Goal: Task Accomplishment & Management: Use online tool/utility

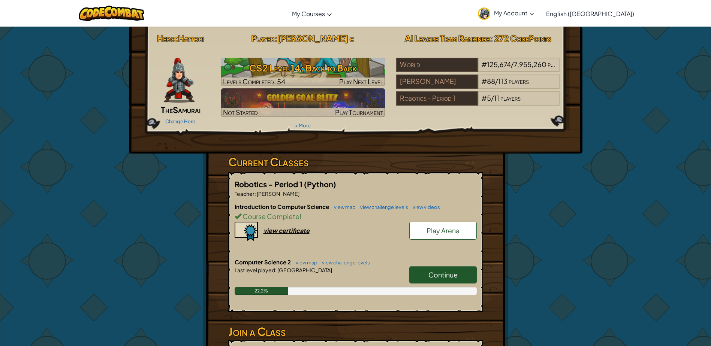
click at [459, 278] on link "Continue" at bounding box center [442, 274] width 67 height 17
select select "en-[GEOGRAPHIC_DATA]"
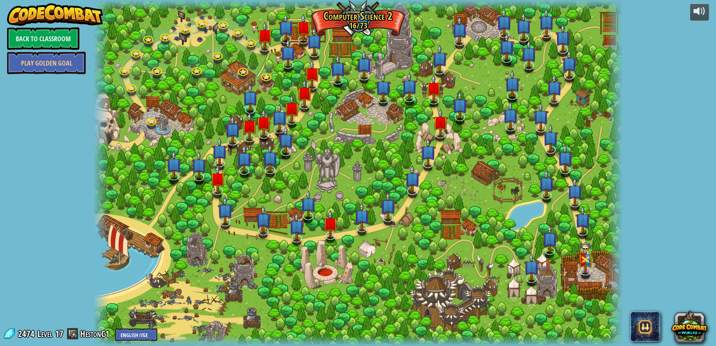
select select "en-[GEOGRAPHIC_DATA]"
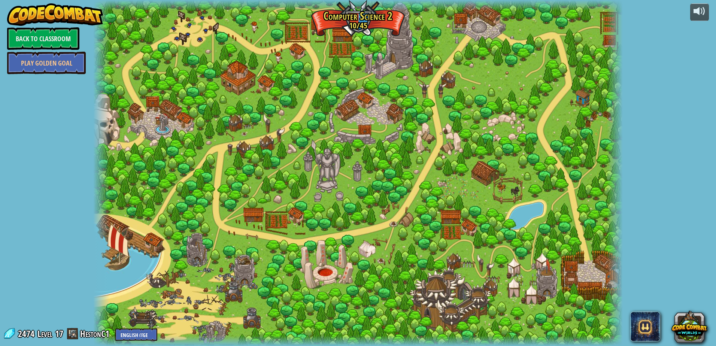
select select "en-[GEOGRAPHIC_DATA]"
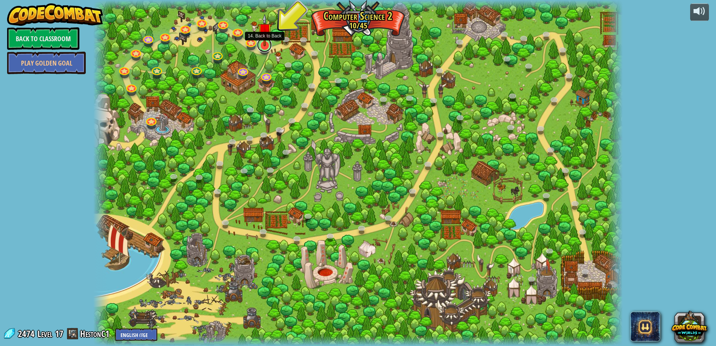
click at [265, 47] on link at bounding box center [264, 44] width 15 height 15
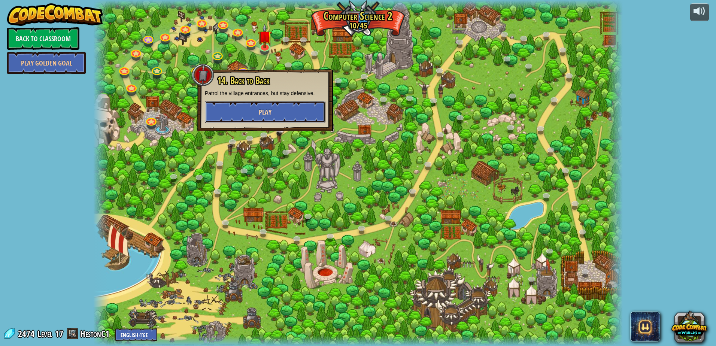
click at [257, 117] on button "Play" at bounding box center [265, 112] width 121 height 22
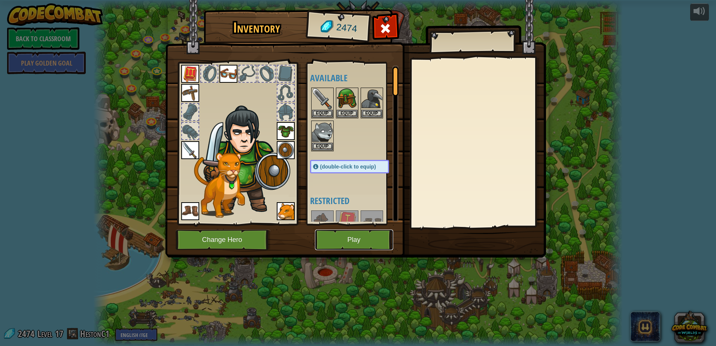
click at [337, 244] on button "Play" at bounding box center [354, 240] width 78 height 21
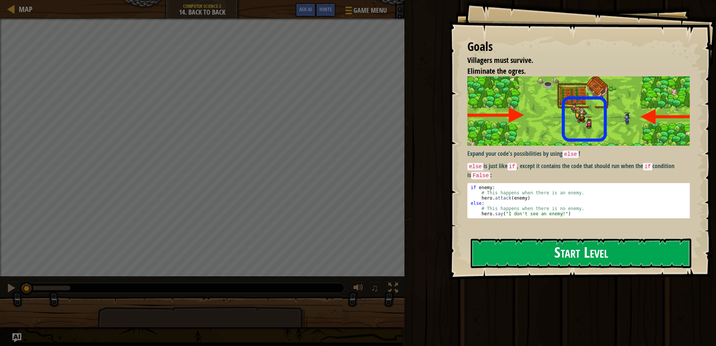
click at [545, 242] on button "Start Level" at bounding box center [581, 254] width 221 height 30
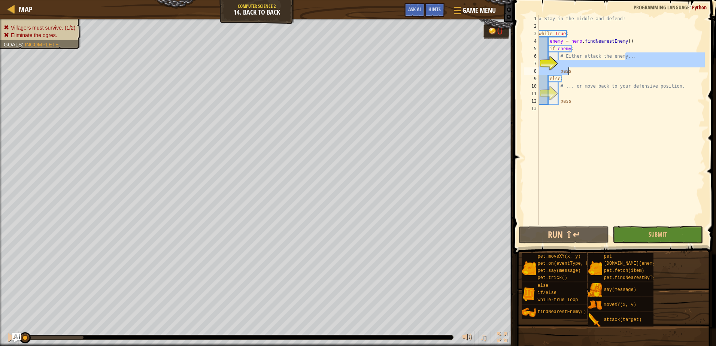
drag, startPoint x: 619, startPoint y: 58, endPoint x: 568, endPoint y: 75, distance: 53.3
click at [570, 75] on div "# Stay in the middle and defend! while True : enemy = hero . findNearestEnemy (…" at bounding box center [621, 127] width 167 height 225
click at [569, 72] on div "# Stay in the middle and defend! while True : enemy = hero . findNearestEnemy (…" at bounding box center [621, 127] width 167 height 225
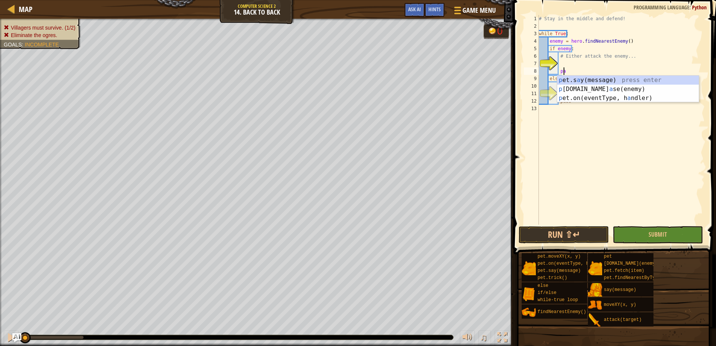
type textarea "p"
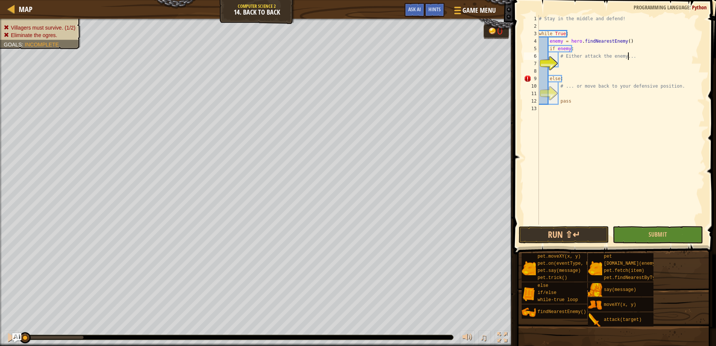
click at [634, 57] on div "# Stay in the middle and defend! while True : enemy = hero . findNearestEnemy (…" at bounding box center [621, 127] width 167 height 225
type textarea "#"
drag, startPoint x: 571, startPoint y: 100, endPoint x: 559, endPoint y: 100, distance: 12.0
click at [559, 100] on div "# Stay in the middle and defend! while True : enemy = hero . findNearestEnemy (…" at bounding box center [621, 127] width 167 height 225
type textarea "pass"
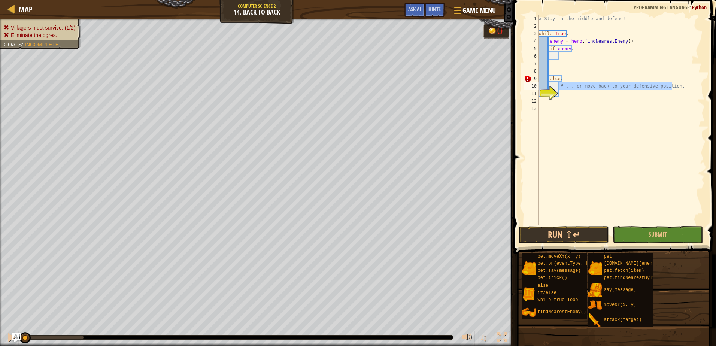
drag, startPoint x: 653, startPoint y: 91, endPoint x: 559, endPoint y: 88, distance: 94.5
click at [559, 88] on div "# Stay in the middle and defend! while True : enemy = hero . findNearestEnemy (…" at bounding box center [621, 127] width 167 height 225
type textarea "# ... or move back to your defensive position."
click at [539, 37] on div "3" at bounding box center [531, 33] width 15 height 7
type textarea "while True:"
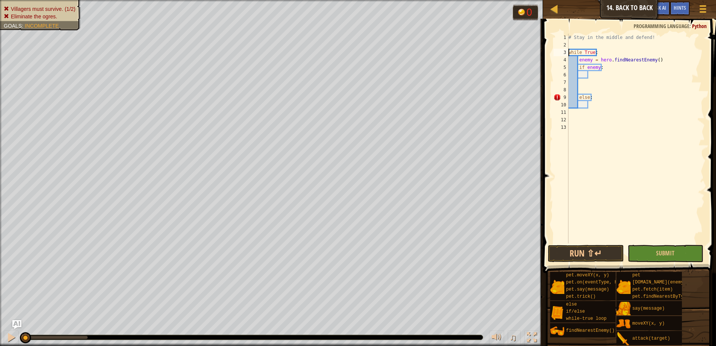
click at [592, 77] on div "# Stay in the middle and defend! while True : enemy = hero . findNearestEnemy (…" at bounding box center [636, 146] width 138 height 225
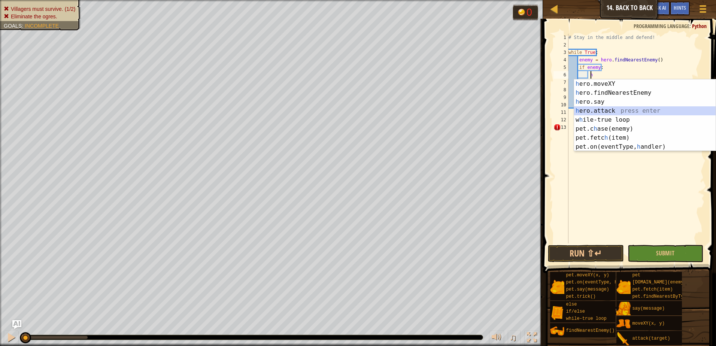
click at [620, 112] on div "h ero.moveXY press enter h ero.findNearestEnemy press enter h ero.say press ent…" at bounding box center [645, 124] width 142 height 90
type textarea "hero.attack(enemy)"
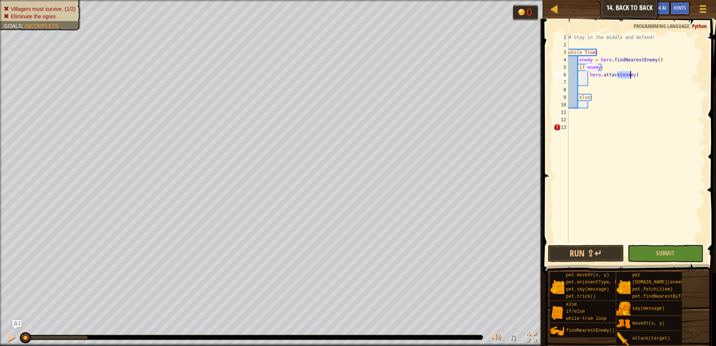
click at [647, 124] on div "# Stay in the middle and defend! while True : enemy = hero . findNearestEnemy (…" at bounding box center [636, 146] width 138 height 225
click at [604, 106] on div "# Stay in the middle and defend! while True : enemy = hero . findNearestEnemy (…" at bounding box center [636, 146] width 138 height 225
type textarea "h"
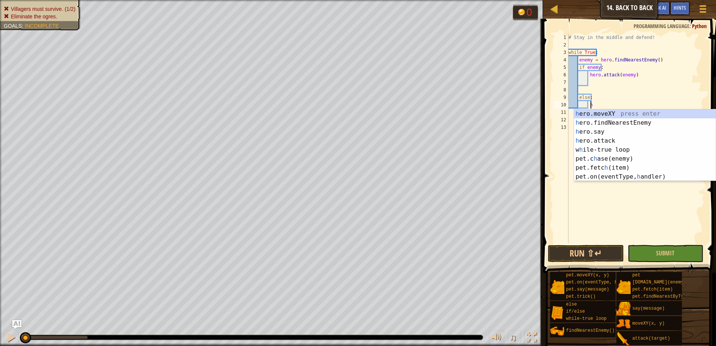
click at [629, 211] on div "# Stay in the middle and defend! while True : enemy = hero . findNearestEnemy (…" at bounding box center [636, 146] width 138 height 225
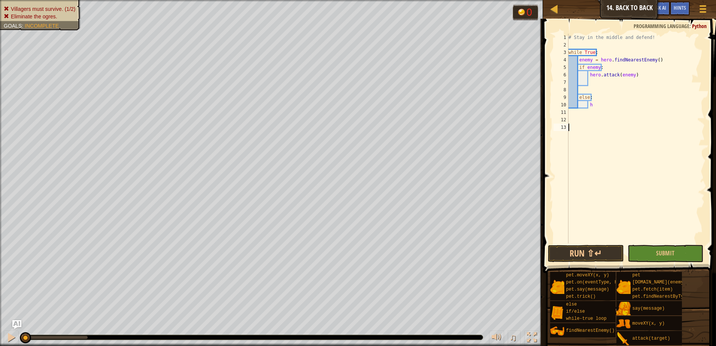
scroll to position [3, 0]
click at [602, 106] on div "# Stay in the middle and defend! while True : enemy = hero . findNearestEnemy (…" at bounding box center [636, 146] width 138 height 225
type textarea "h"
click at [612, 135] on div "# Stay in the middle and defend! while True : enemy = hero . findNearestEnemy (…" at bounding box center [636, 146] width 138 height 225
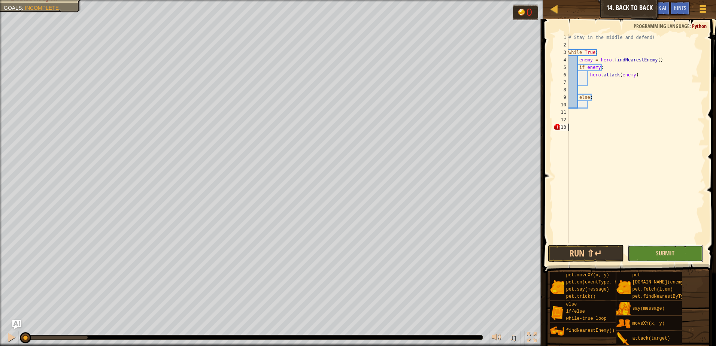
click at [668, 252] on span "Submit" at bounding box center [665, 253] width 18 height 8
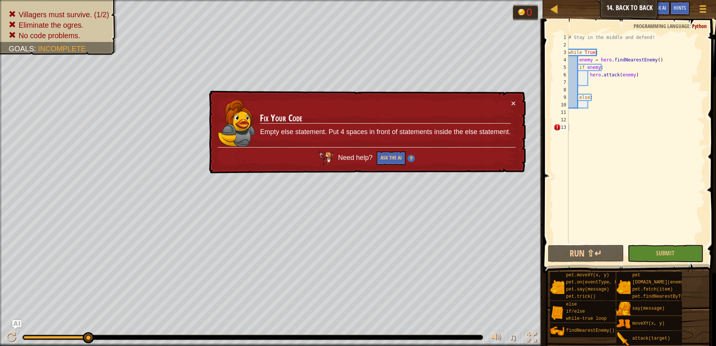
click at [615, 130] on div "# Stay in the middle and defend! while True : enemy = hero . findNearestEnemy (…" at bounding box center [636, 146] width 138 height 225
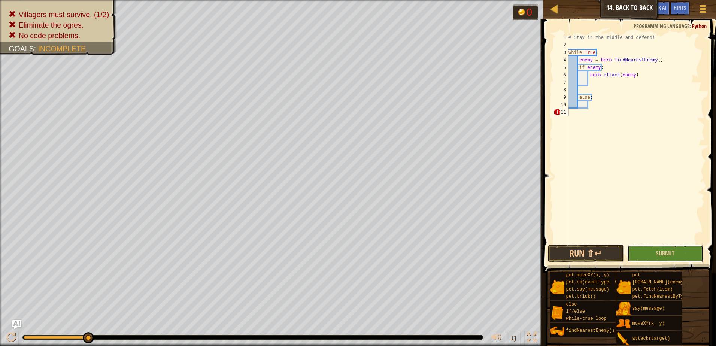
click at [643, 253] on button "Submit" at bounding box center [666, 253] width 76 height 17
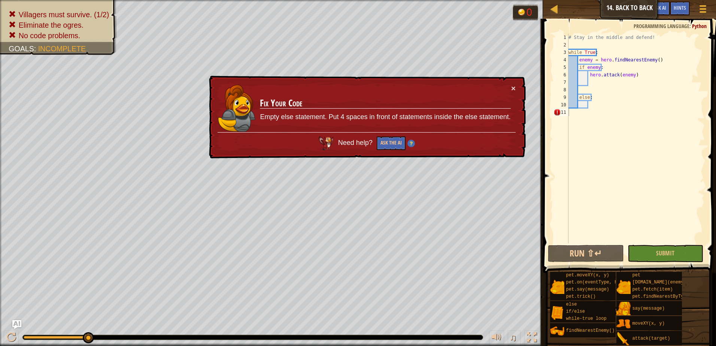
click at [601, 105] on div "# Stay in the middle and defend! while True : enemy = hero . findNearestEnemy (…" at bounding box center [636, 146] width 138 height 225
click at [589, 114] on div "# Stay in the middle and defend! while True : enemy = hero . findNearestEnemy (…" at bounding box center [636, 146] width 138 height 225
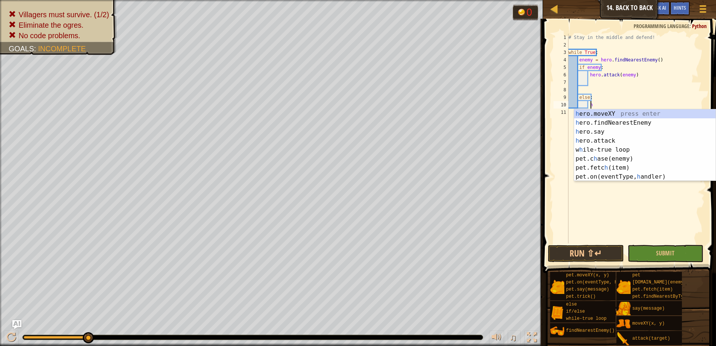
scroll to position [3, 1]
click at [630, 115] on div "h ero.moveXY press enter h ero.findNearestEnemy press enter h ero.say press ent…" at bounding box center [645, 154] width 142 height 90
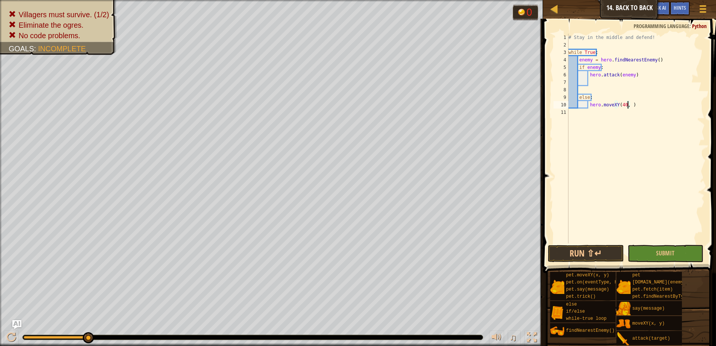
scroll to position [3, 5]
type textarea "hero.moveXY(40, 36)"
click at [665, 256] on span "Submit" at bounding box center [665, 253] width 18 height 8
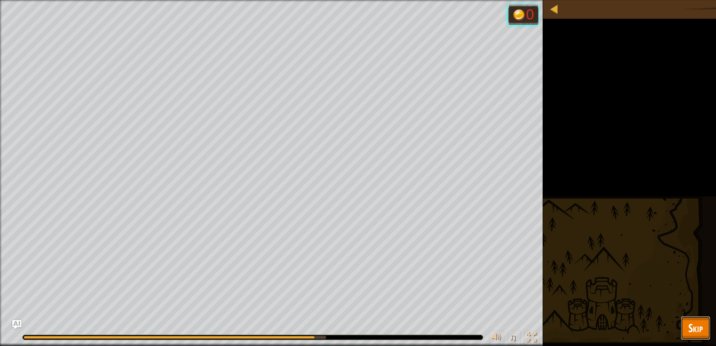
click at [691, 332] on span "Skip" at bounding box center [696, 327] width 15 height 15
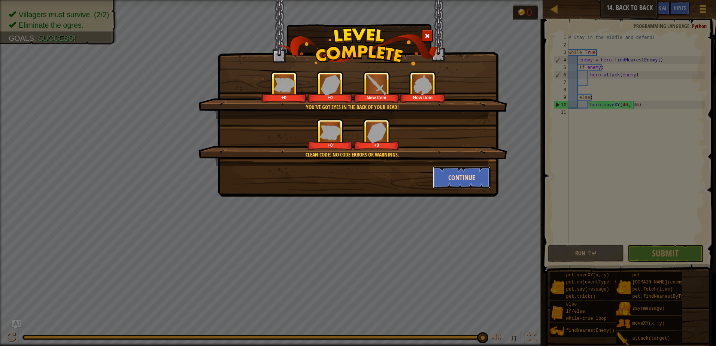
click at [456, 170] on button "Continue" at bounding box center [462, 177] width 58 height 22
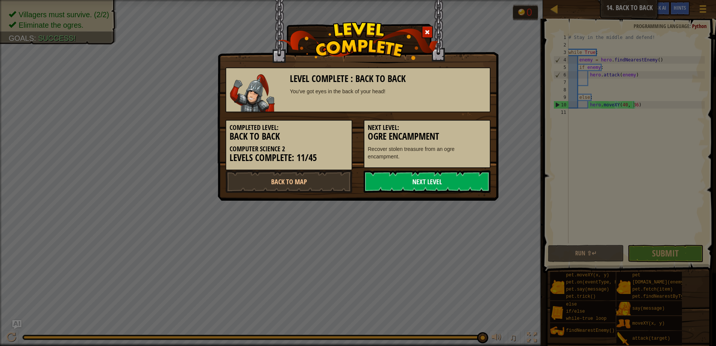
click at [446, 178] on link "Next Level" at bounding box center [427, 181] width 127 height 22
click at [456, 181] on link "Next Level" at bounding box center [427, 181] width 127 height 22
click at [466, 182] on link "Next Level" at bounding box center [427, 181] width 127 height 22
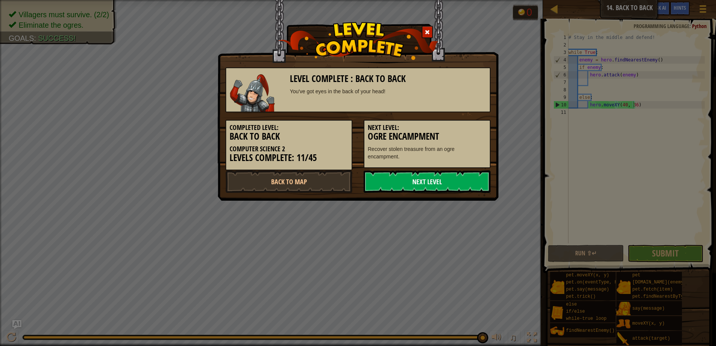
click at [466, 182] on link "Next Level" at bounding box center [427, 181] width 127 height 22
drag, startPoint x: 466, startPoint y: 182, endPoint x: 459, endPoint y: 181, distance: 6.9
click at [465, 182] on link "Next Level" at bounding box center [427, 181] width 127 height 22
click at [459, 181] on link "Next Level" at bounding box center [427, 181] width 127 height 22
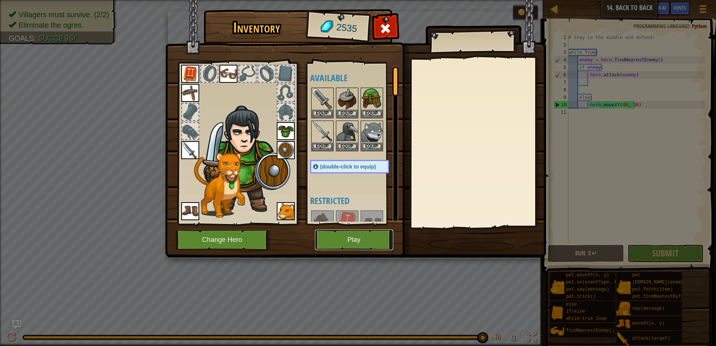
click at [359, 238] on button "Play" at bounding box center [354, 240] width 78 height 21
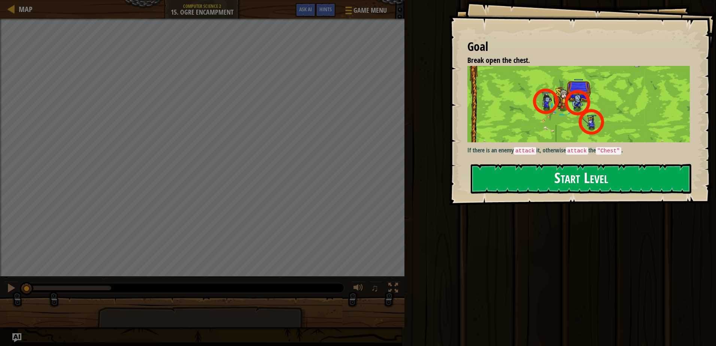
click at [585, 181] on button "Start Level" at bounding box center [581, 179] width 221 height 30
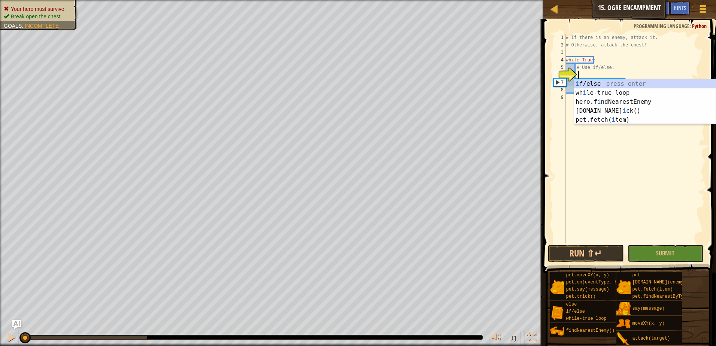
scroll to position [3, 1]
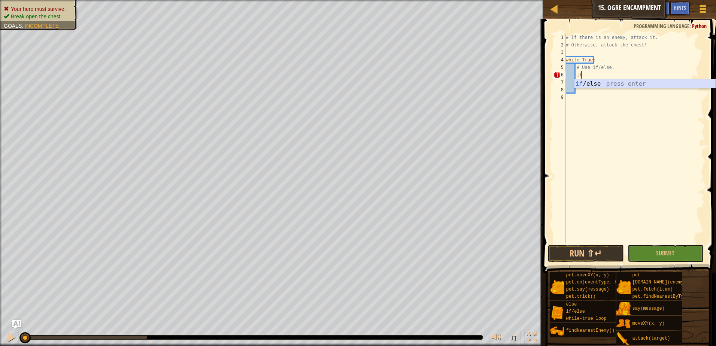
click at [588, 81] on div "if /else press enter" at bounding box center [645, 92] width 142 height 27
type textarea "if enemy:"
click at [598, 85] on div "# If there is an enemy, attack it. # Otherwise, attack the chest! while True : …" at bounding box center [636, 146] width 138 height 225
click at [578, 88] on div "# If there is an enemy, attack it. # Otherwise, attack the chest! while True : …" at bounding box center [636, 146] width 138 height 225
type textarea "hero.attack("Chest")"
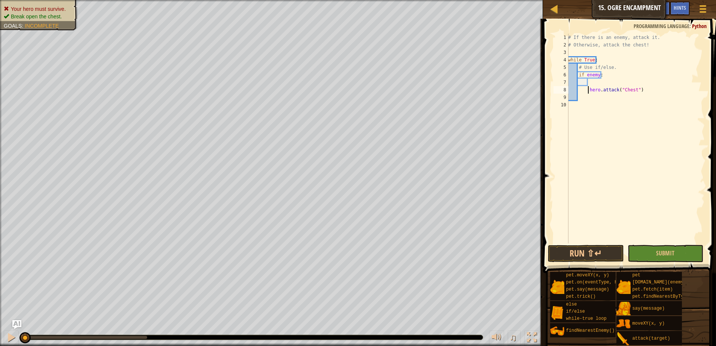
click at [594, 83] on div "# If there is an enemy, attack it. # Otherwise, attack the chest! while True : …" at bounding box center [636, 146] width 138 height 225
type textarea "hero.attack("Chest")"
click at [584, 88] on div "# If there is an enemy, attack it. # Otherwise, attack the chest! while True : …" at bounding box center [636, 146] width 138 height 225
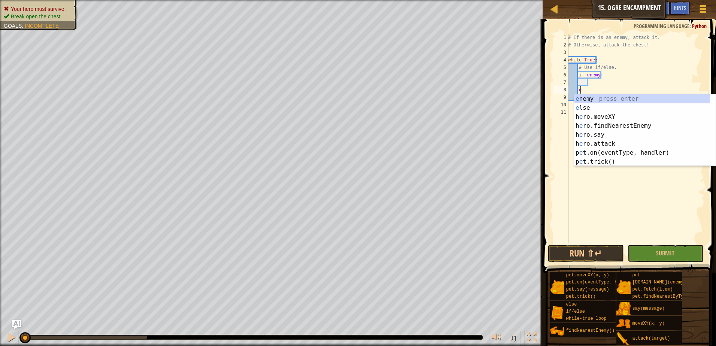
type textarea "el"
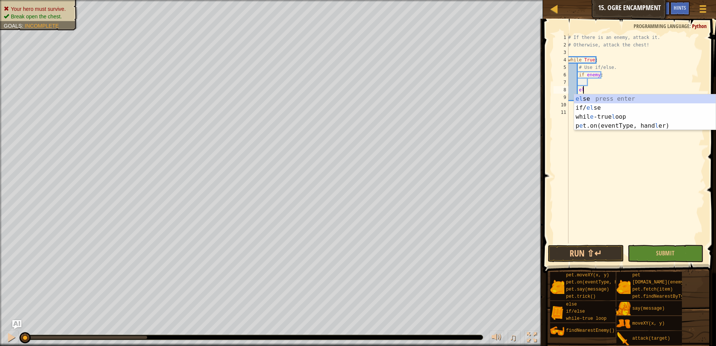
scroll to position [3, 1]
click at [617, 100] on div "el se press enter if/ el se press enter whil e -true l oop press enter p e t.on…" at bounding box center [645, 121] width 142 height 54
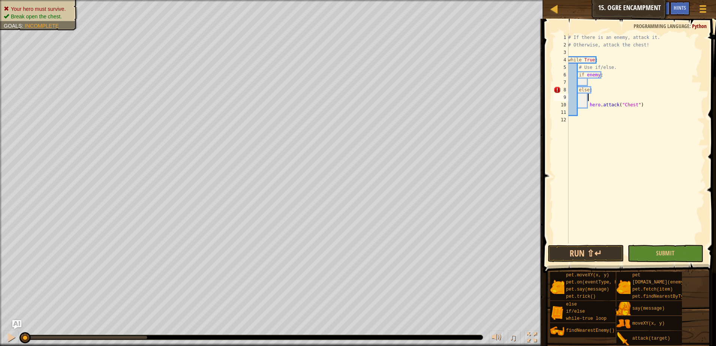
click at [586, 105] on div "# If there is an enemy, attack it. # Otherwise, attack the chest! while True : …" at bounding box center [636, 146] width 138 height 225
type textarea "hero.attack("Chest")"
click at [594, 83] on div "# If there is an enemy, attack it. # Otherwise, attack the chest! while True : …" at bounding box center [636, 146] width 138 height 225
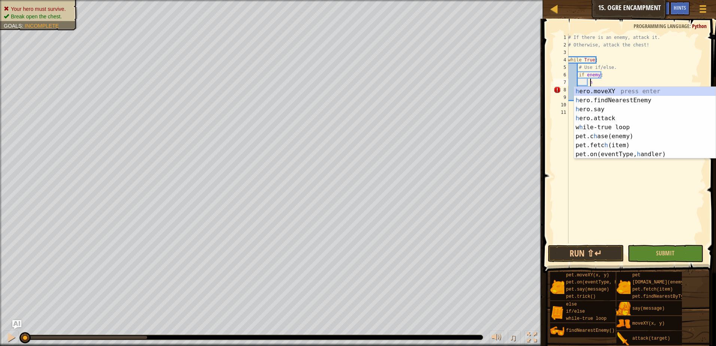
scroll to position [3, 1]
click at [624, 118] on div "h ero.moveXY press enter h ero.findNearestEnemy press enter h ero.say press ent…" at bounding box center [645, 132] width 142 height 90
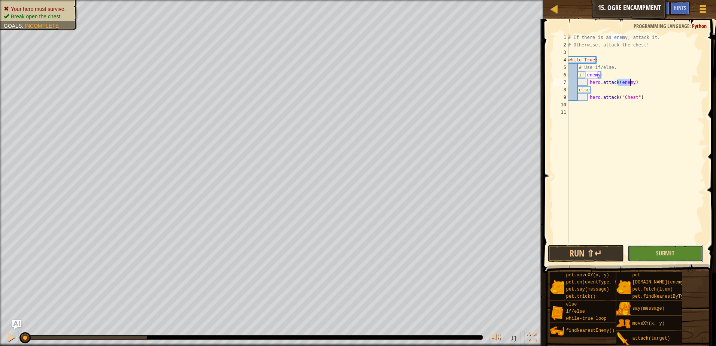
click at [671, 253] on span "Submit" at bounding box center [665, 253] width 18 height 8
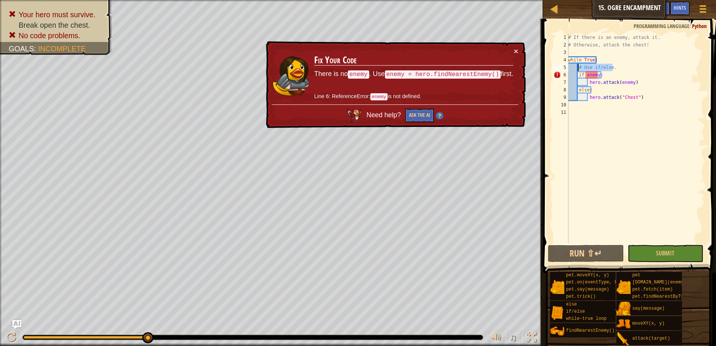
drag, startPoint x: 614, startPoint y: 69, endPoint x: 578, endPoint y: 69, distance: 35.6
click at [578, 69] on div "# If there is an enemy, attack it. # Otherwise, attack the chest! while True : …" at bounding box center [636, 146] width 138 height 225
type textarea "h"
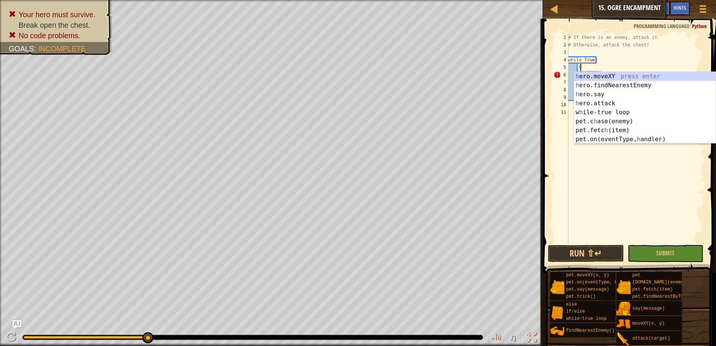
scroll to position [3, 0]
click at [639, 82] on div "h ero.moveXY press enter h ero.findNearestEnemy press enter h ero.say press ent…" at bounding box center [645, 117] width 142 height 90
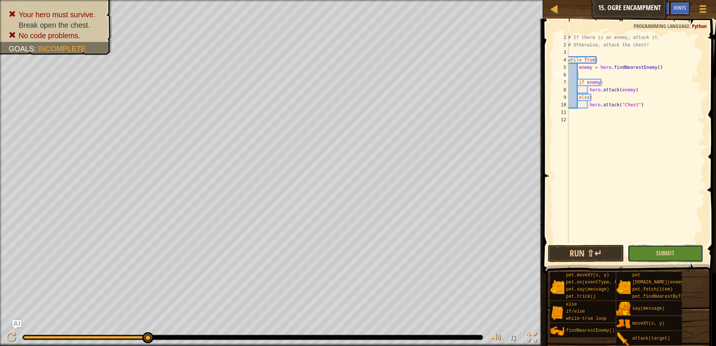
click at [652, 248] on button "Submit" at bounding box center [666, 253] width 76 height 17
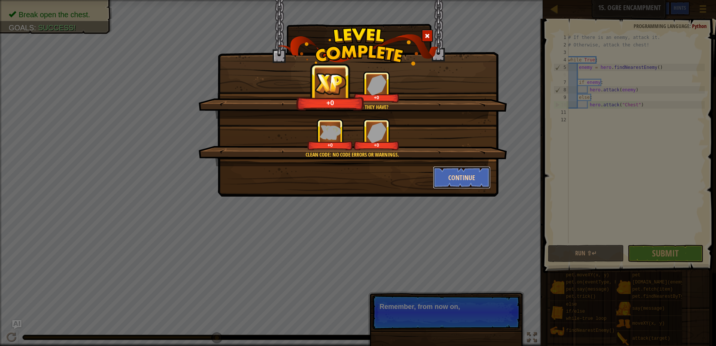
click at [460, 181] on button "Continue" at bounding box center [462, 177] width 58 height 22
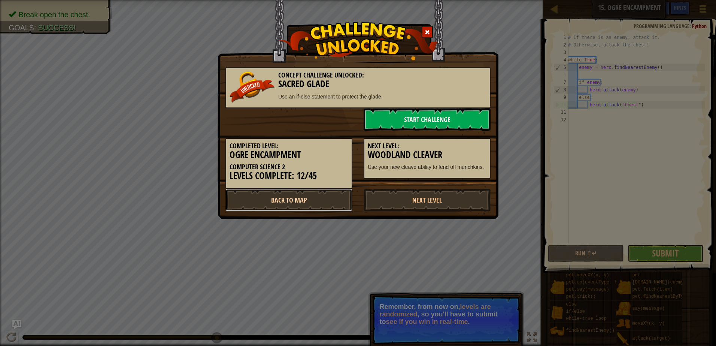
click at [304, 195] on link "Back to Map" at bounding box center [289, 200] width 127 height 22
select select "en-[GEOGRAPHIC_DATA]"
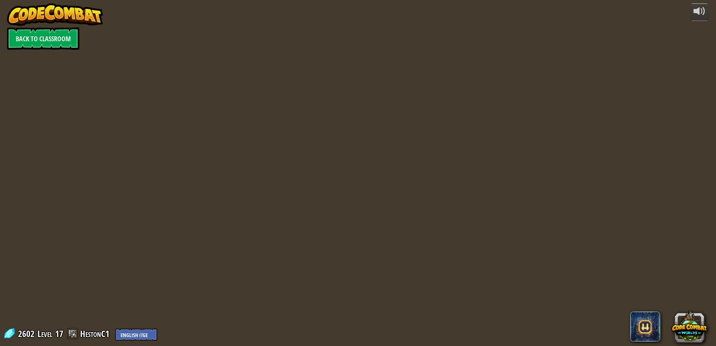
select select "en-[GEOGRAPHIC_DATA]"
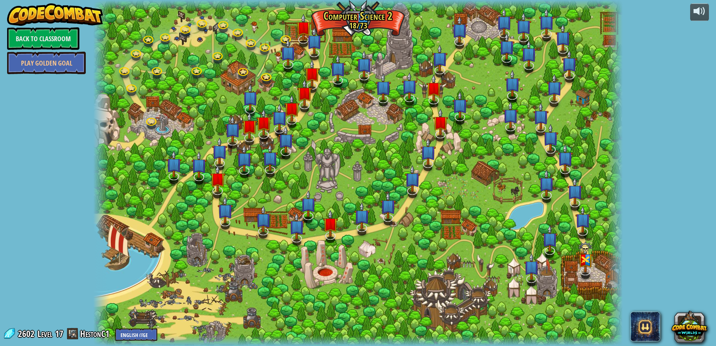
select select "en-[GEOGRAPHIC_DATA]"
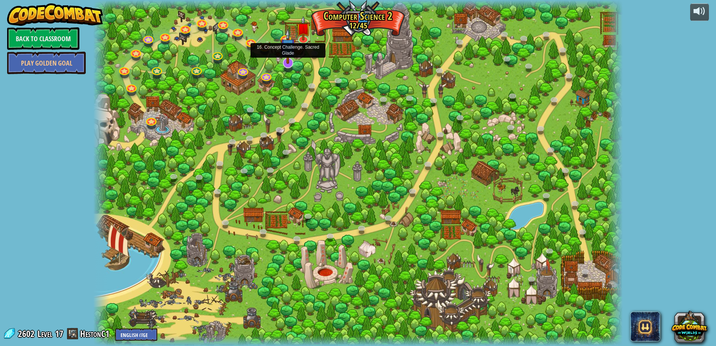
click at [285, 64] on img at bounding box center [287, 46] width 15 height 36
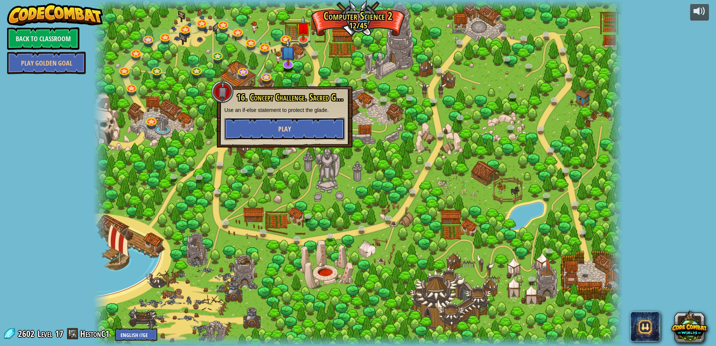
click at [284, 131] on span "Play" at bounding box center [284, 128] width 13 height 9
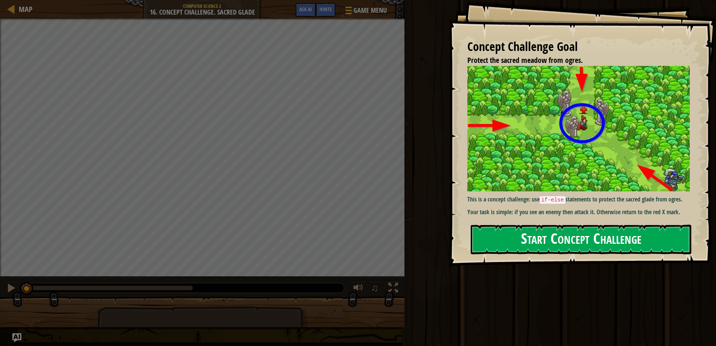
click at [537, 235] on button "Start Concept Challenge" at bounding box center [581, 240] width 221 height 30
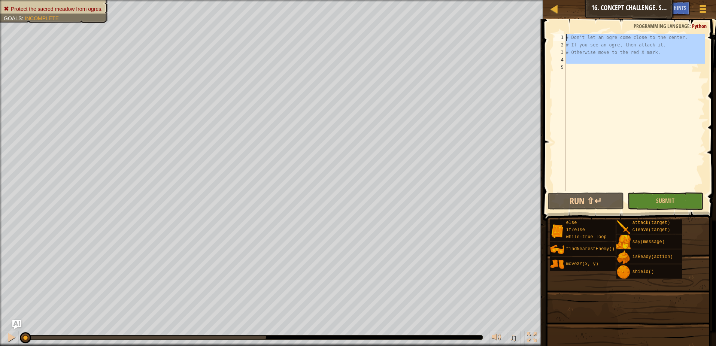
click at [474, 33] on div "Map Computer Science 2 16. Concept Challenge. Sacred Glade Game Menu Done Hints…" at bounding box center [358, 173] width 716 height 346
type textarea "# Don't let an ogre come close to the center. # If you see an ogre, then attack…"
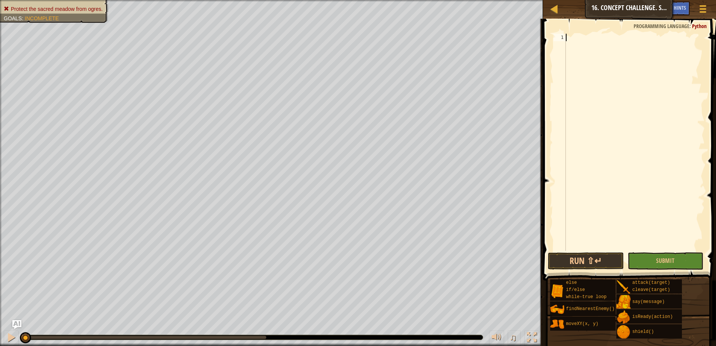
type textarea "w"
click at [617, 46] on div "w hile-true loop press enter" at bounding box center [636, 55] width 142 height 27
type textarea "e"
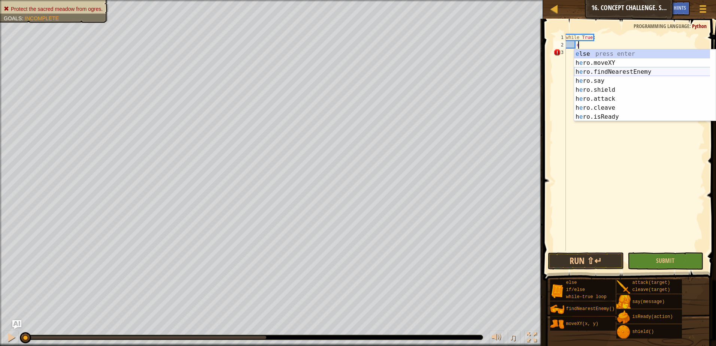
scroll to position [3, 0]
click at [617, 70] on div "e lse press enter h e ro.moveXY press enter h e ro.findNearestEnemy press enter…" at bounding box center [642, 94] width 136 height 90
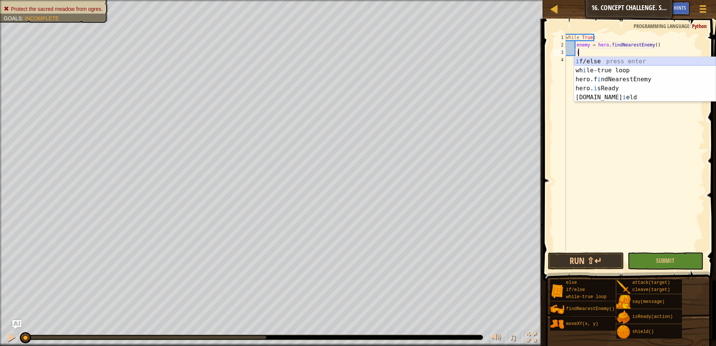
click at [606, 61] on div "i f/else press enter wh i le-true loop press enter hero.f i ndNearestEnemy pres…" at bounding box center [645, 88] width 142 height 63
type textarea "if enemy:"
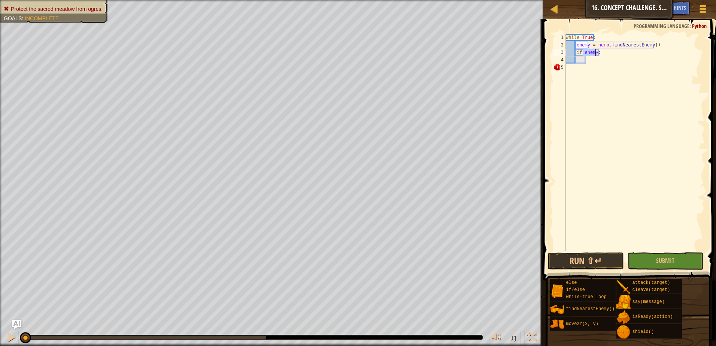
click at [598, 63] on div "while True : enemy = hero . findNearestEnemy ( ) if enemy :" at bounding box center [635, 150] width 141 height 232
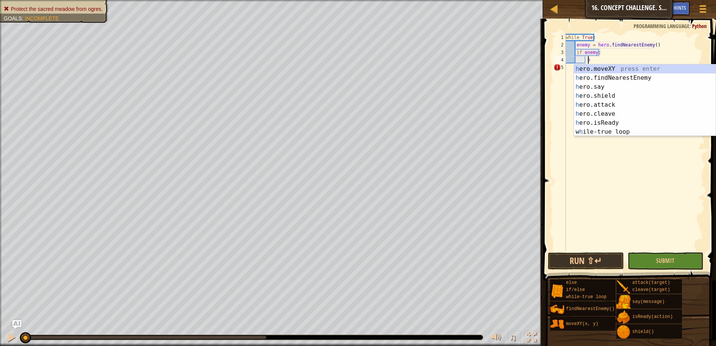
scroll to position [3, 1]
click at [620, 104] on div "h ero.moveXY press enter h ero.findNearestEnemy press enter h ero.say press ent…" at bounding box center [645, 109] width 142 height 90
type textarea "hero.attack(enemy)"
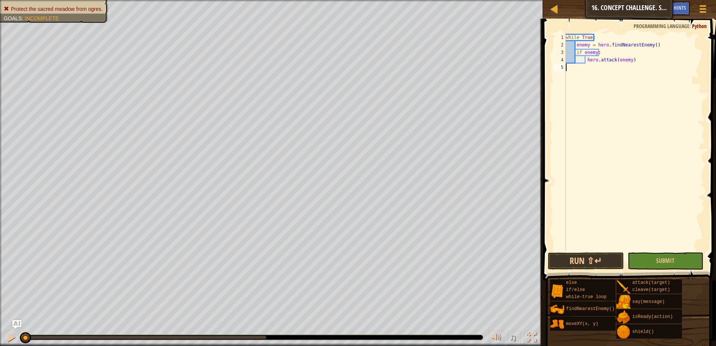
scroll to position [3, 0]
type textarea "e"
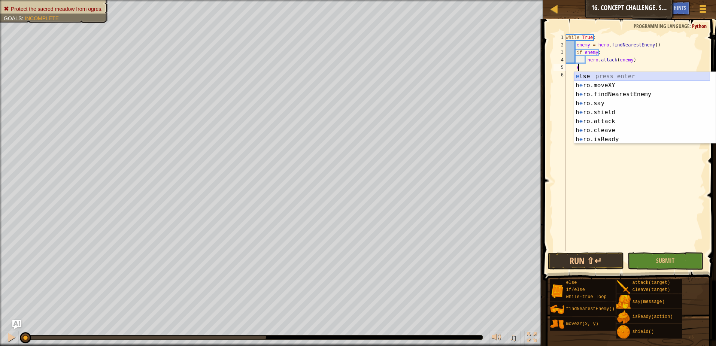
click at [615, 78] on div "e lse press enter h e ro.moveXY press enter h e ro.findNearestEnemy press enter…" at bounding box center [642, 117] width 136 height 90
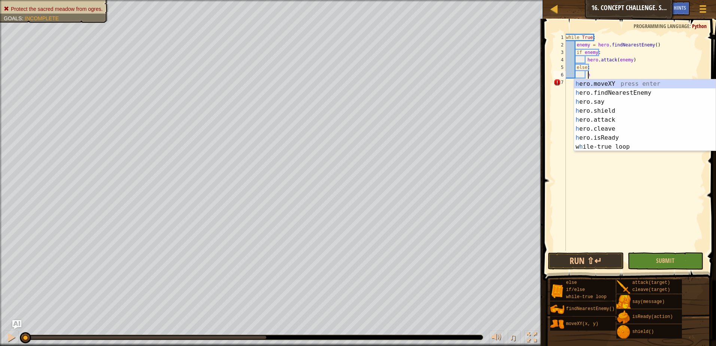
scroll to position [3, 1]
click at [603, 84] on div "h ero.moveXY press enter h ero.findNearestEnemy press enter h ero.say press ent…" at bounding box center [645, 124] width 142 height 90
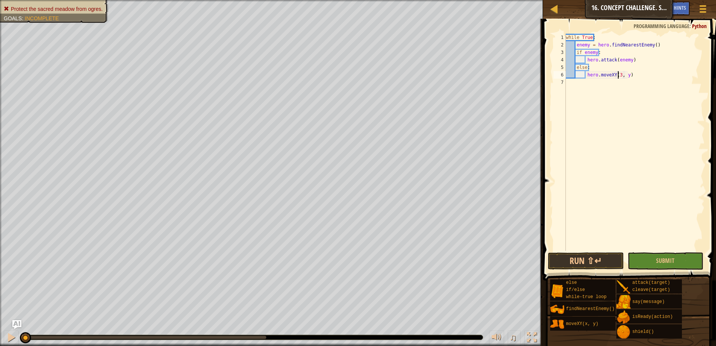
scroll to position [3, 4]
click at [628, 74] on div "while True : enemy = hero . findNearestEnemy ( ) if enemy : hero . attack ( ene…" at bounding box center [635, 150] width 141 height 232
type textarea "hero.moveXY(30,24)"
click at [652, 262] on button "Submit" at bounding box center [666, 261] width 76 height 17
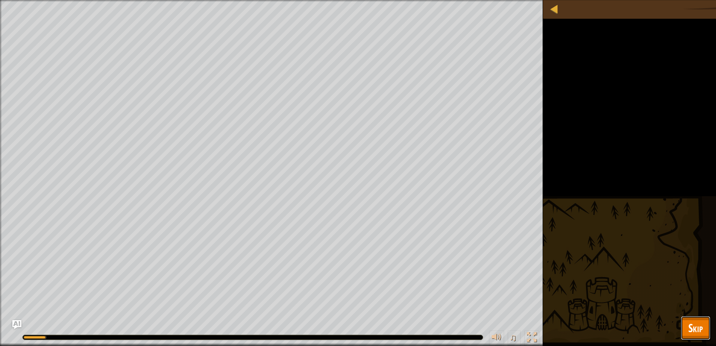
click at [691, 327] on span "Skip" at bounding box center [696, 327] width 15 height 15
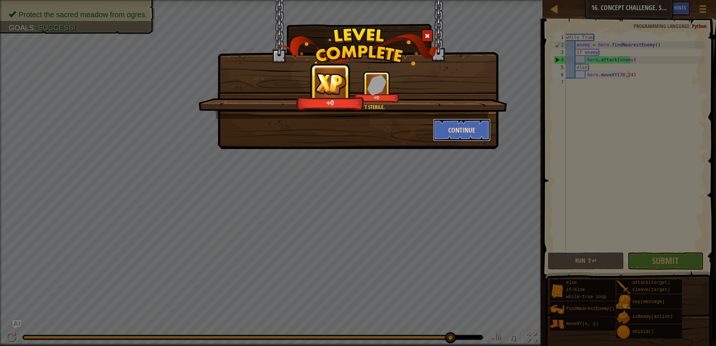
click at [447, 130] on button "Continue" at bounding box center [462, 130] width 58 height 22
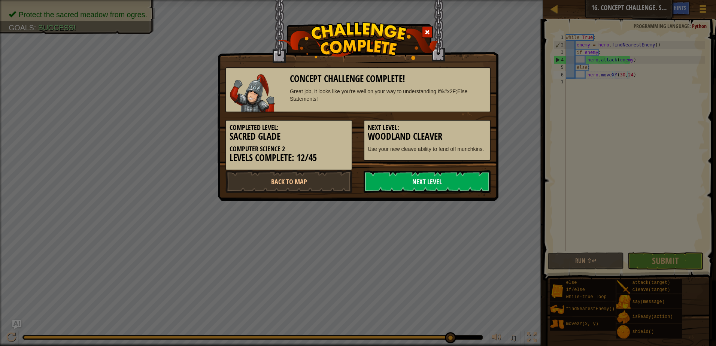
click at [451, 186] on link "Next Level" at bounding box center [427, 181] width 127 height 22
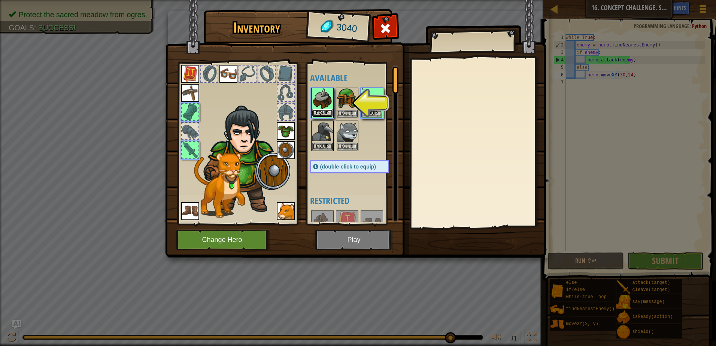
click at [325, 111] on button "Equip" at bounding box center [322, 113] width 21 height 8
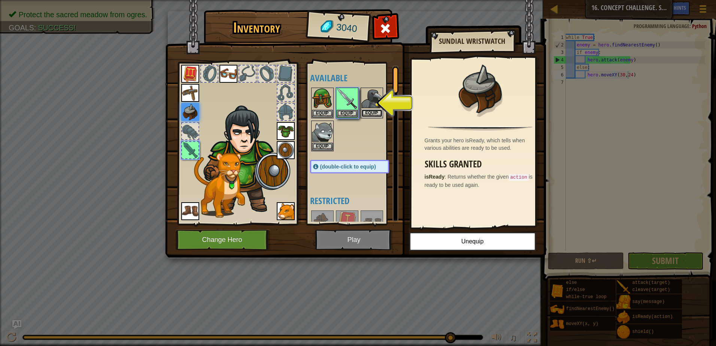
click at [370, 110] on button "Equip" at bounding box center [372, 113] width 21 height 8
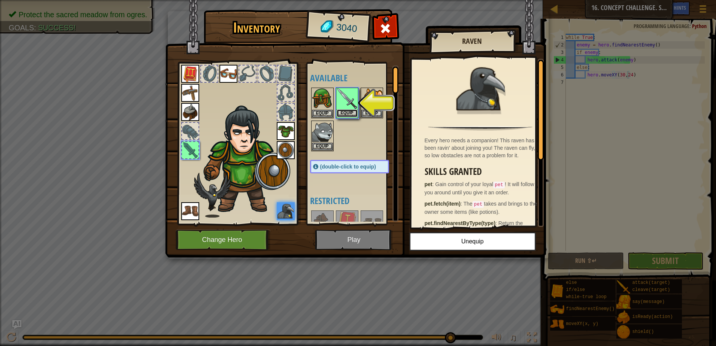
click at [352, 112] on button "Equip" at bounding box center [347, 113] width 21 height 8
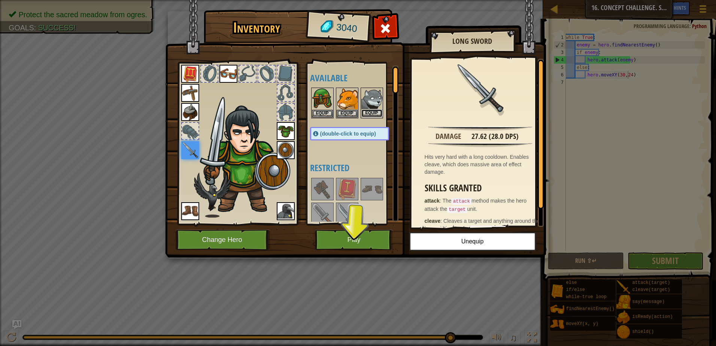
click at [366, 114] on button "Equip" at bounding box center [372, 113] width 21 height 8
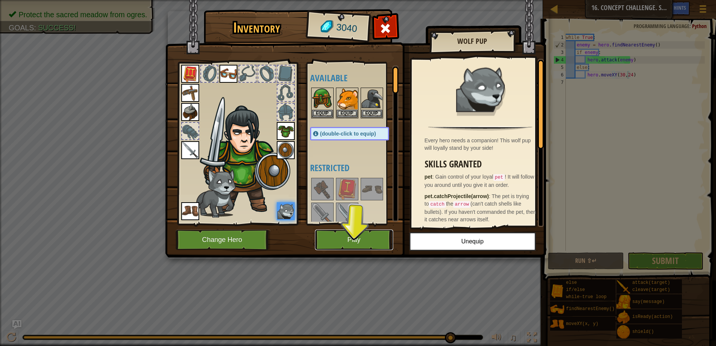
click at [326, 238] on button "Play" at bounding box center [354, 240] width 78 height 21
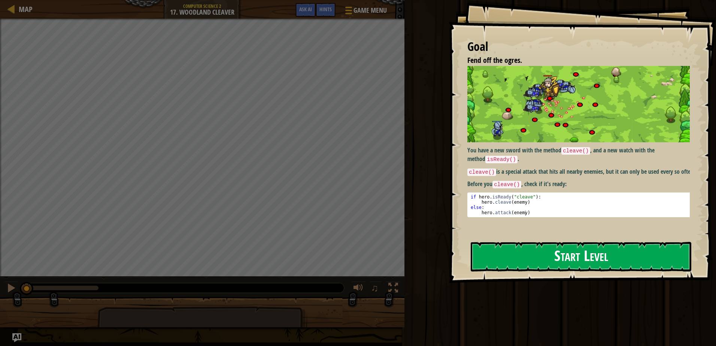
click at [522, 259] on button "Start Level" at bounding box center [581, 257] width 221 height 30
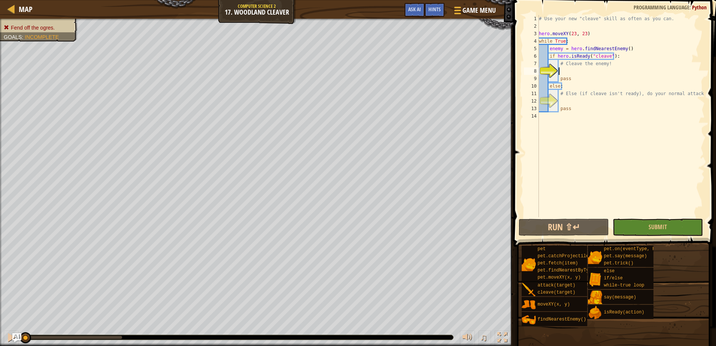
click at [568, 82] on div "# Use your new "cleave" skill as often as you can. hero . moveXY ( 23 , 23 ) wh…" at bounding box center [621, 123] width 167 height 217
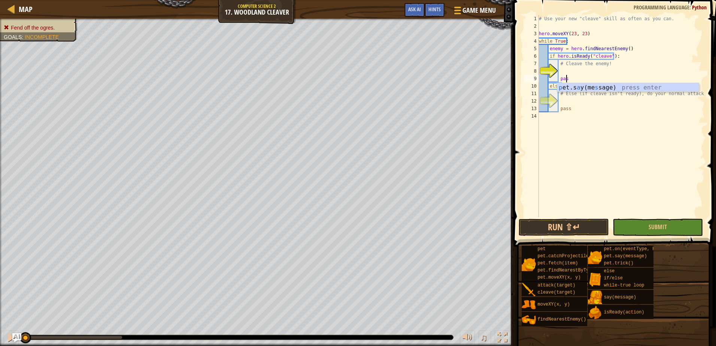
type textarea "p"
click at [583, 70] on div "# Use your new "cleave" skill as often as you can. hero . moveXY ( 23 , 23 ) wh…" at bounding box center [621, 123] width 167 height 217
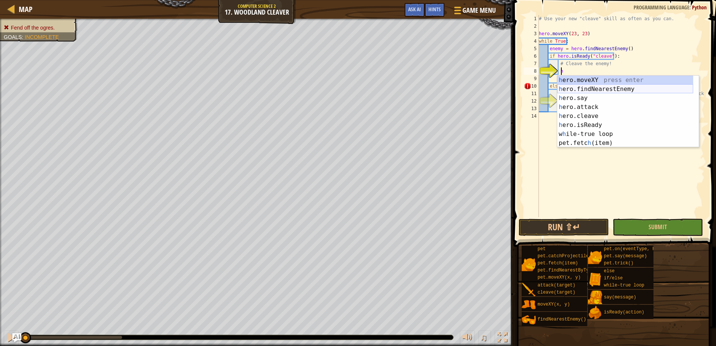
scroll to position [3, 1]
click at [610, 115] on div "h ero.moveXY press enter h ero.findNearestEnemy press enter h ero.say press ent…" at bounding box center [626, 121] width 136 height 90
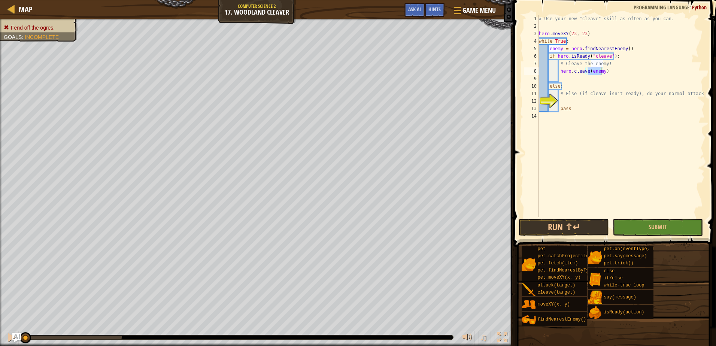
click at [574, 111] on div "# Use your new "cleave" skill as often as you can. hero . moveXY ( 23 , 23 ) wh…" at bounding box center [621, 123] width 167 height 217
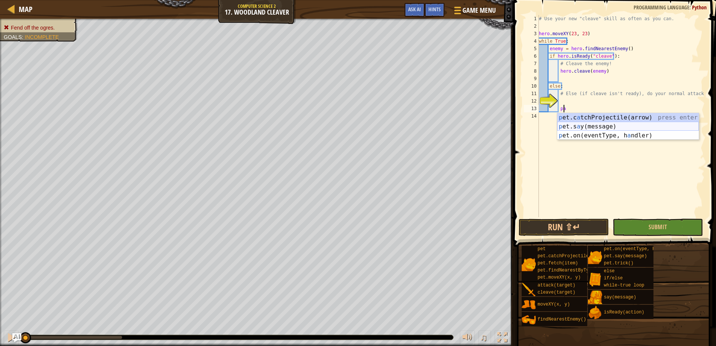
type textarea "p"
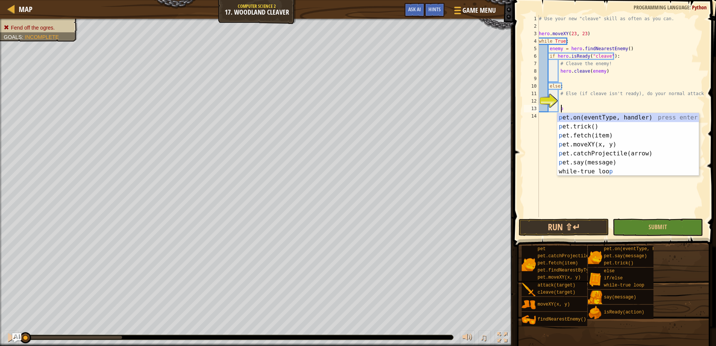
scroll to position [3, 1]
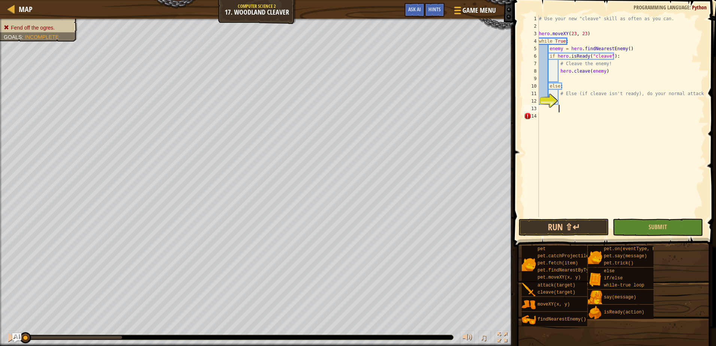
click at [569, 103] on div "# Use your new "cleave" skill as often as you can. hero . moveXY ( 23 , 23 ) wh…" at bounding box center [621, 123] width 167 height 217
click at [562, 115] on div "# Use your new "cleave" skill as often as you can. hero . moveXY ( 23 , 23 ) wh…" at bounding box center [621, 123] width 167 height 217
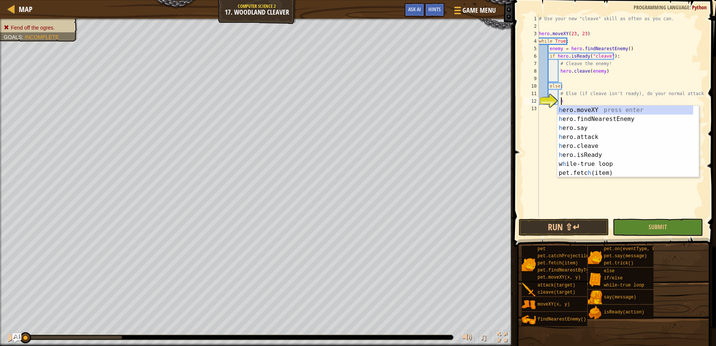
scroll to position [3, 1]
click at [608, 138] on div "h ero.moveXY press enter h ero.findNearestEnemy press enter h ero.say press ent…" at bounding box center [626, 151] width 136 height 90
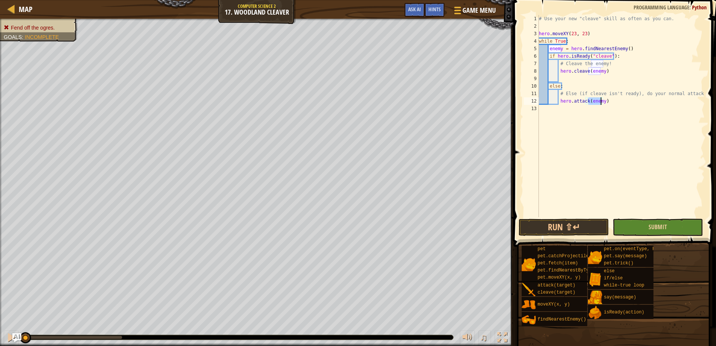
type textarea "hero.attack(enemy)"
click at [645, 228] on button "Submit" at bounding box center [658, 227] width 90 height 17
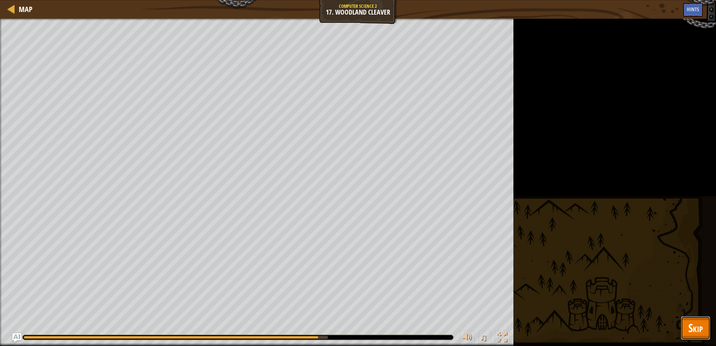
click at [696, 328] on span "Skip" at bounding box center [696, 327] width 15 height 15
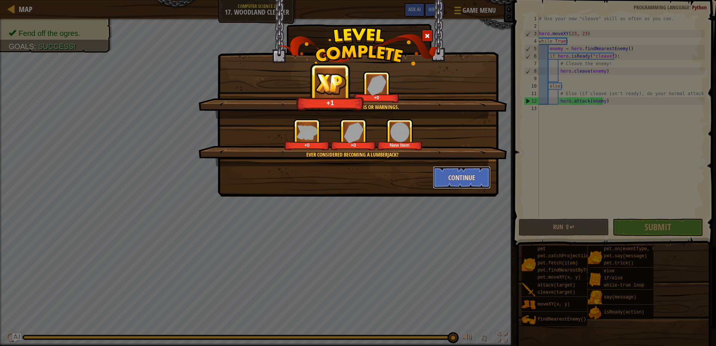
click at [443, 175] on button "Continue" at bounding box center [462, 177] width 58 height 22
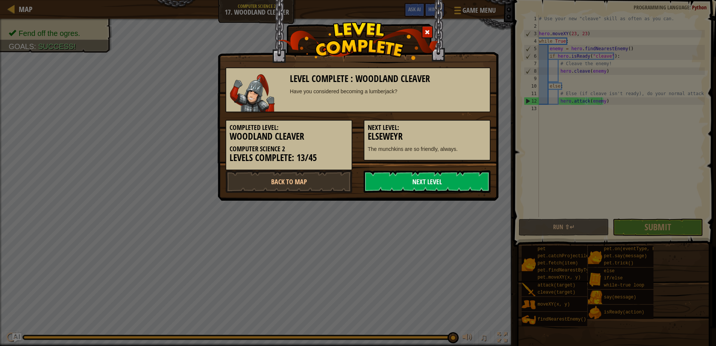
click at [474, 177] on link "Next Level" at bounding box center [427, 181] width 127 height 22
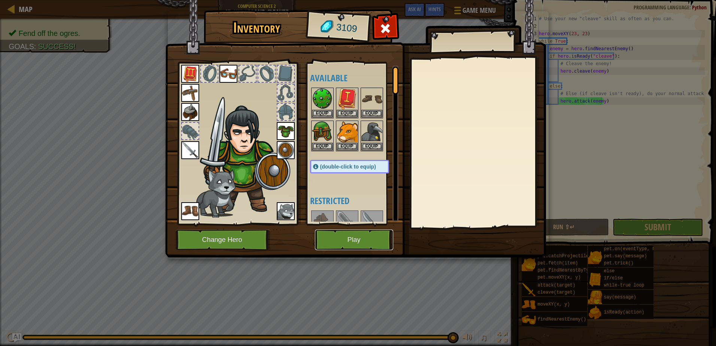
click at [350, 241] on button "Play" at bounding box center [354, 240] width 78 height 21
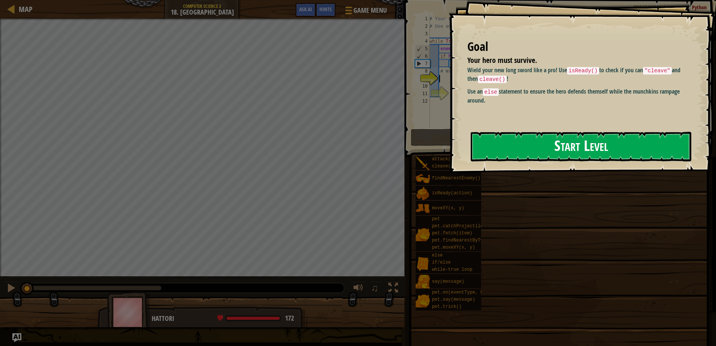
click at [535, 153] on button "Start Level" at bounding box center [581, 147] width 221 height 30
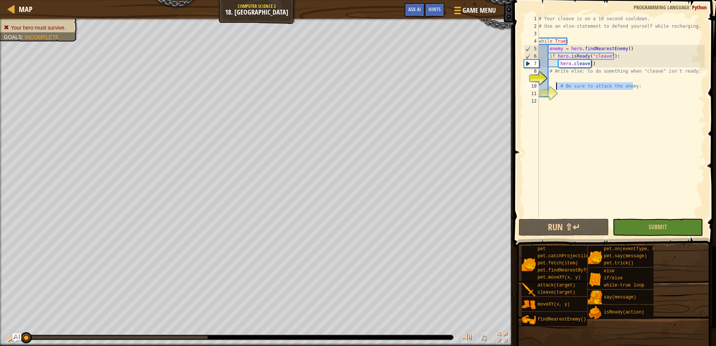
drag, startPoint x: 641, startPoint y: 90, endPoint x: 556, endPoint y: 83, distance: 85.3
click at [556, 83] on div "# Your cleave is on a 10 second cooldown. # Use an else-statement to defend you…" at bounding box center [621, 123] width 167 height 217
type textarea "# Be sure to attack the enemy:"
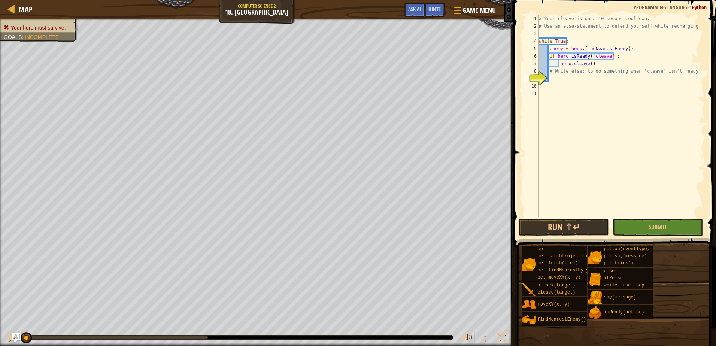
type textarea "e"
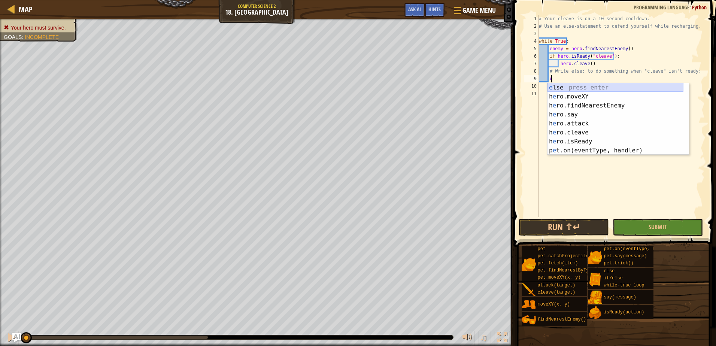
click at [579, 88] on div "e lse press enter h e ro.moveXY press enter h e ro.findNearestEnemy press enter…" at bounding box center [616, 128] width 136 height 90
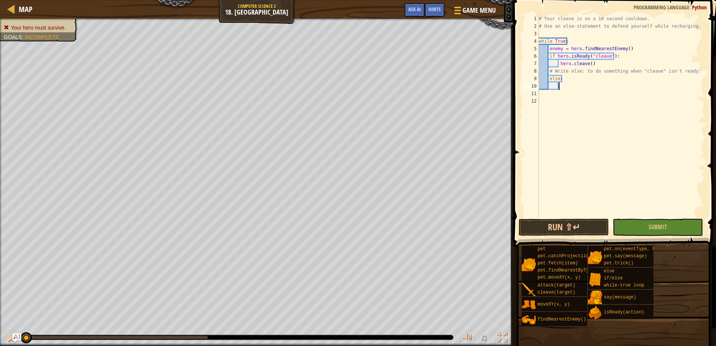
scroll to position [3, 1]
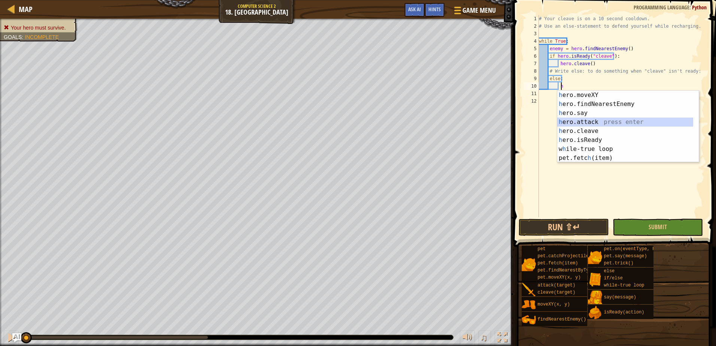
click at [585, 121] on div "h ero.moveXY press enter h ero.findNearestEnemy press enter h ero.say press ent…" at bounding box center [626, 136] width 136 height 90
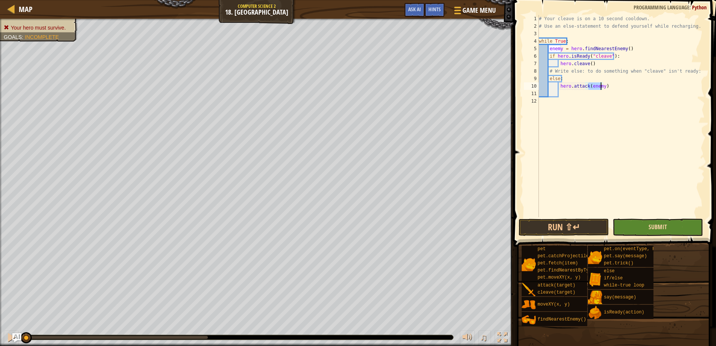
type textarea "hero.attack(enemy)"
click at [660, 230] on span "Submit" at bounding box center [658, 227] width 18 height 8
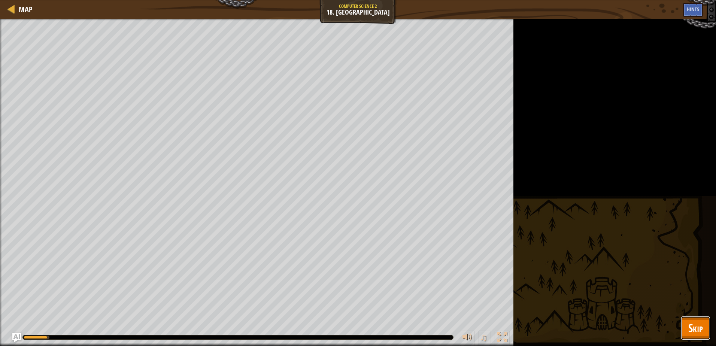
click at [702, 335] on span "Skip" at bounding box center [696, 327] width 15 height 15
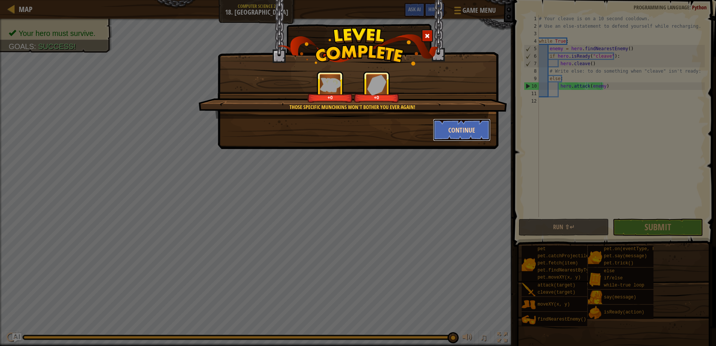
click at [478, 133] on button "Continue" at bounding box center [462, 130] width 58 height 22
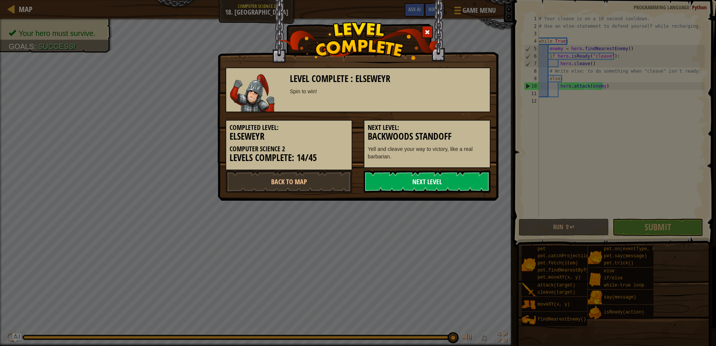
click at [435, 187] on link "Next Level" at bounding box center [427, 181] width 127 height 22
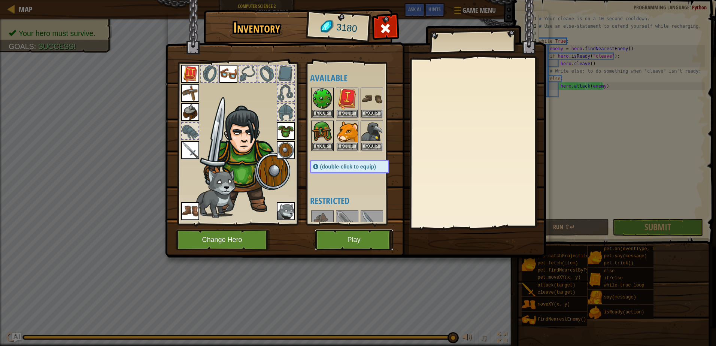
click at [353, 242] on button "Play" at bounding box center [354, 240] width 78 height 21
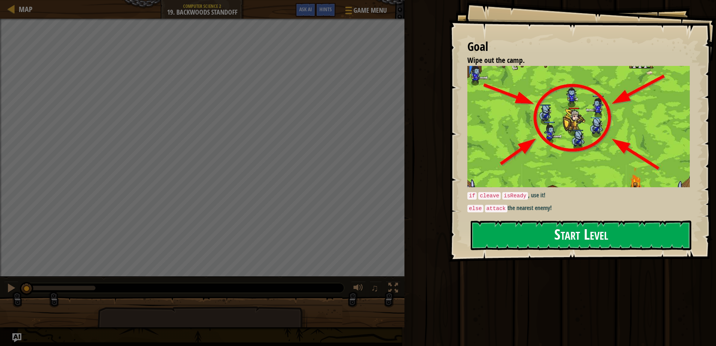
click at [485, 227] on button "Start Level" at bounding box center [581, 236] width 221 height 30
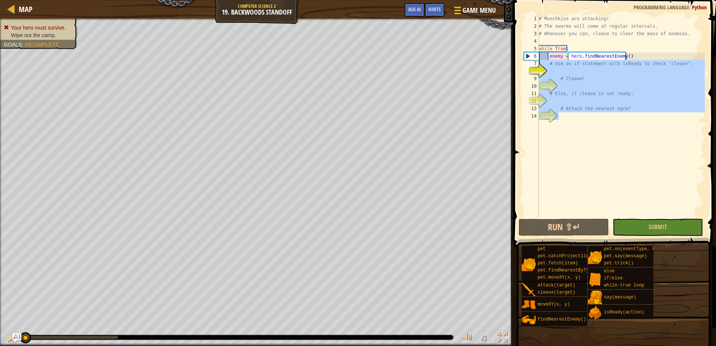
drag, startPoint x: 595, startPoint y: 135, endPoint x: 533, endPoint y: 66, distance: 92.6
click at [533, 66] on div "1 2 3 4 5 6 7 8 9 10 11 12 13 14 # Munchkins are attacking! # The swarms will c…" at bounding box center [614, 116] width 182 height 202
type textarea "# Use an if-statement with isReady to check "cleave":"
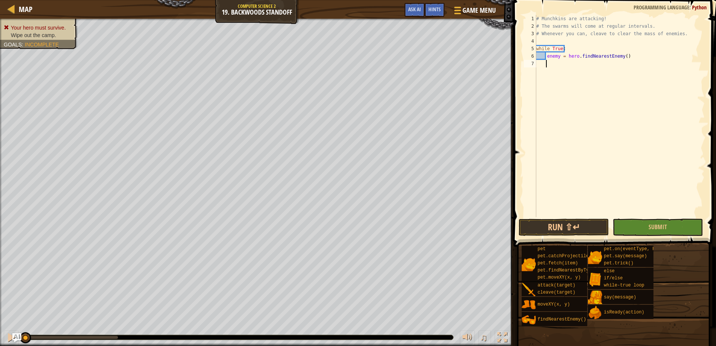
scroll to position [3, 1]
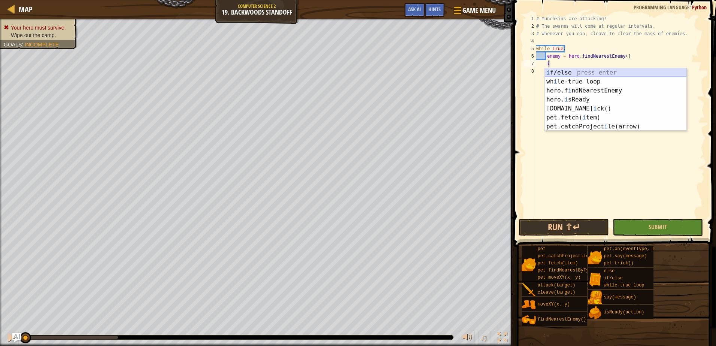
click at [577, 72] on div "i f/else press enter wh i le-true loop press enter hero.f i ndNearestEnemy pres…" at bounding box center [616, 108] width 142 height 81
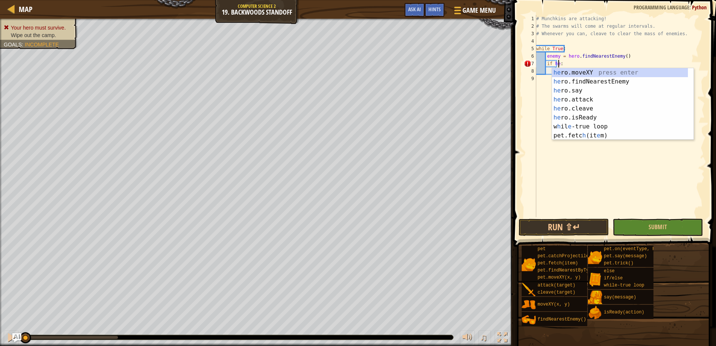
scroll to position [3, 2]
click at [580, 115] on div "he ro.moveXY press enter he ro.findNearestEnemy press enter he ro.say press ent…" at bounding box center [620, 113] width 136 height 90
type textarea "if hero.isReady("cleave"):"
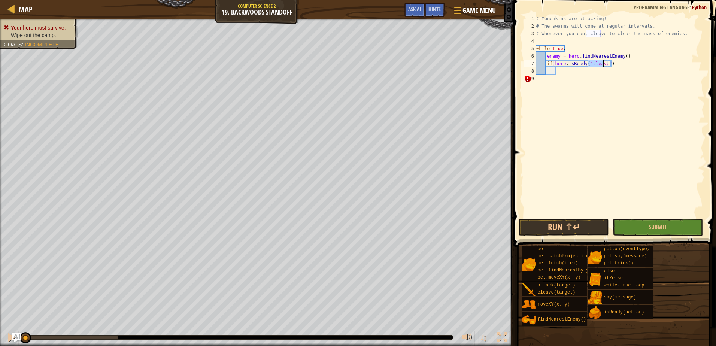
click at [572, 73] on div "# Munchkins are attacking! # The swarms will come at regular intervals. # Whene…" at bounding box center [620, 123] width 170 height 217
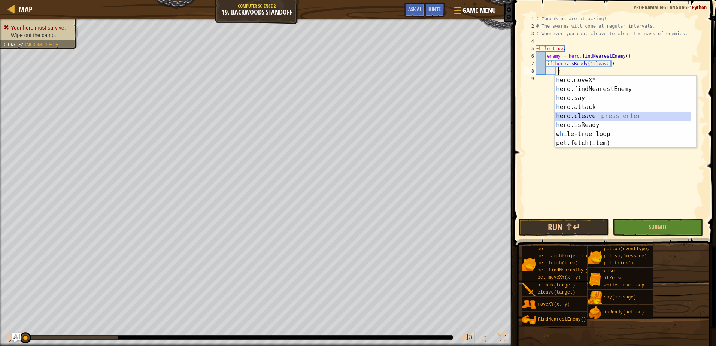
click at [586, 118] on div "h ero.moveXY press enter h ero.findNearestEnemy press enter h ero.say press ent…" at bounding box center [623, 121] width 136 height 90
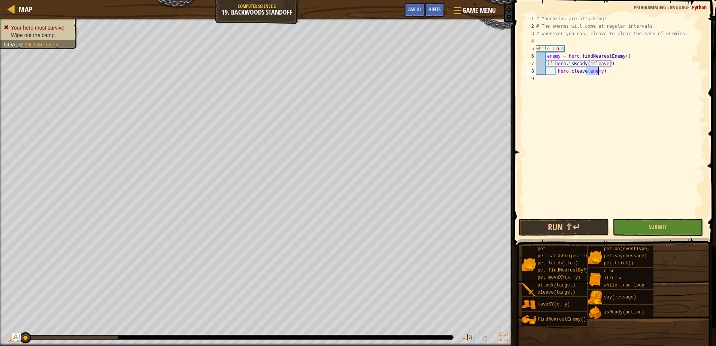
click at [611, 75] on div "# Munchkins are attacking! # The swarms will come at regular intervals. # Whene…" at bounding box center [620, 123] width 170 height 217
type textarea "hero.cleave(enemy)"
click at [612, 75] on div "# Munchkins are attacking! # The swarms will come at regular intervals. # Whene…" at bounding box center [620, 123] width 170 height 217
type textarea "e"
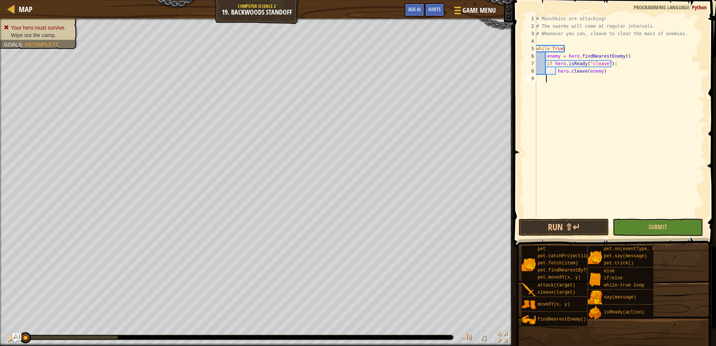
scroll to position [3, 1]
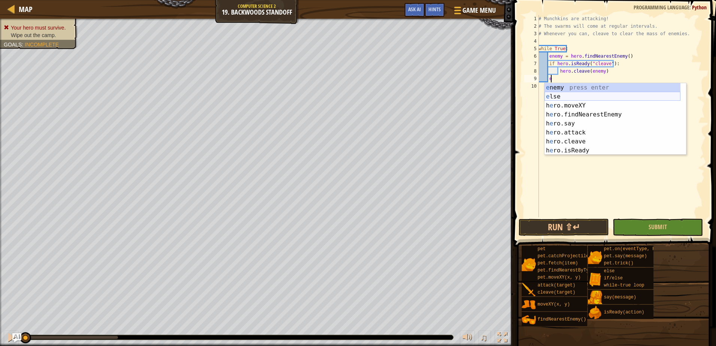
click at [592, 98] on div "e nemy press enter e lse press enter h e ro.moveXY press enter h e ro.findNeare…" at bounding box center [613, 128] width 136 height 90
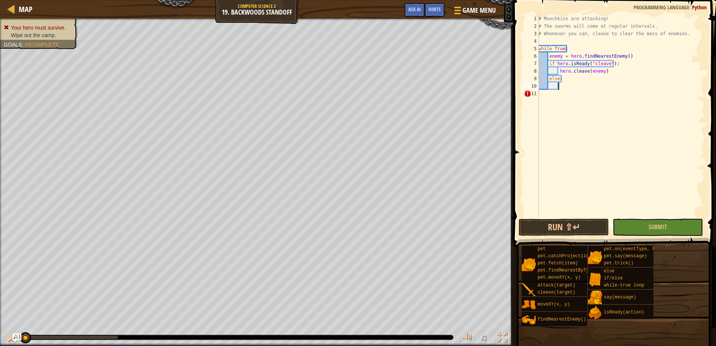
scroll to position [3, 1]
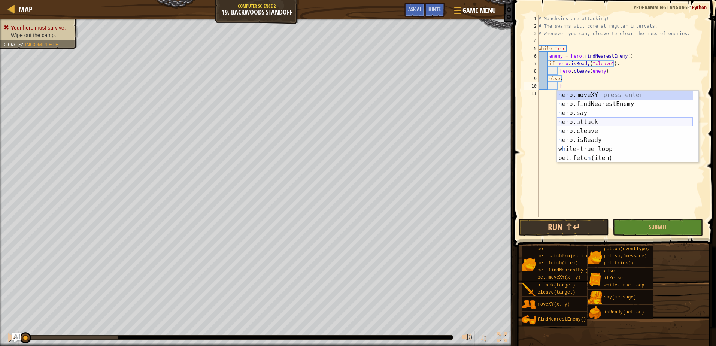
click at [592, 121] on div "h ero.moveXY press enter h ero.findNearestEnemy press enter h ero.say press ent…" at bounding box center [625, 136] width 136 height 90
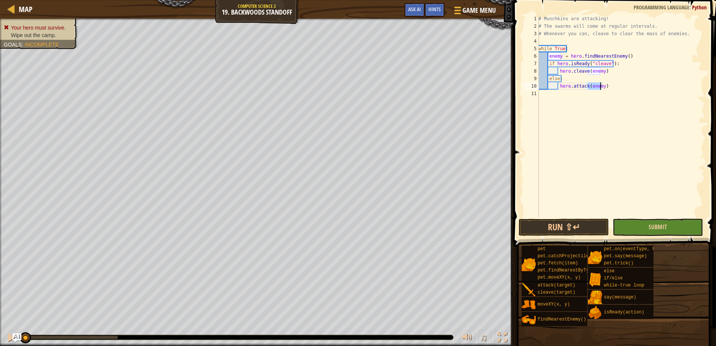
type textarea "hero.attack(enemy)"
click at [623, 228] on button "Submit" at bounding box center [658, 227] width 90 height 17
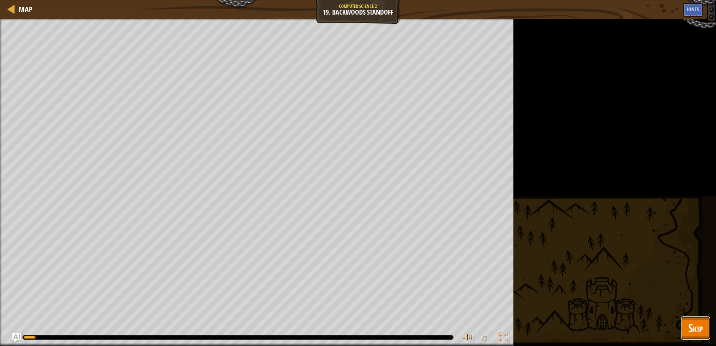
click at [690, 332] on span "Skip" at bounding box center [696, 327] width 15 height 15
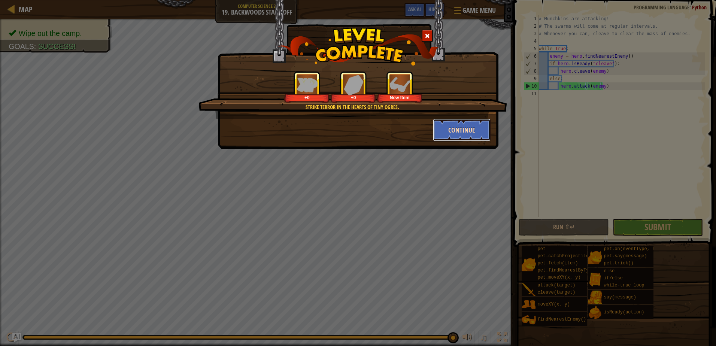
click at [446, 133] on button "Continue" at bounding box center [462, 130] width 58 height 22
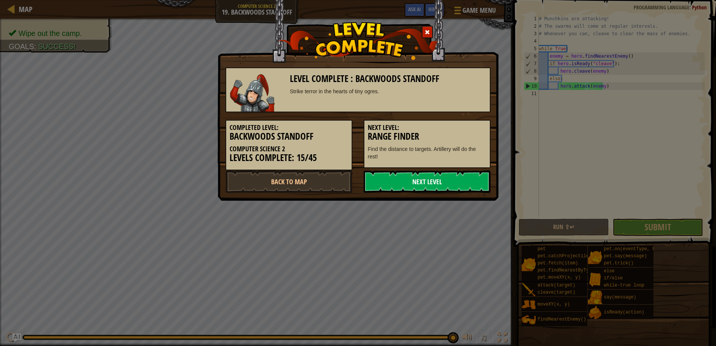
click at [416, 187] on link "Next Level" at bounding box center [427, 181] width 127 height 22
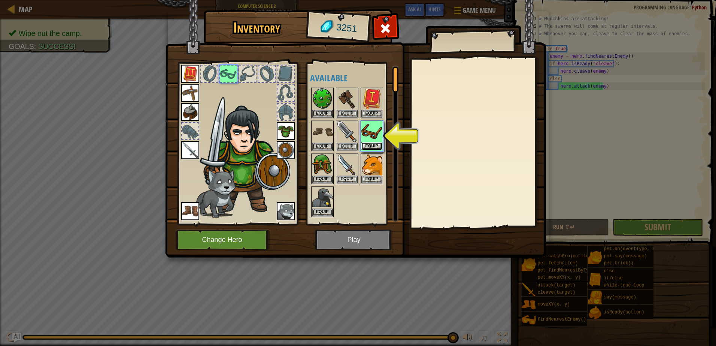
click at [378, 148] on button "Equip" at bounding box center [372, 146] width 21 height 8
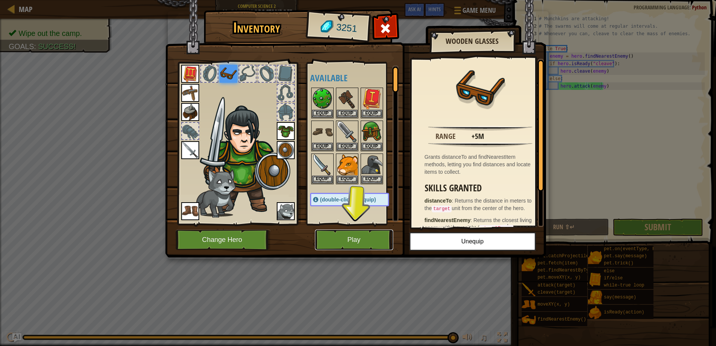
click at [328, 242] on button "Play" at bounding box center [354, 240] width 78 height 21
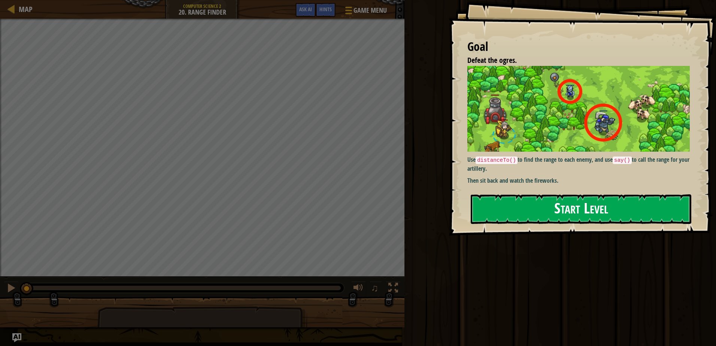
click at [553, 212] on button "Start Level" at bounding box center [581, 209] width 221 height 30
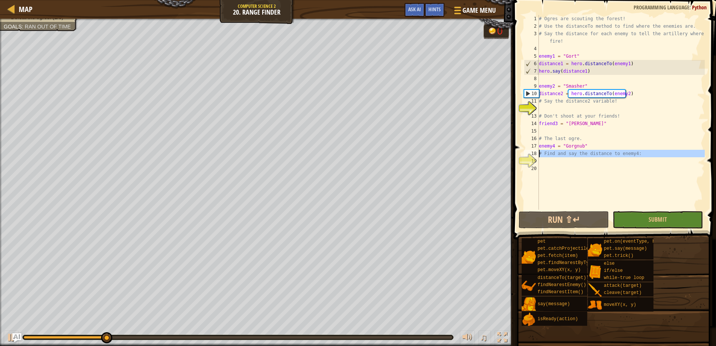
drag, startPoint x: 650, startPoint y: 157, endPoint x: 530, endPoint y: 152, distance: 120.4
click at [532, 152] on div "1 2 3 4 5 6 7 8 9 10 11 12 13 14 15 16 17 18 19 20 # Ogres are scouting the for…" at bounding box center [614, 112] width 182 height 195
type textarea "# Find and say the distance to enemy4:"
click at [633, 189] on div "# Ogres are scouting the forest! # Use the distanceTo method to find where the …" at bounding box center [621, 120] width 167 height 210
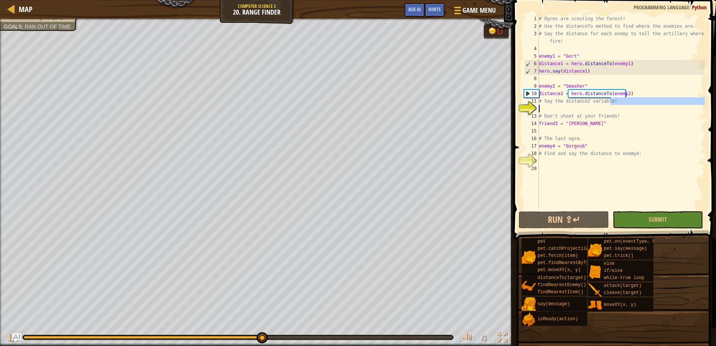
click at [507, 106] on div "Map Computer Science 2 20. Range Finder Game Menu Done Hints Ask AI 1 ההההההההה…" at bounding box center [358, 173] width 716 height 346
click at [613, 104] on div "# Ogres are scouting the forest! # Use the distanceTo method to find where the …" at bounding box center [621, 120] width 167 height 210
drag, startPoint x: 607, startPoint y: 101, endPoint x: 532, endPoint y: 102, distance: 74.2
click at [532, 102] on div "# Say the distance2 variable! 1 2 3 4 5 6 7 8 9 10 11 12 13 14 15 16 17 18 19 2…" at bounding box center [614, 112] width 182 height 195
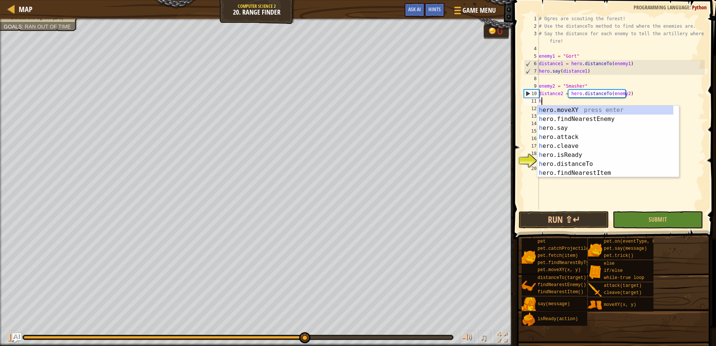
scroll to position [3, 0]
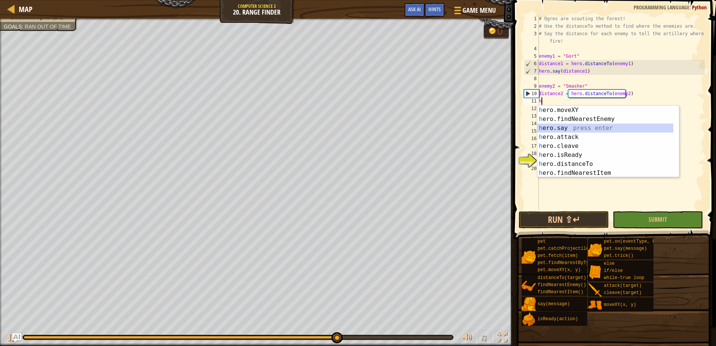
click at [579, 128] on div "h ero.moveXY press enter h ero.findNearestEnemy press enter h ero.say press ent…" at bounding box center [606, 151] width 136 height 90
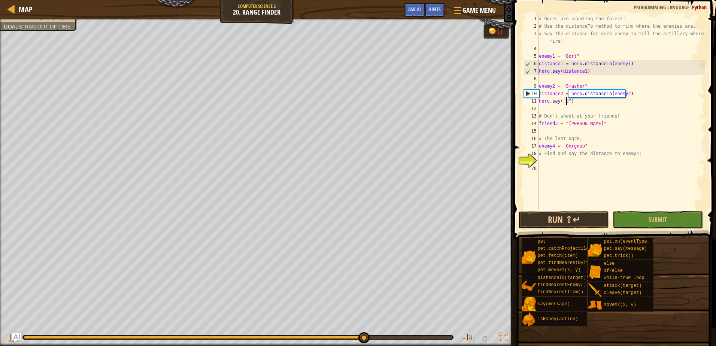
scroll to position [3, 3]
type textarea "hero.say("distance2")"
click at [566, 127] on div "# Ogres are scouting the forest! # Use the distanceTo method to find where the …" at bounding box center [621, 120] width 167 height 210
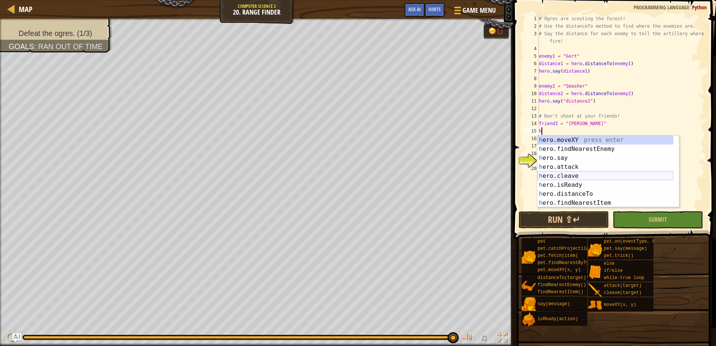
scroll to position [0, 0]
click at [578, 160] on div "h ero.moveXY press enter h ero.findNearestEnemy press enter h ero.say press ent…" at bounding box center [606, 181] width 136 height 90
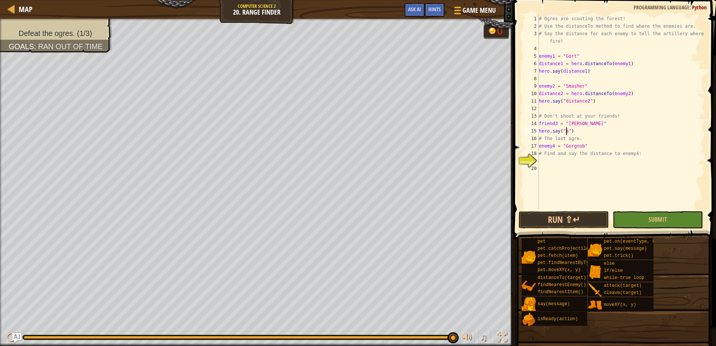
scroll to position [3, 2]
click at [589, 121] on div "# Ogres are scouting the forest! # Use the distanceTo method to find where the …" at bounding box center [621, 120] width 167 height 210
type textarea "friend3 = "[PERSON_NAME]""
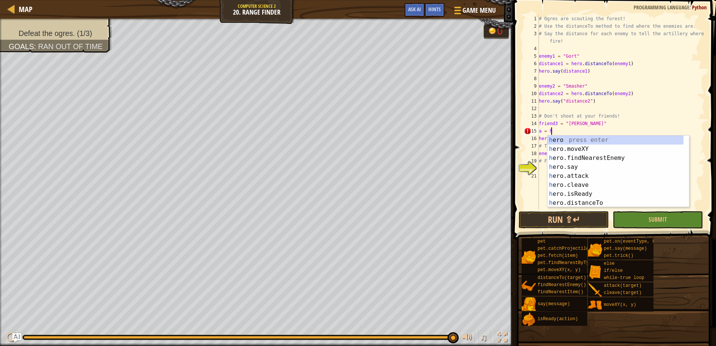
scroll to position [3, 1]
click at [590, 203] on div "h ero press enter h ero.moveXY press enter h ero.findNearestEnemy press enter h…" at bounding box center [616, 181] width 136 height 90
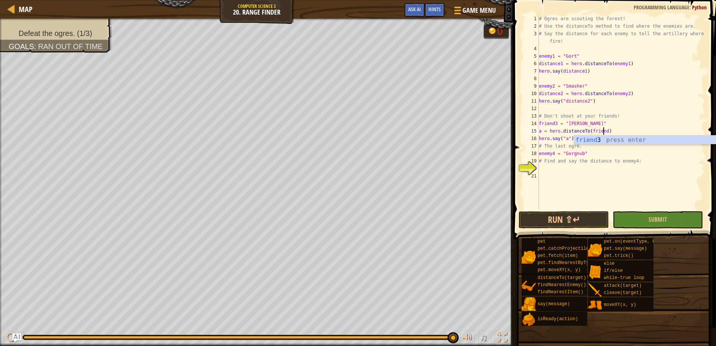
scroll to position [3, 5]
click at [597, 142] on div "friend 3 press enter" at bounding box center [645, 149] width 142 height 27
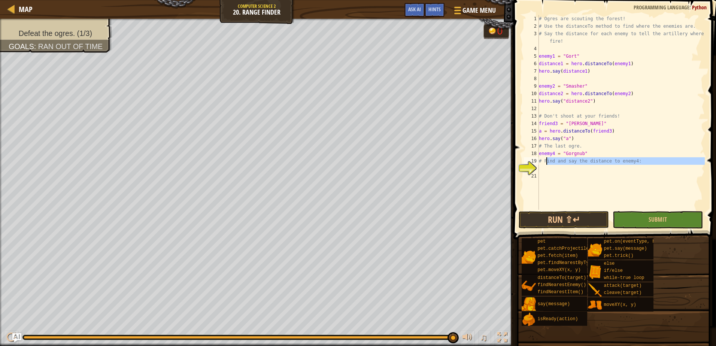
drag, startPoint x: 640, startPoint y: 165, endPoint x: 540, endPoint y: 162, distance: 100.1
click at [540, 162] on div "# Ogres are scouting the forest! # Use the distanceTo method to find where the …" at bounding box center [621, 120] width 167 height 210
type textarea "# Find and say the distance to enemy4:"
drag, startPoint x: 574, startPoint y: 138, endPoint x: 528, endPoint y: 136, distance: 46.1
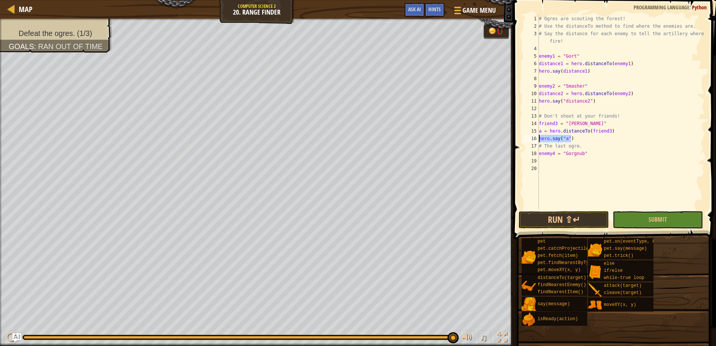
click at [528, 136] on div "1 2 3 4 5 6 7 8 9 10 11 12 13 14 15 16 17 18 19 20 # Ogres are scouting the for…" at bounding box center [614, 112] width 182 height 195
type textarea "hero.say("a")"
type textarea "a = hero.distanceTo(friend3)"
click at [540, 157] on div "# Ogres are scouting the forest! # Use the distanceTo method to find where the …" at bounding box center [621, 120] width 167 height 210
click at [547, 153] on div "# Ogres are scouting the forest! # Use the distanceTo method to find where the …" at bounding box center [621, 120] width 167 height 210
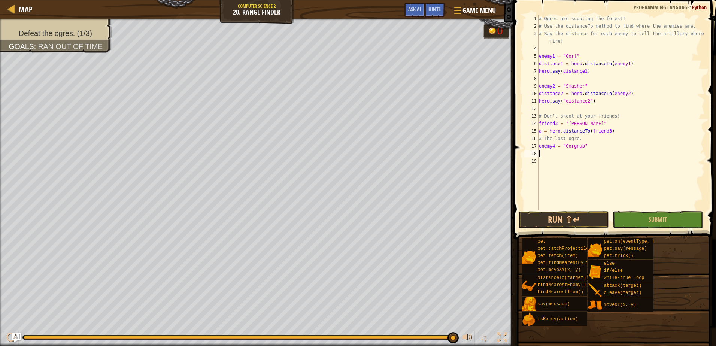
type textarea "a"
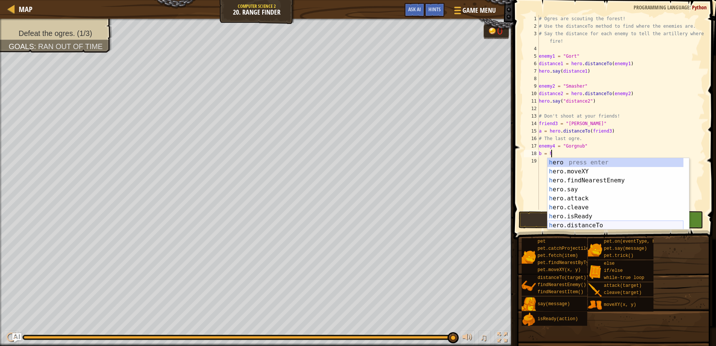
click at [589, 223] on div "h ero press enter h ero.moveXY press enter h ero.findNearestEnemy press enter h…" at bounding box center [616, 203] width 136 height 90
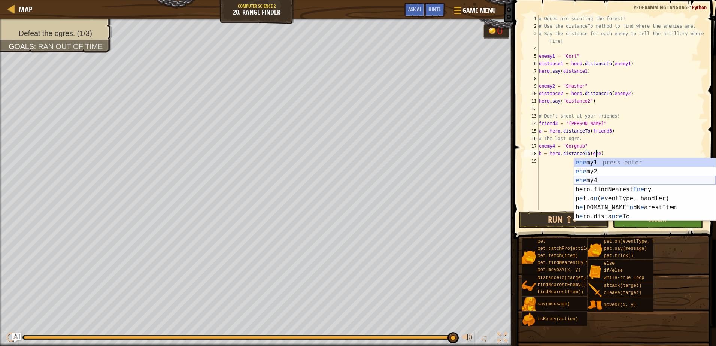
scroll to position [3, 5]
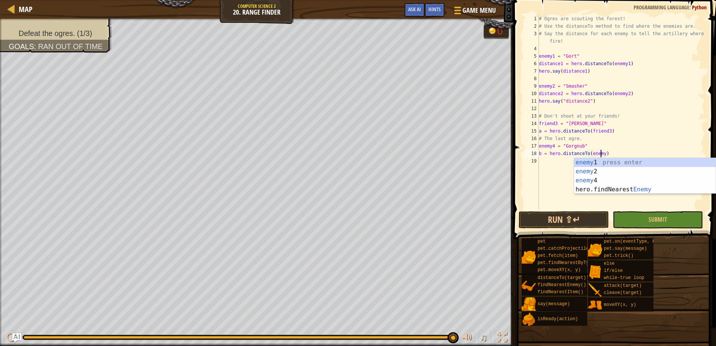
type textarea "b = hero.distanceTo(enemy4)"
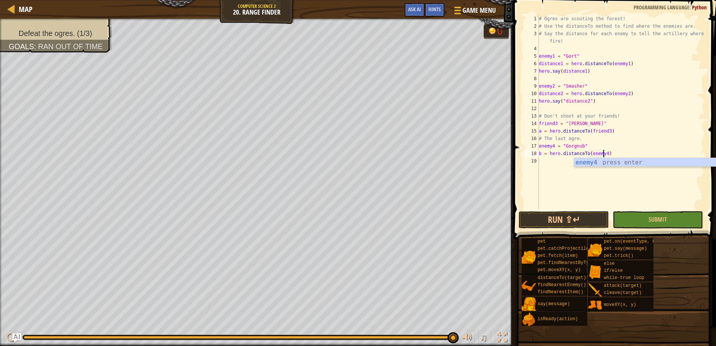
scroll to position [3, 5]
click at [555, 160] on div "# Ogres are scouting the forest! # Use the distanceTo method to find where the …" at bounding box center [621, 120] width 167 height 210
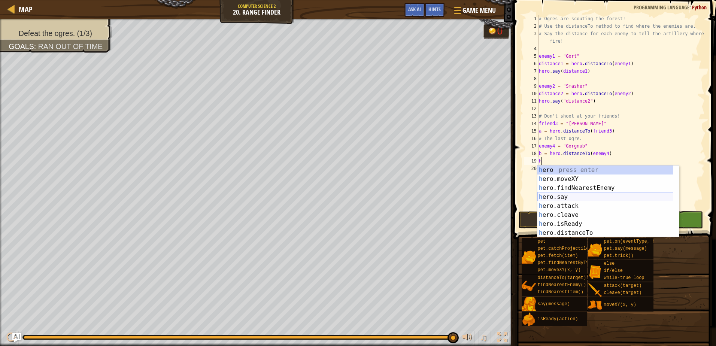
click at [585, 197] on div "h ero press enter h ero.moveXY press enter h ero.findNearestEnemy press enter h…" at bounding box center [606, 211] width 136 height 90
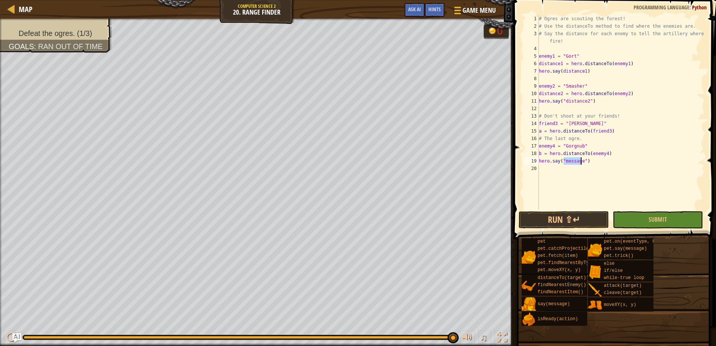
scroll to position [3, 2]
click at [623, 216] on button "Submit" at bounding box center [658, 219] width 90 height 17
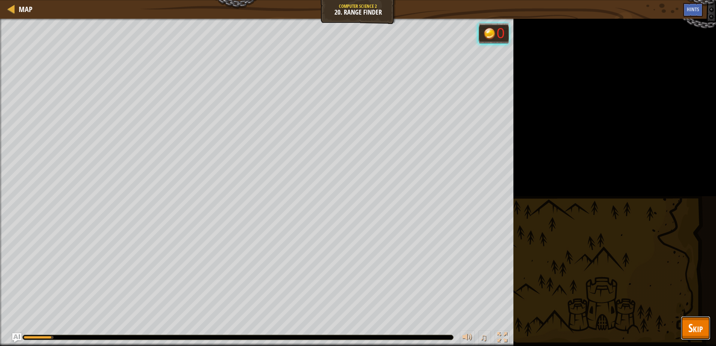
click at [688, 323] on button "Skip" at bounding box center [696, 328] width 30 height 24
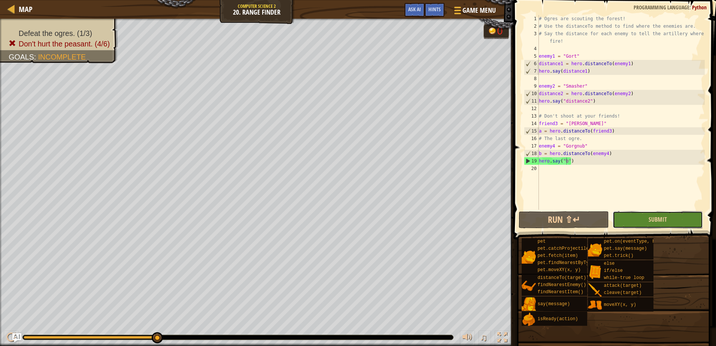
click at [633, 217] on button "Submit" at bounding box center [658, 219] width 90 height 17
click at [653, 221] on span "Submit" at bounding box center [658, 219] width 18 height 8
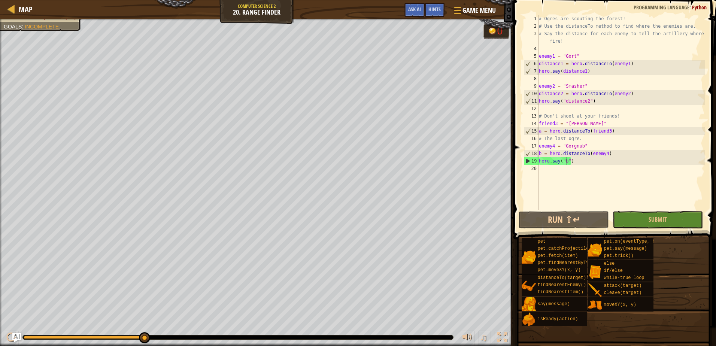
drag, startPoint x: 588, startPoint y: 33, endPoint x: 584, endPoint y: 38, distance: 6.1
click at [586, 36] on div "# Ogres are scouting the forest! # Use the distanceTo method to find where the …" at bounding box center [621, 120] width 167 height 210
click at [583, 47] on div "# Ogres are scouting the forest! # Use the distanceTo method to find where the …" at bounding box center [621, 120] width 167 height 210
type textarea "# Say the distance for each enemy to tell the artillery where to fire!"
click at [576, 47] on div "# Ogres are scouting the forest! # Use the distanceTo method to find where the …" at bounding box center [621, 120] width 167 height 210
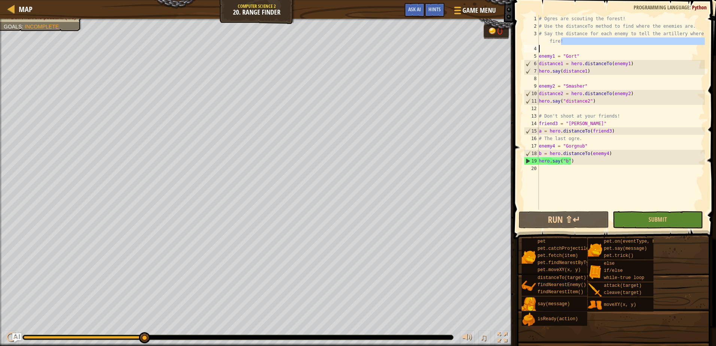
scroll to position [3, 0]
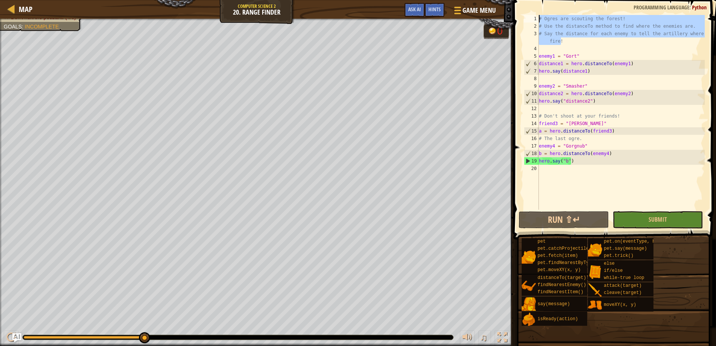
drag, startPoint x: 572, startPoint y: 39, endPoint x: 515, endPoint y: 7, distance: 65.6
click at [515, 7] on div "1 2 3 4 5 6 7 8 9 10 11 12 13 14 15 16 17 18 19 20 # Ogres are scouting the for…" at bounding box center [613, 135] width 205 height 262
type textarea "# Ogres are scouting the forest! # Use the distanceTo method to find where the …"
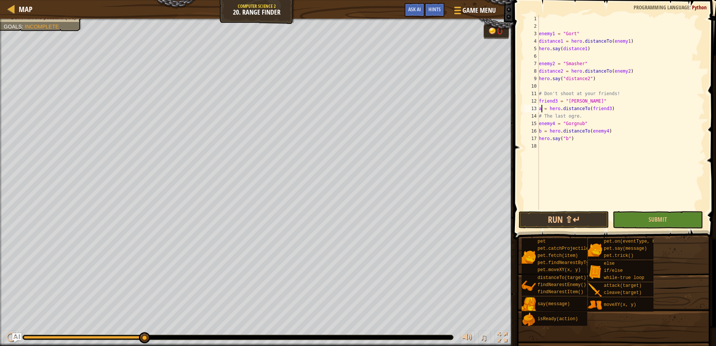
click at [543, 107] on div "enemy1 = "Gort" distance1 = hero . distanceTo ( enemy1 ) hero . say ( distance1…" at bounding box center [621, 120] width 167 height 210
click at [541, 110] on div "enemy1 = "Gort" distance1 = hero . distanceTo ( enemy1 ) hero . say ( distance1…" at bounding box center [621, 120] width 167 height 210
type textarea "distance3 = hero.distanceTo(friend3)"
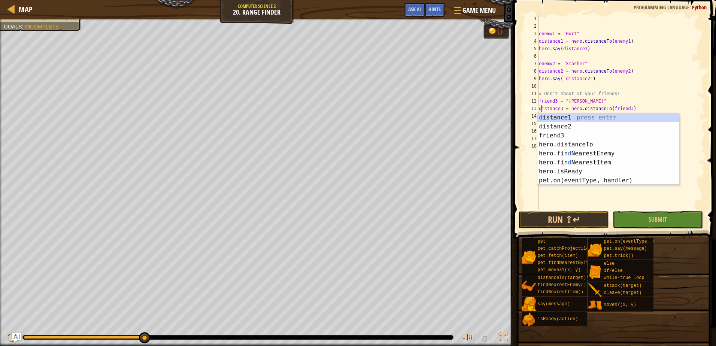
click at [565, 195] on div "enemy1 = "Gort" distance1 = hero . distanceTo ( enemy1 ) hero . say ( distance1…" at bounding box center [621, 120] width 167 height 210
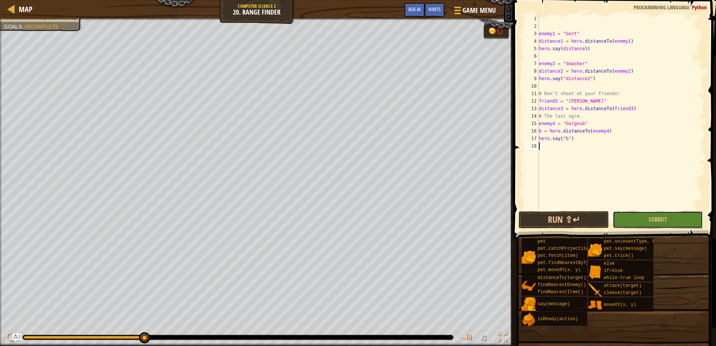
click at [640, 217] on button "Submit" at bounding box center [658, 219] width 90 height 17
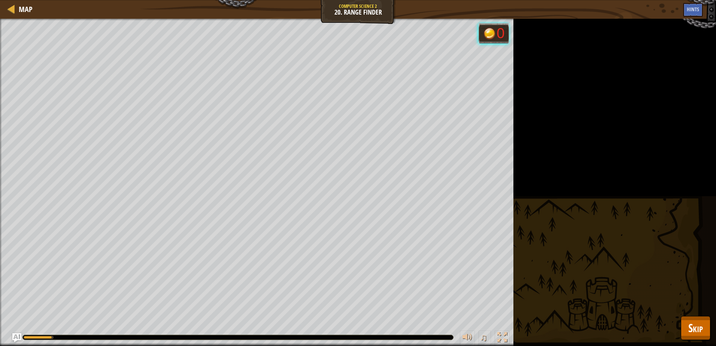
drag, startPoint x: 118, startPoint y: 337, endPoint x: 177, endPoint y: 335, distance: 59.2
click at [175, 335] on div at bounding box center [238, 337] width 431 height 4
click at [689, 329] on span "Skip" at bounding box center [696, 327] width 15 height 15
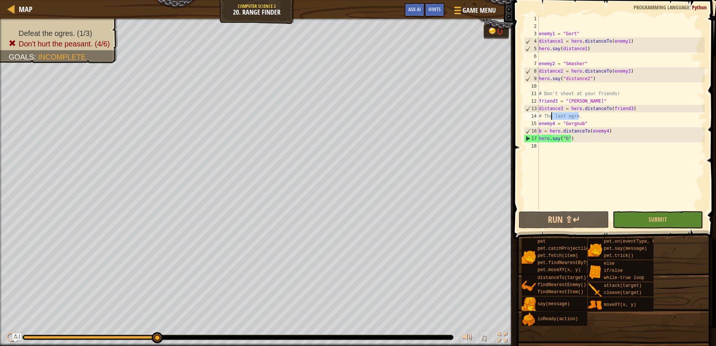
drag, startPoint x: 583, startPoint y: 118, endPoint x: 547, endPoint y: 118, distance: 36.0
click at [549, 118] on div "enemy1 = "Gort" distance1 = hero . distanceTo ( enemy1 ) hero . say ( distance1…" at bounding box center [621, 120] width 167 height 210
click at [579, 115] on div "enemy1 = "Gort" distance1 = hero . distanceTo ( enemy1 ) hero . say ( distance1…" at bounding box center [621, 120] width 167 height 210
drag, startPoint x: 580, startPoint y: 115, endPoint x: 532, endPoint y: 120, distance: 48.6
click at [532, 120] on div "# The last ogre. 1 2 3 4 5 6 7 8 9 10 11 12 13 14 15 16 17 18 enemy1 = "Gort" d…" at bounding box center [614, 112] width 182 height 195
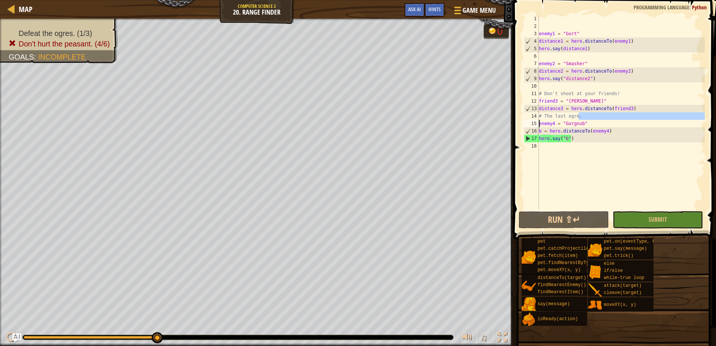
click at [582, 118] on div "enemy1 = "Gort" distance1 = hero . distanceTo ( enemy1 ) hero . say ( distance1…" at bounding box center [621, 120] width 167 height 210
drag, startPoint x: 581, startPoint y: 118, endPoint x: 531, endPoint y: 115, distance: 49.6
click at [531, 115] on div "# The last ogre. 1 2 3 4 5 6 7 8 9 10 11 12 13 14 15 16 17 18 enemy1 = "Gort" d…" at bounding box center [614, 112] width 182 height 195
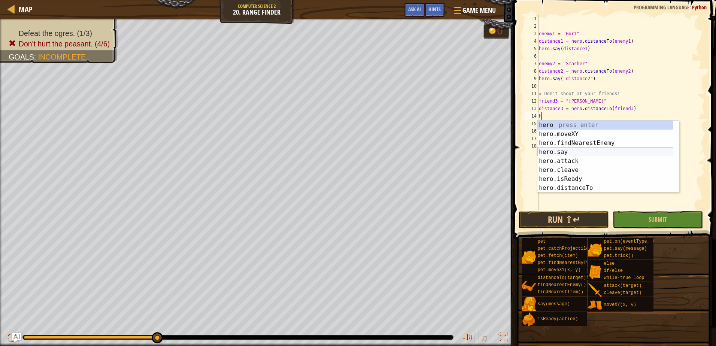
click at [566, 153] on div "h ero press enter h ero.moveXY press enter h ero.findNearestEnemy press enter h…" at bounding box center [606, 166] width 136 height 90
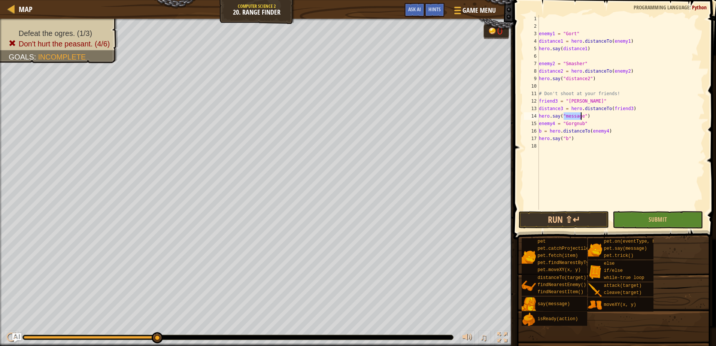
scroll to position [3, 2]
click at [592, 127] on div ""d istance2" press enter" at bounding box center [631, 134] width 142 height 27
type textarea "hero.say("distance2")"
click at [625, 217] on button "Submit" at bounding box center [658, 219] width 90 height 17
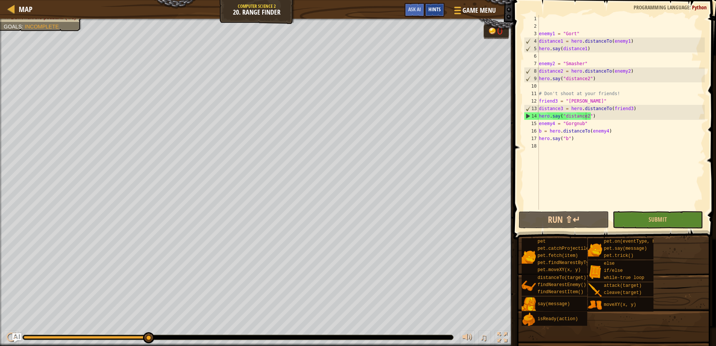
click at [433, 10] on span "Hints" at bounding box center [435, 9] width 12 height 7
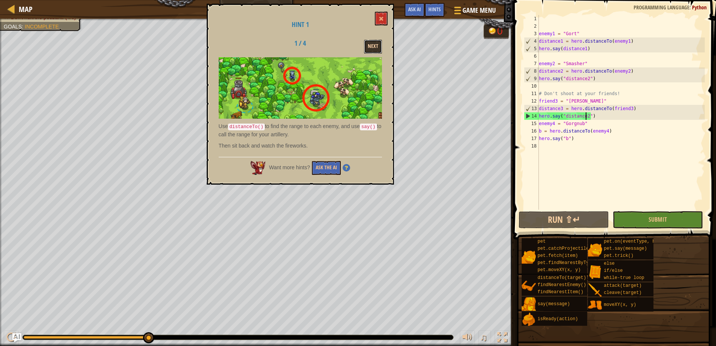
click at [378, 44] on button "Next" at bounding box center [373, 47] width 18 height 14
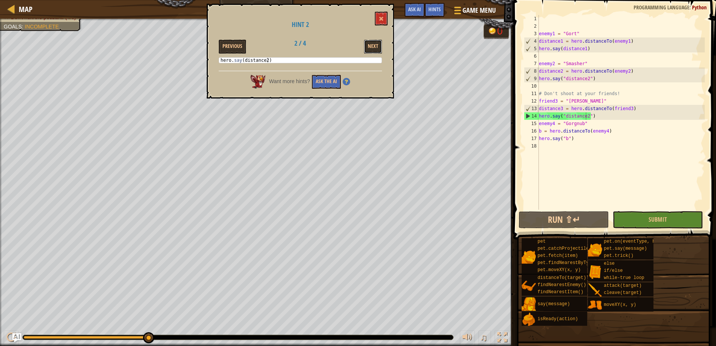
click at [378, 44] on button "Next" at bounding box center [373, 47] width 18 height 14
click at [375, 43] on button "Next" at bounding box center [373, 47] width 18 height 14
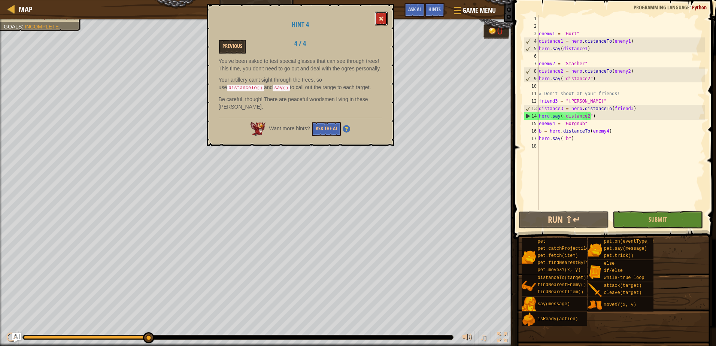
click at [380, 18] on span at bounding box center [381, 18] width 5 height 5
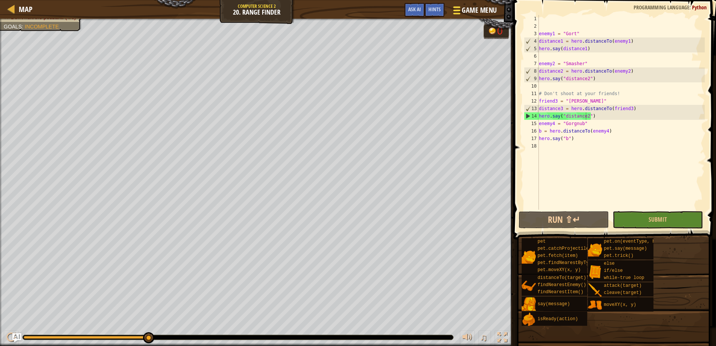
click at [466, 13] on span "Game Menu" at bounding box center [479, 10] width 35 height 10
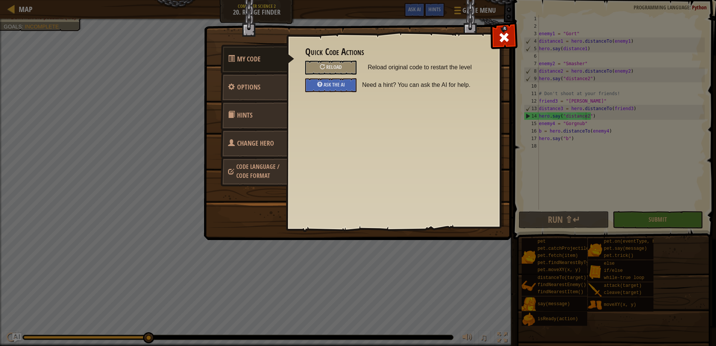
click at [509, 49] on img at bounding box center [361, 106] width 314 height 268
click at [514, 40] on div at bounding box center [504, 36] width 24 height 24
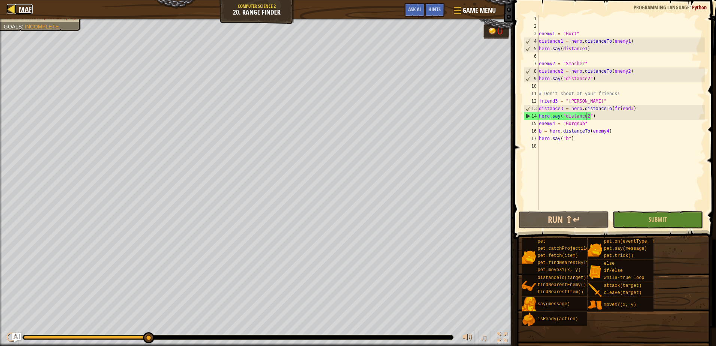
click at [20, 7] on span "Map" at bounding box center [26, 9] width 14 height 10
select select "en-[GEOGRAPHIC_DATA]"
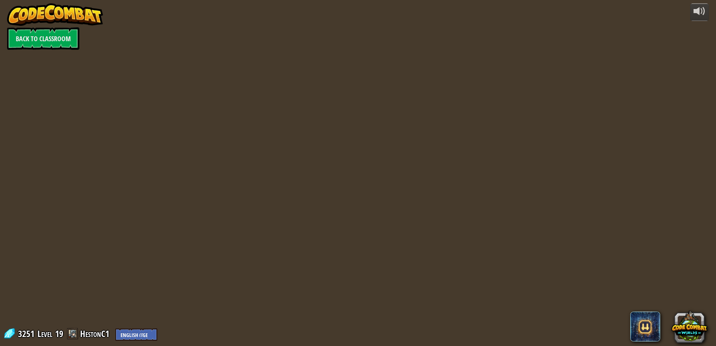
select select "en-[GEOGRAPHIC_DATA]"
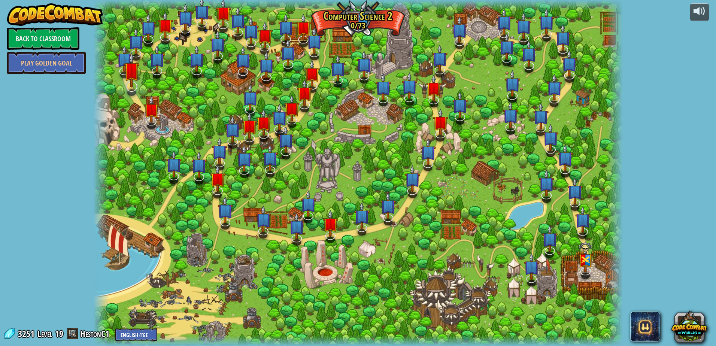
select select "en-[GEOGRAPHIC_DATA]"
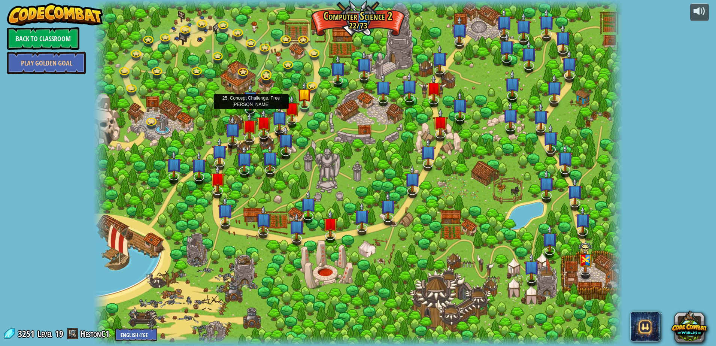
select select "en-[GEOGRAPHIC_DATA]"
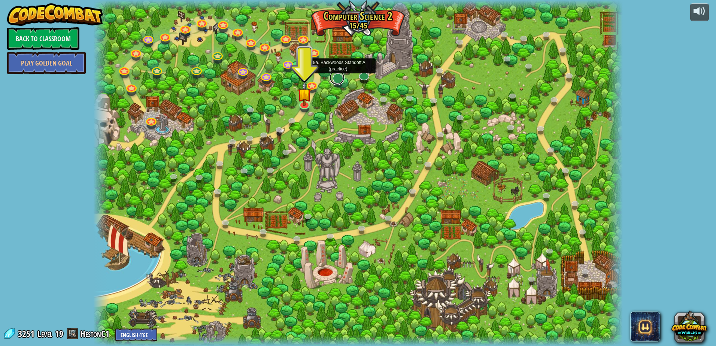
click at [338, 78] on link at bounding box center [337, 77] width 15 height 15
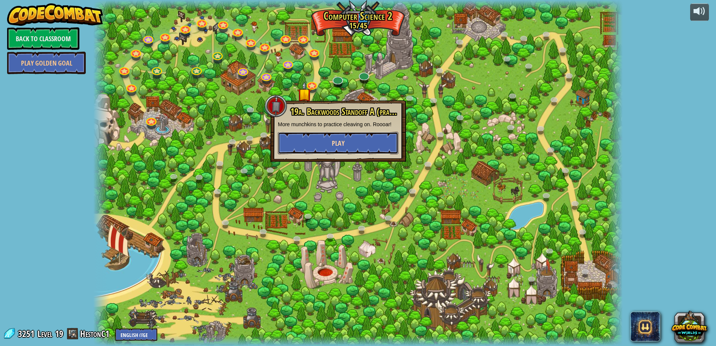
click at [338, 142] on span "Play" at bounding box center [338, 143] width 13 height 9
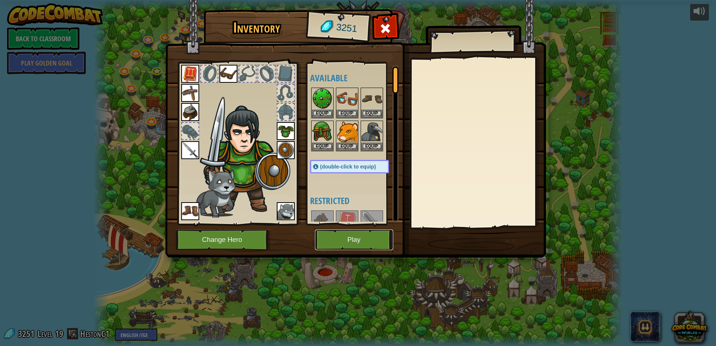
click at [343, 243] on button "Play" at bounding box center [354, 240] width 78 height 21
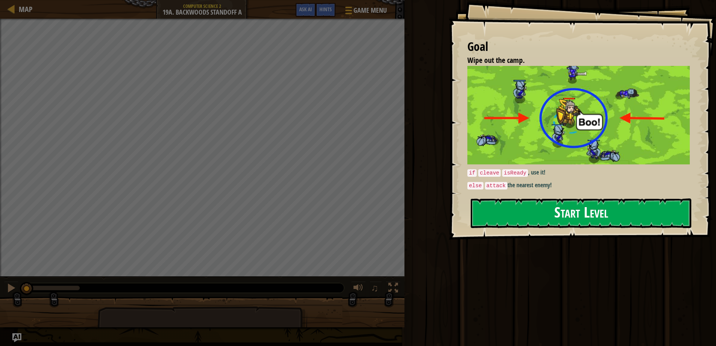
click at [522, 216] on button "Start Level" at bounding box center [581, 214] width 221 height 30
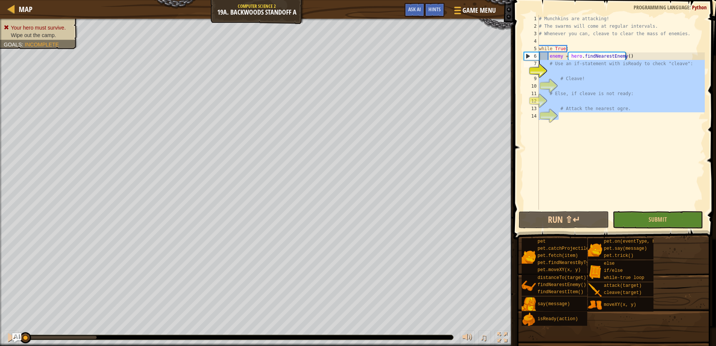
drag, startPoint x: 625, startPoint y: 115, endPoint x: 537, endPoint y: 63, distance: 102.1
click at [537, 63] on div "1 2 3 4 5 6 7 8 9 10 11 12 13 14 # Munchkins are attacking! # The swarms will c…" at bounding box center [614, 112] width 182 height 195
type textarea "# Use an if-statement with isReady to check "cleave":"
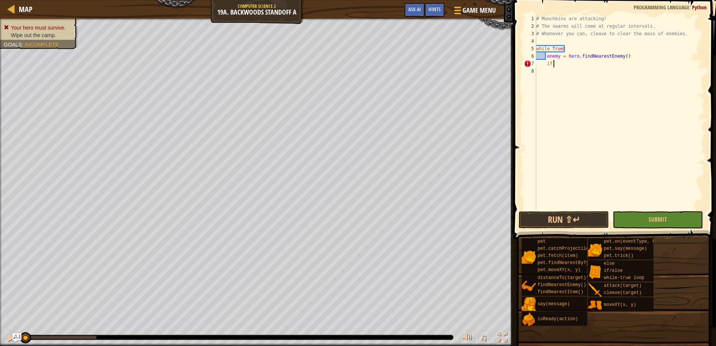
scroll to position [3, 1]
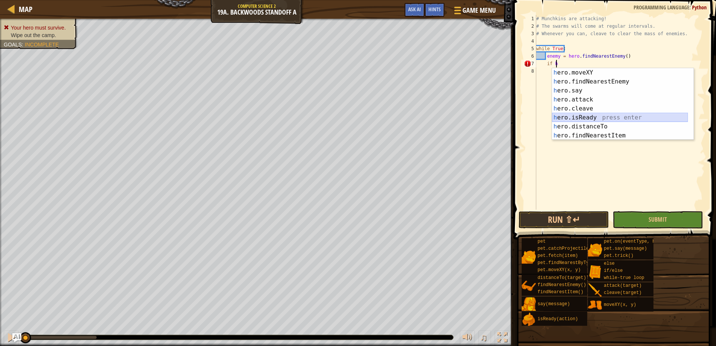
click at [589, 119] on div "h ero.moveXY press enter h ero.findNearestEnemy press enter h ero.say press ent…" at bounding box center [620, 113] width 136 height 90
type textarea "if hero.isReady("cleave")"
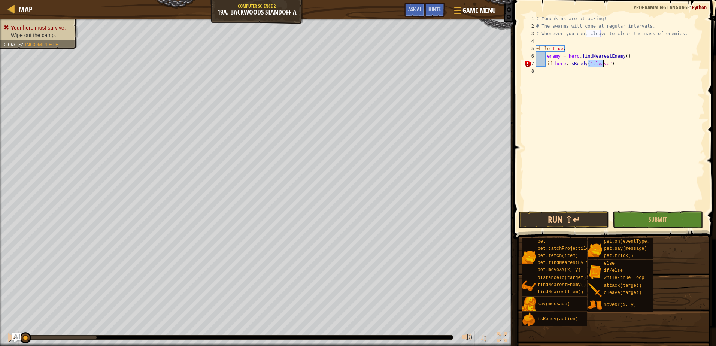
click at [617, 63] on div "# Munchkins are attacking! # The swarms will come at regular intervals. # Whene…" at bounding box center [620, 120] width 170 height 210
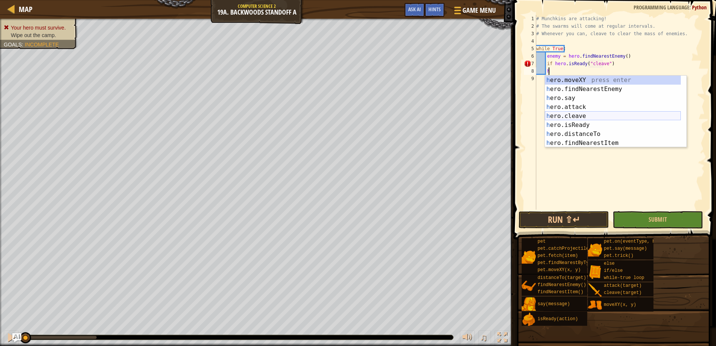
click at [573, 117] on div "h ero.moveXY press enter h ero.findNearestEnemy press enter h ero.say press ent…" at bounding box center [613, 121] width 136 height 90
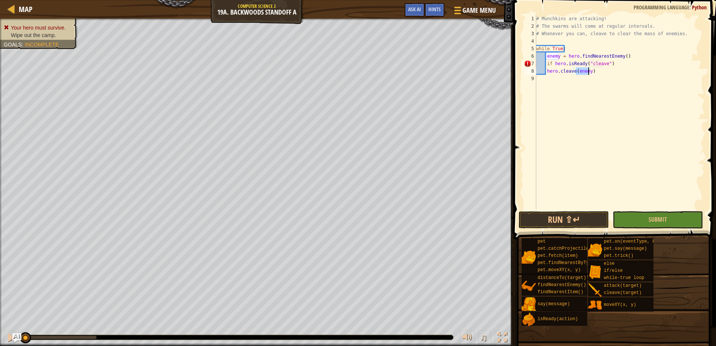
click at [604, 73] on div "# Munchkins are attacking! # The swarms will come at regular intervals. # Whene…" at bounding box center [620, 120] width 170 height 210
click at [638, 63] on div "# Munchkins are attacking! # The swarms will come at regular intervals. # Whene…" at bounding box center [620, 120] width 170 height 210
click at [607, 73] on div "# Munchkins are attacking! # The swarms will come at regular intervals. # Whene…" at bounding box center [620, 120] width 170 height 210
click at [547, 71] on div "# Munchkins are attacking! # The swarms will come at regular intervals. # Whene…" at bounding box center [620, 120] width 170 height 210
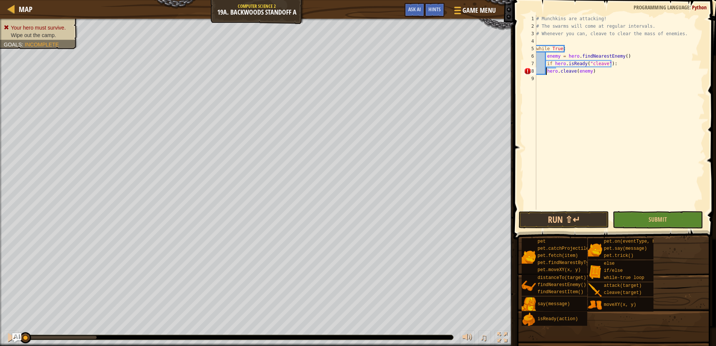
type textarea "hero.cleave(enemy)"
click at [612, 74] on div "# Munchkins are attacking! # The swarms will come at regular intervals. # Whene…" at bounding box center [620, 120] width 170 height 210
type textarea "e"
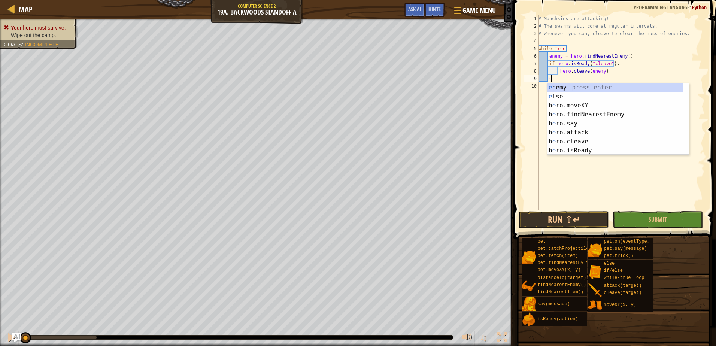
scroll to position [3, 1]
click at [581, 96] on div "e nemy press enter e lse press enter h e ro.moveXY press enter h e ro.findNeare…" at bounding box center [615, 128] width 136 height 90
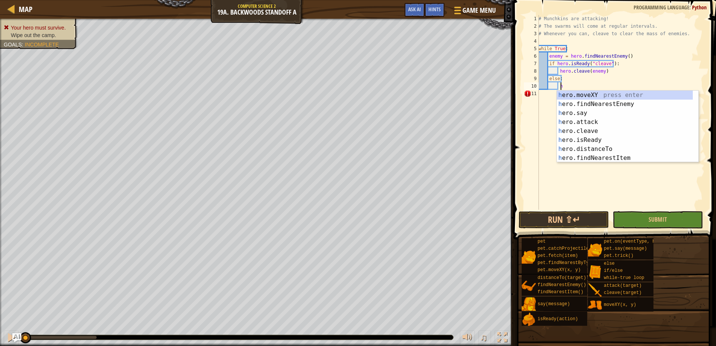
scroll to position [3, 1]
click at [595, 121] on div "h ero.moveXY press enter h ero.findNearestEnemy press enter h ero.say press ent…" at bounding box center [625, 136] width 136 height 90
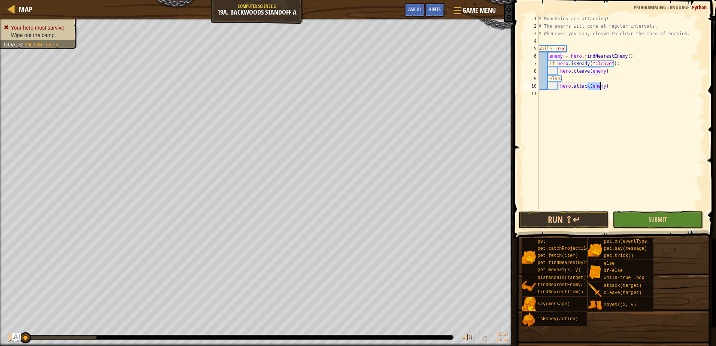
type textarea "hero.attack(enemy)"
click at [635, 219] on button "Submit" at bounding box center [658, 219] width 90 height 17
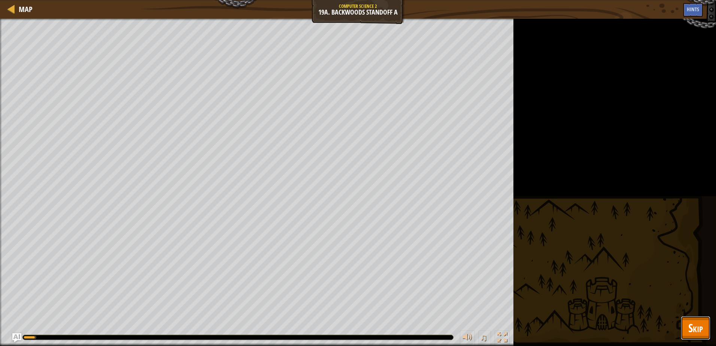
click at [698, 335] on span "Skip" at bounding box center [696, 327] width 15 height 15
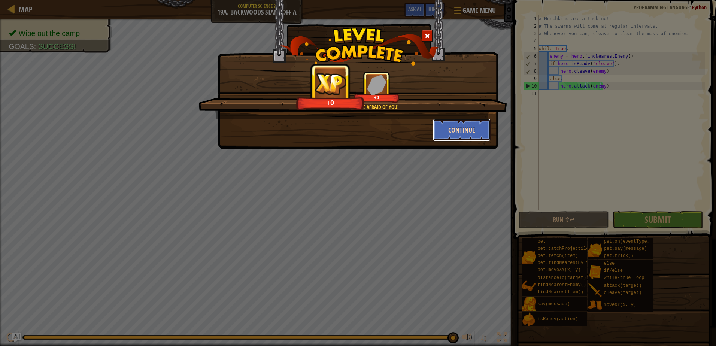
click at [467, 135] on button "Continue" at bounding box center [462, 130] width 58 height 22
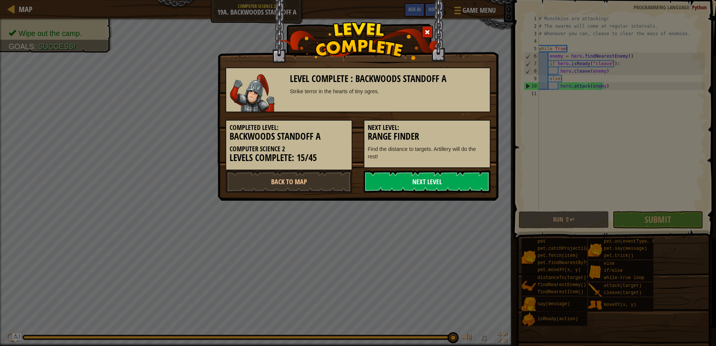
click at [452, 181] on link "Next Level" at bounding box center [427, 181] width 127 height 22
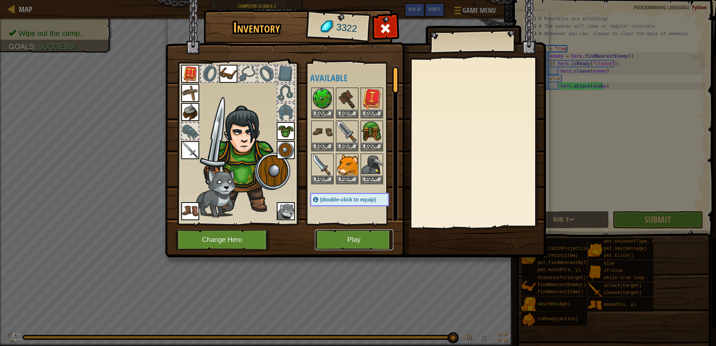
click at [366, 243] on button "Play" at bounding box center [354, 240] width 78 height 21
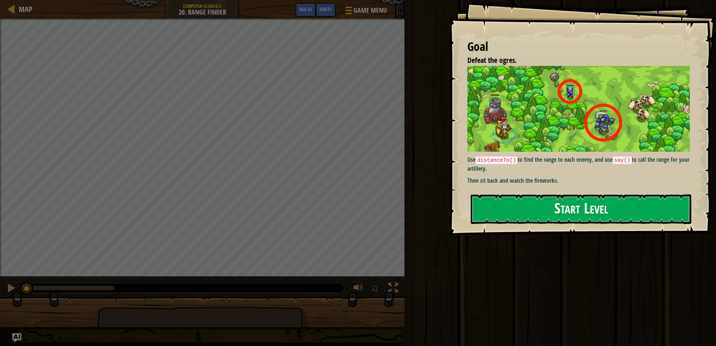
click at [576, 204] on button "Start Level" at bounding box center [581, 209] width 221 height 30
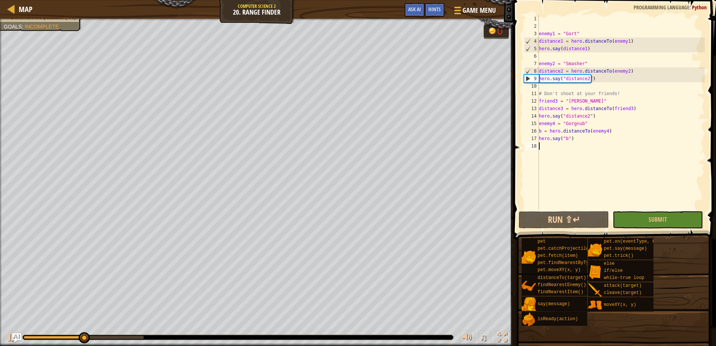
click at [565, 114] on div "enemy1 = "Gort" distance1 = hero . distanceTo ( enemy1 ) hero . say ( distance1…" at bounding box center [621, 120] width 167 height 210
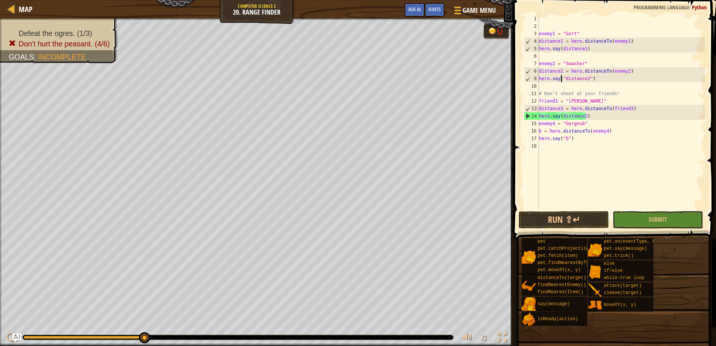
click at [562, 76] on div "enemy1 = "Gort" distance1 = hero . distanceTo ( enemy1 ) hero . say ( distance1…" at bounding box center [621, 120] width 167 height 210
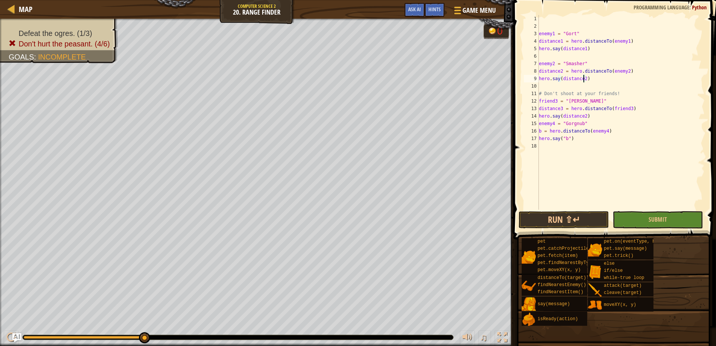
click at [566, 138] on div "enemy1 = "Gort" distance1 = hero . distanceTo ( enemy1 ) hero . say ( distance1…" at bounding box center [621, 120] width 167 height 210
type textarea "hero.say(b)"
click at [654, 214] on button "Submit" at bounding box center [658, 219] width 90 height 17
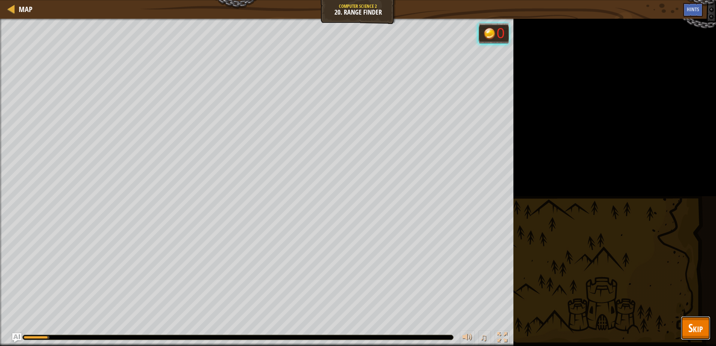
click at [690, 320] on button "Skip" at bounding box center [696, 328] width 30 height 24
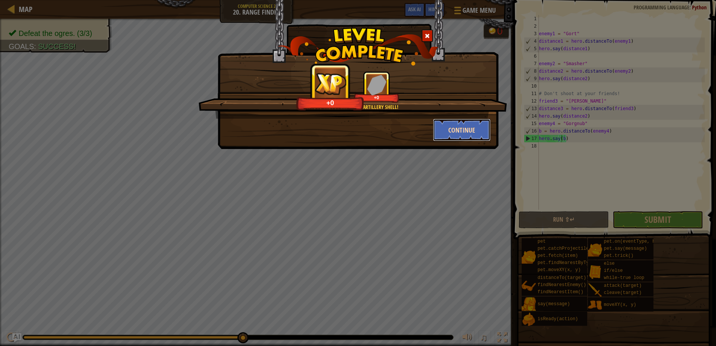
click at [437, 127] on button "Continue" at bounding box center [462, 130] width 58 height 22
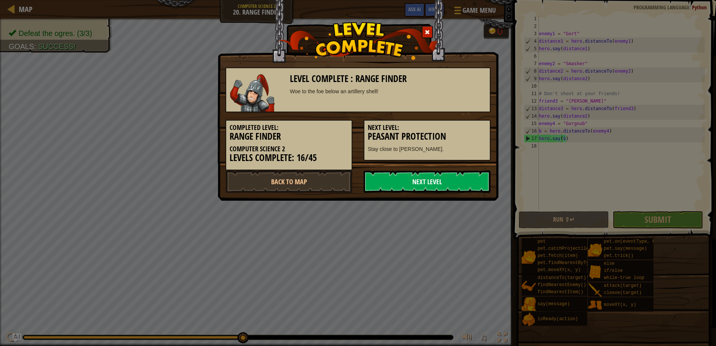
click at [411, 181] on link "Next Level" at bounding box center [427, 181] width 127 height 22
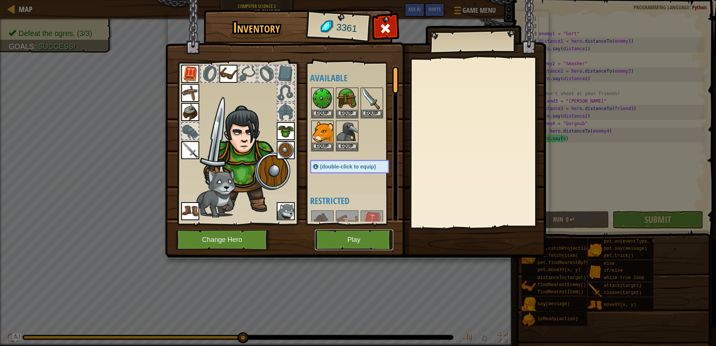
click at [357, 236] on button "Play" at bounding box center [354, 240] width 78 height 21
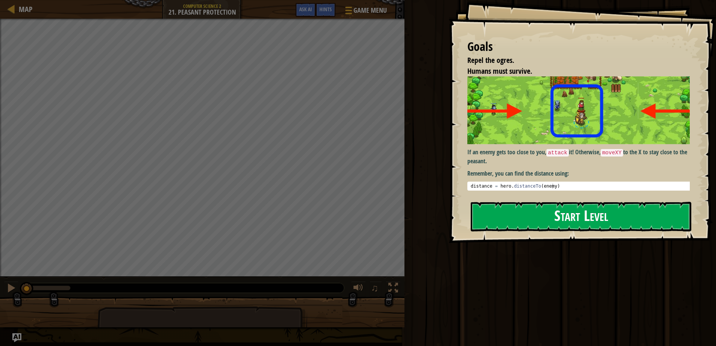
click at [487, 214] on button "Start Level" at bounding box center [581, 217] width 221 height 30
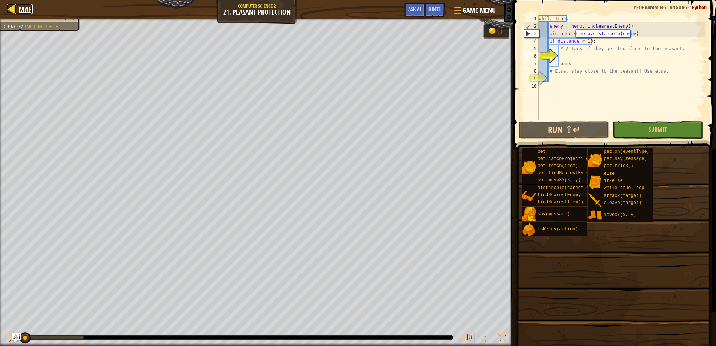
click at [23, 10] on span "Map" at bounding box center [26, 9] width 14 height 10
select select "en-[GEOGRAPHIC_DATA]"
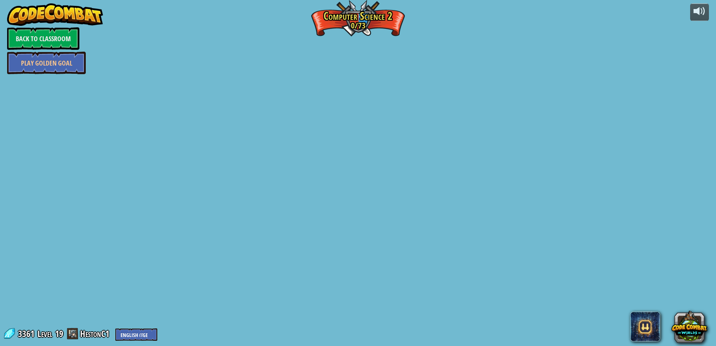
select select "en-[GEOGRAPHIC_DATA]"
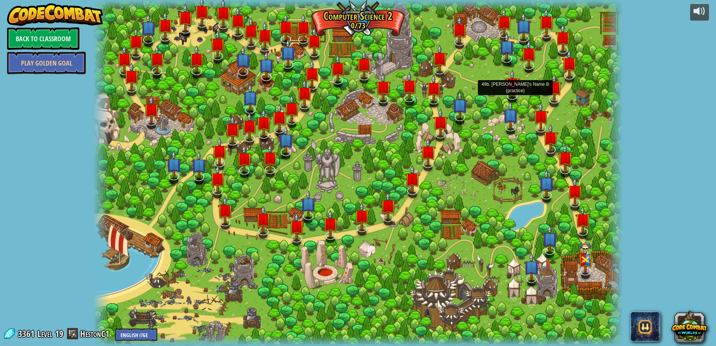
select select "en-[GEOGRAPHIC_DATA]"
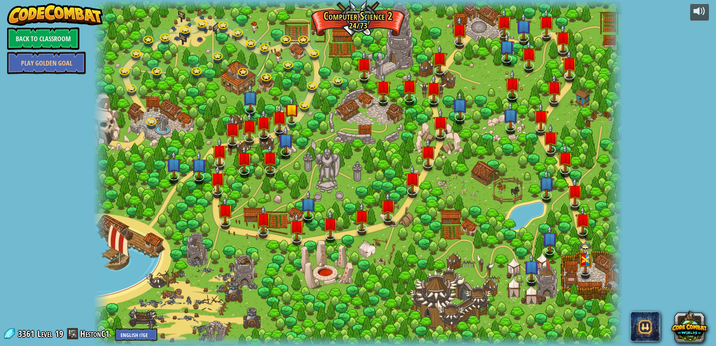
select select "en-[GEOGRAPHIC_DATA]"
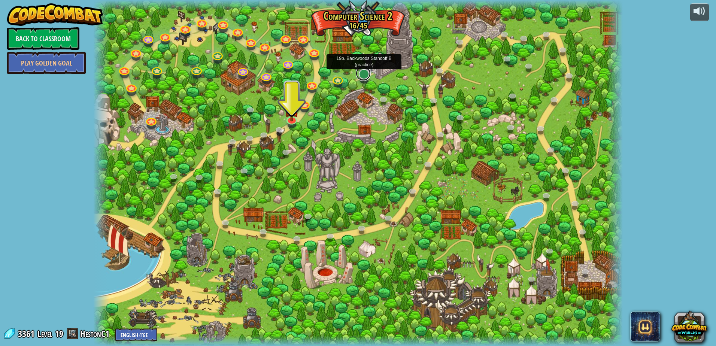
click at [362, 78] on link at bounding box center [363, 73] width 15 height 15
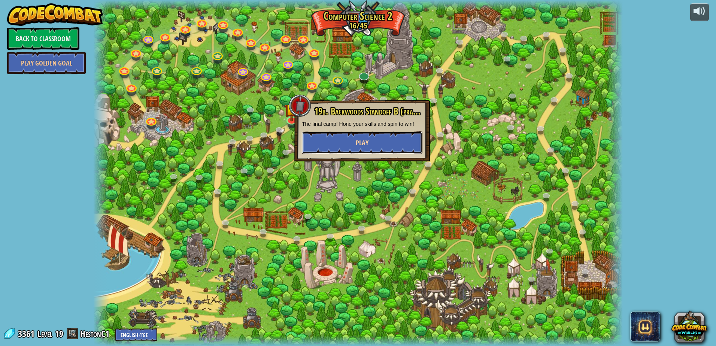
click at [400, 138] on button "Play" at bounding box center [362, 143] width 121 height 22
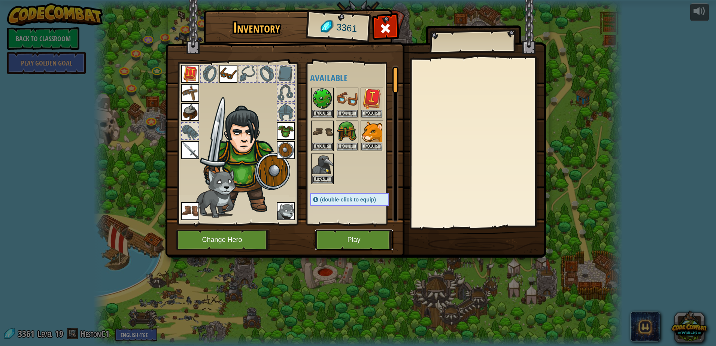
click at [362, 234] on button "Play" at bounding box center [354, 240] width 78 height 21
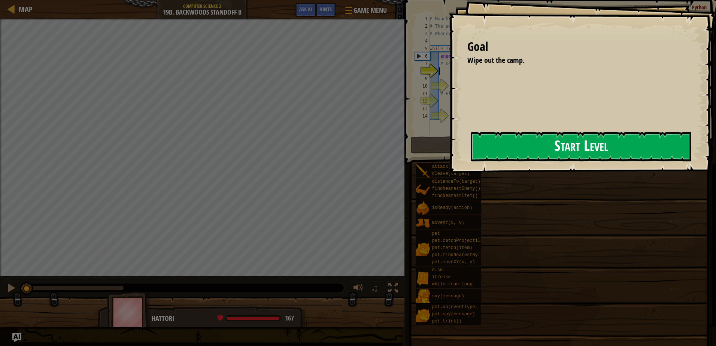
click at [538, 149] on button "Start Level" at bounding box center [581, 147] width 221 height 30
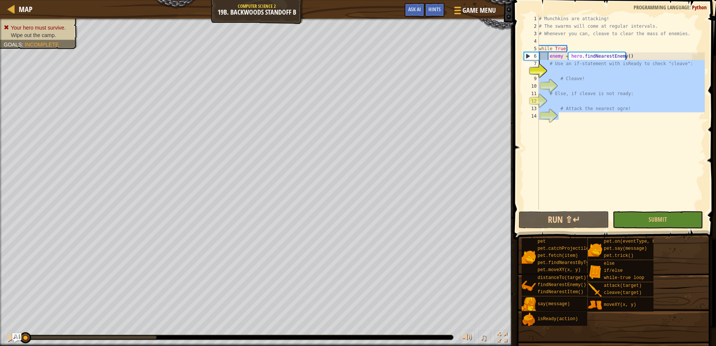
drag, startPoint x: 615, startPoint y: 118, endPoint x: 533, endPoint y: 67, distance: 96.0
click at [533, 67] on div "1 2 3 4 5 6 7 8 9 10 11 12 13 14 # Munchkins are attacking! # The swarms will c…" at bounding box center [614, 112] width 182 height 195
type textarea "# Use an if-statement with isReady to check "cleave":"
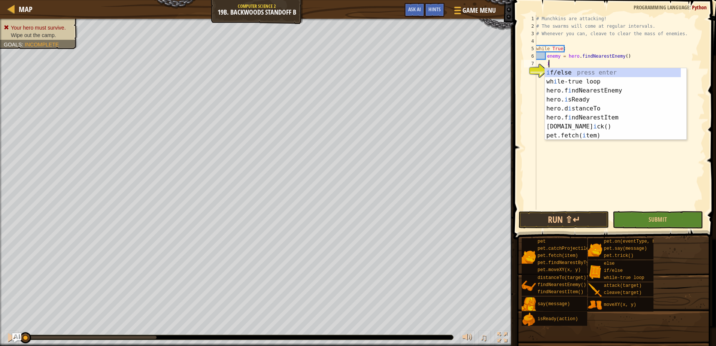
scroll to position [3, 1]
type textarea "if"
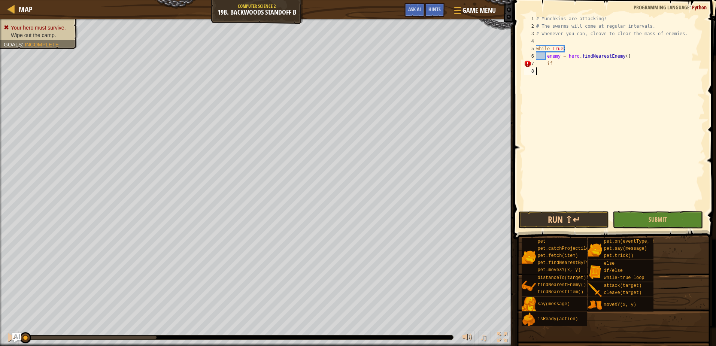
click at [571, 78] on div "# Munchkins are attacking! # The swarms will come at regular intervals. # Whene…" at bounding box center [620, 120] width 170 height 210
click at [555, 67] on div "# Munchkins are attacking! # The swarms will come at regular intervals. # Whene…" at bounding box center [620, 120] width 170 height 210
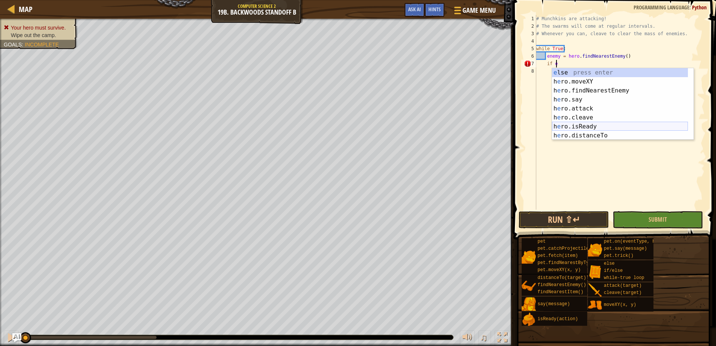
click at [584, 124] on div "e lse press enter h e ro.moveXY press enter h e ro.findNearestEnemy press enter…" at bounding box center [620, 113] width 136 height 90
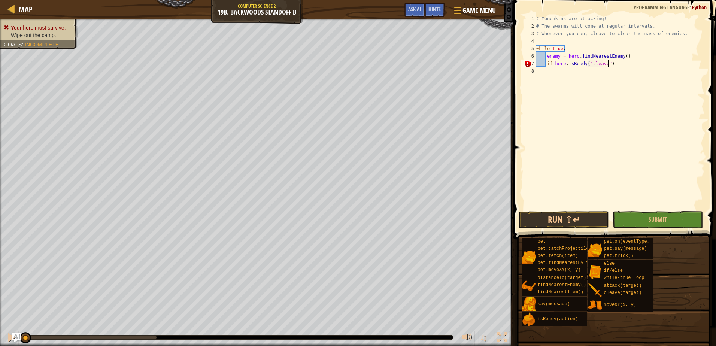
click at [613, 63] on div "# Munchkins are attacking! # The swarms will come at regular intervals. # Whene…" at bounding box center [620, 120] width 170 height 210
type textarea "if hero.isReady("cleave"):"
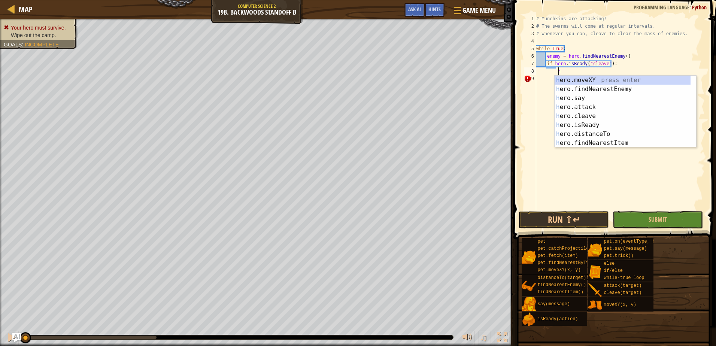
scroll to position [3, 1]
click at [594, 113] on div "h ero.moveXY press enter h ero.findNearestEnemy press enter h ero.say press ent…" at bounding box center [623, 121] width 136 height 90
type textarea "hero.cleave(enemy)"
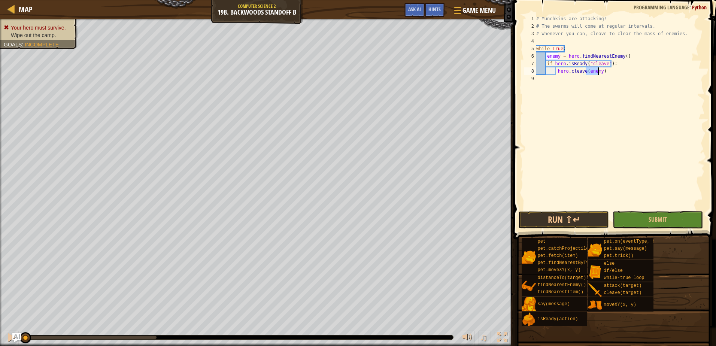
click at [605, 72] on div "# Munchkins are attacking! # The swarms will come at regular intervals. # Whene…" at bounding box center [620, 120] width 170 height 210
type textarea "e"
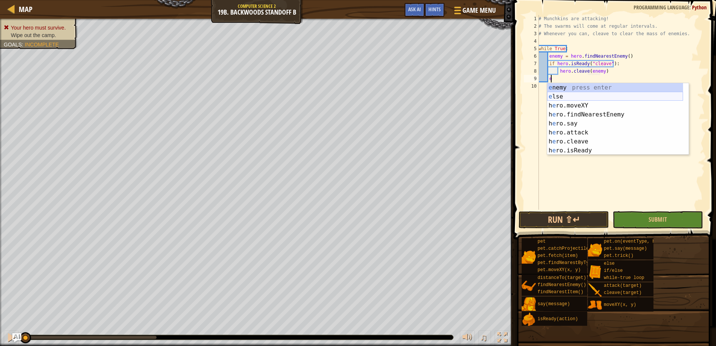
click at [579, 93] on div "e nemy press enter e lse press enter h e ro.moveXY press enter h e ro.findNeare…" at bounding box center [615, 128] width 136 height 90
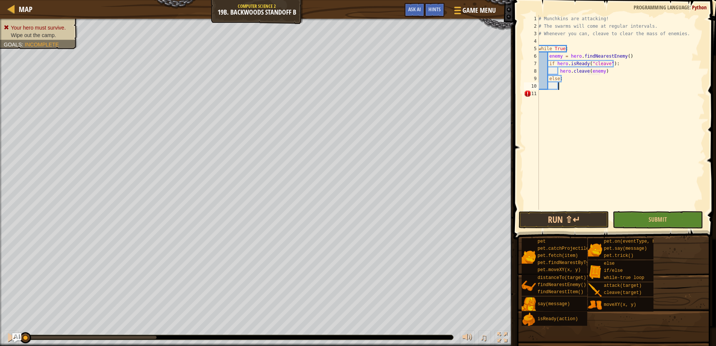
scroll to position [3, 1]
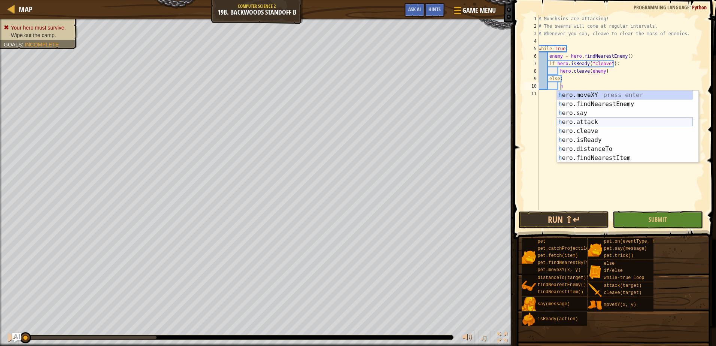
click at [586, 121] on div "h ero.moveXY press enter h ero.findNearestEnemy press enter h ero.say press ent…" at bounding box center [625, 136] width 136 height 90
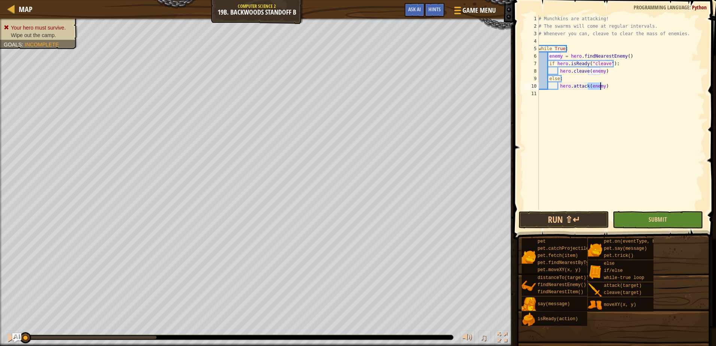
type textarea "hero.attack(enemy)"
click at [677, 222] on button "Submit" at bounding box center [658, 219] width 90 height 17
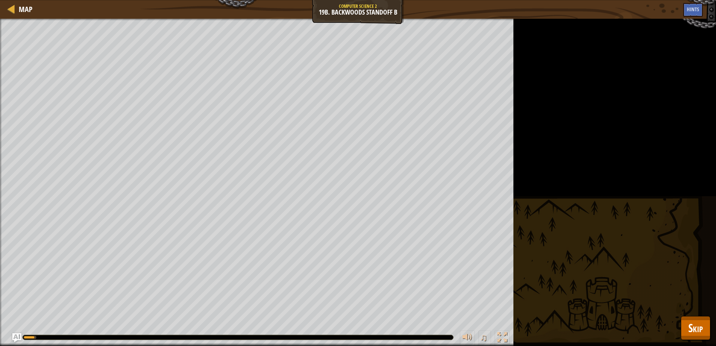
click at [677, 330] on div "Your hero must survive. Wipe out the camp. Goals : Running... ♫ Hattori 167 x: …" at bounding box center [358, 182] width 716 height 327
click at [690, 330] on span "Skip" at bounding box center [696, 327] width 15 height 15
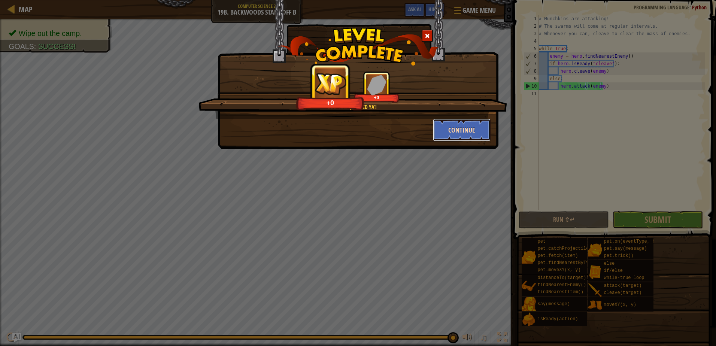
click at [447, 128] on button "Continue" at bounding box center [462, 130] width 58 height 22
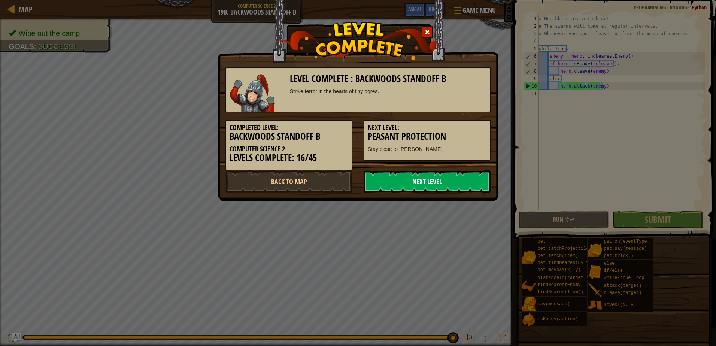
click at [452, 190] on link "Next Level" at bounding box center [427, 181] width 127 height 22
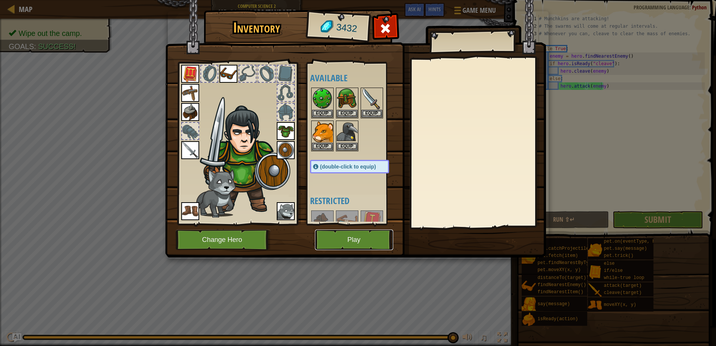
click at [359, 246] on button "Play" at bounding box center [354, 240] width 78 height 21
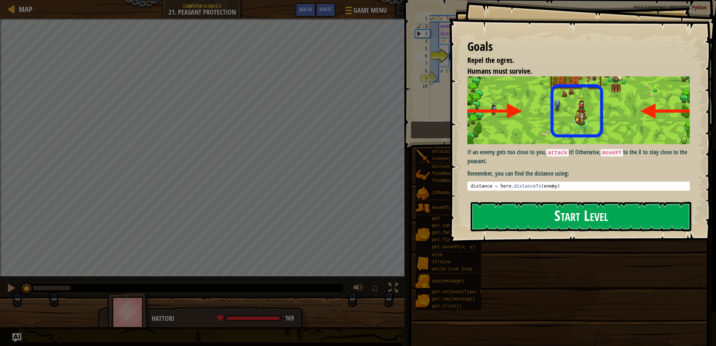
click at [553, 202] on button "Start Level" at bounding box center [581, 217] width 221 height 30
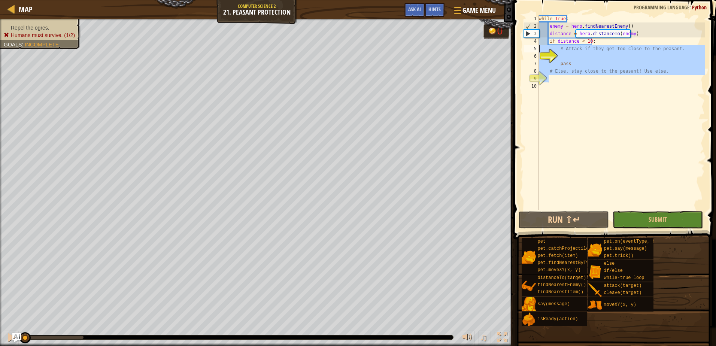
drag, startPoint x: 669, startPoint y: 81, endPoint x: 536, endPoint y: 48, distance: 137.2
click at [536, 48] on div "1 2 3 4 5 6 7 8 9 10 while True : enemy = hero . findNearestEnemy ( ) distance …" at bounding box center [614, 112] width 182 height 195
type textarea "# Attack if they get too close to the peasant."
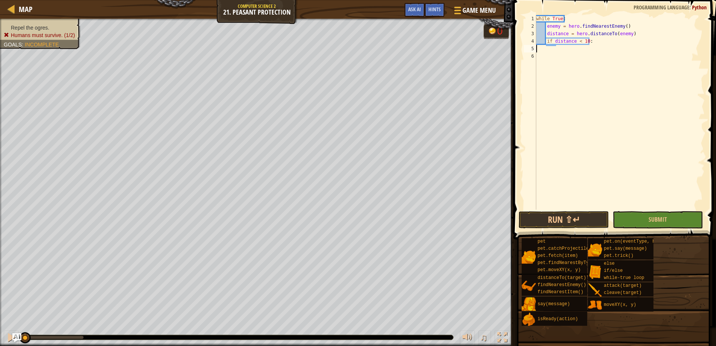
click at [559, 47] on div "while True : enemy = hero . findNearestEnemy ( ) distance = hero . distanceTo (…" at bounding box center [620, 120] width 170 height 210
click at [565, 52] on div "while True : enemy = hero . findNearestEnemy ( ) distance = hero . distanceTo (…" at bounding box center [620, 120] width 170 height 210
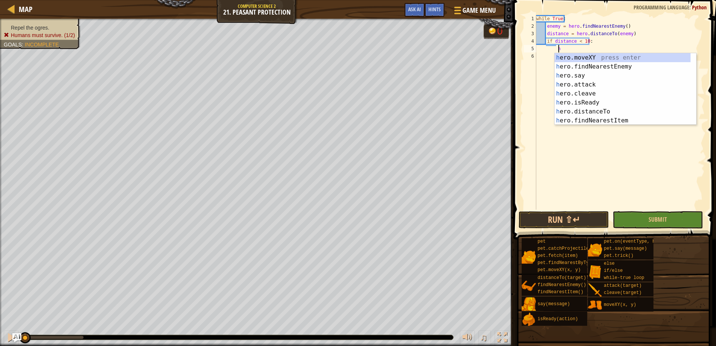
scroll to position [3, 1]
click at [599, 91] on div "h ero.moveXY press enter h ero.findNearestEnemy press enter h ero.say press ent…" at bounding box center [623, 98] width 136 height 90
type textarea "hero.attack(enemy)"
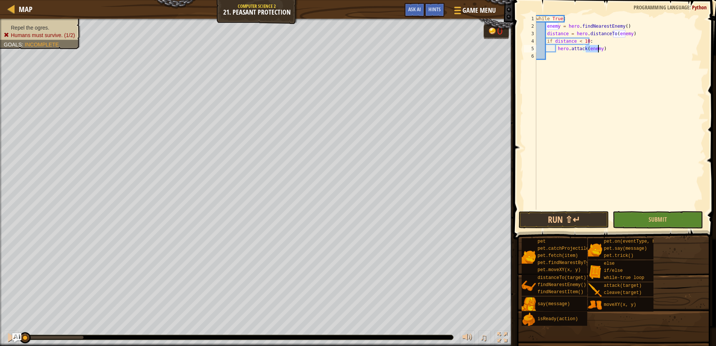
click at [558, 58] on div "while True : enemy = hero . findNearestEnemy ( ) distance = hero . distanceTo (…" at bounding box center [620, 120] width 170 height 210
type textarea "e"
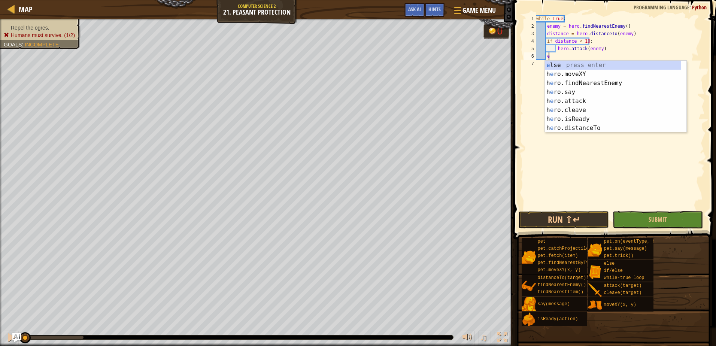
scroll to position [3, 1]
click at [560, 64] on div "e lse press enter h e ro.moveXY press enter h e ro.findNearestEnemy press enter…" at bounding box center [613, 106] width 136 height 90
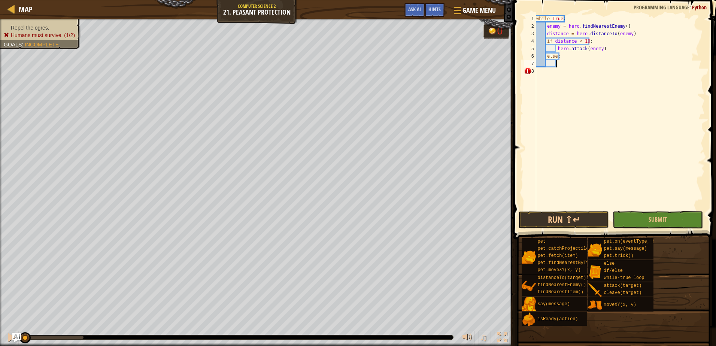
scroll to position [3, 1]
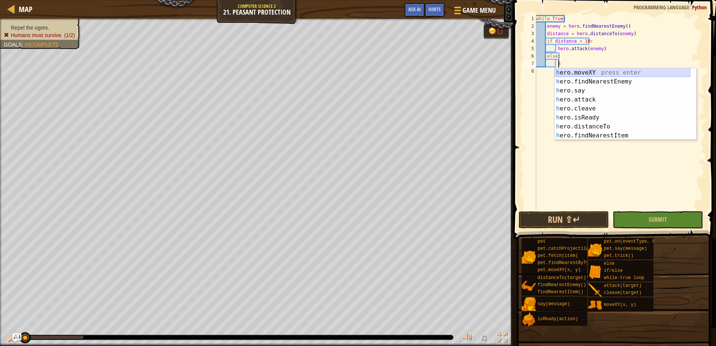
click at [583, 74] on div "h ero.moveXY press enter h ero.findNearestEnemy press enter h ero.say press ent…" at bounding box center [623, 113] width 136 height 90
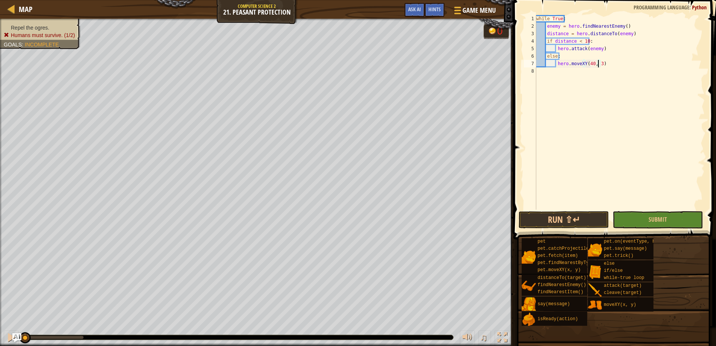
scroll to position [3, 5]
type textarea "hero.moveXY(40, 37)"
click at [632, 221] on button "Submit" at bounding box center [658, 219] width 90 height 17
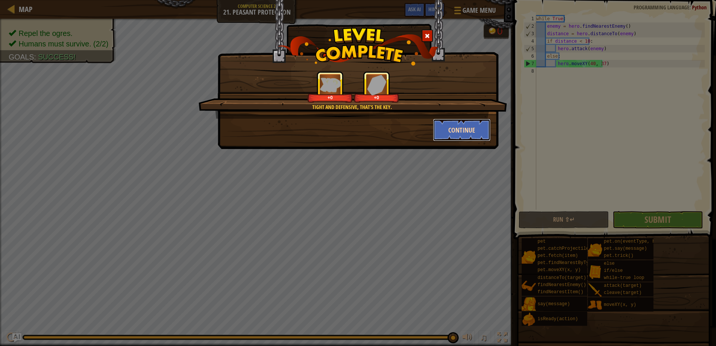
click at [442, 124] on button "Continue" at bounding box center [462, 130] width 58 height 22
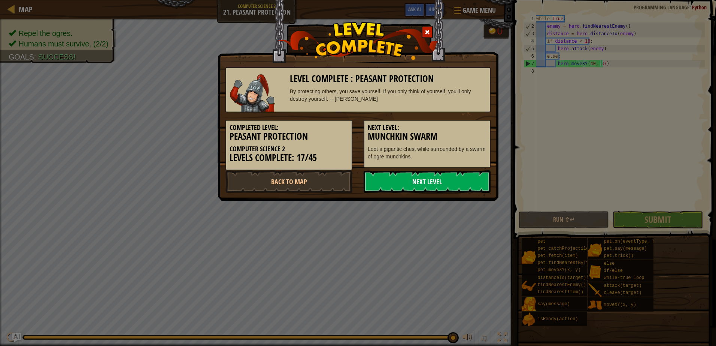
click at [443, 185] on link "Next Level" at bounding box center [427, 181] width 127 height 22
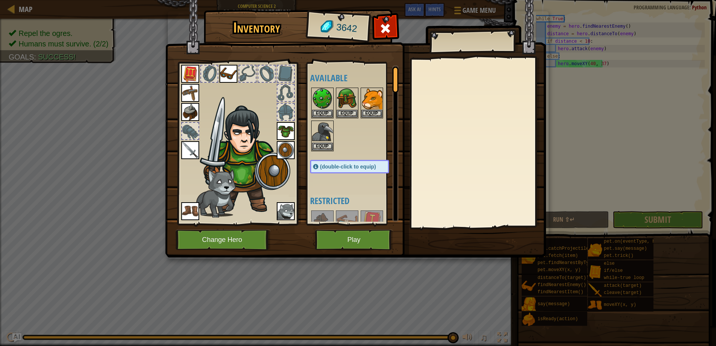
click at [312, 239] on img at bounding box center [355, 122] width 381 height 272
click at [325, 236] on button "Play" at bounding box center [354, 240] width 78 height 21
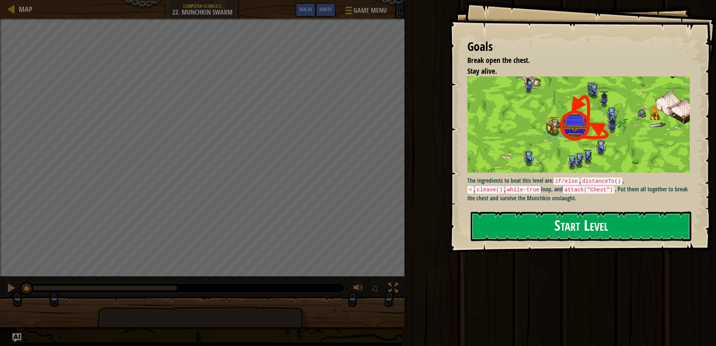
click at [597, 224] on button "Start Level" at bounding box center [581, 227] width 221 height 30
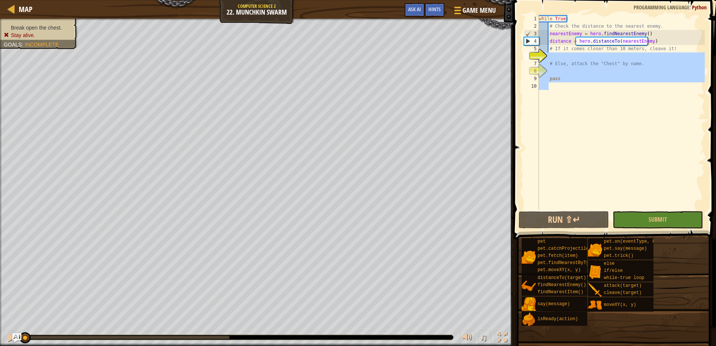
drag, startPoint x: 571, startPoint y: 100, endPoint x: 538, endPoint y: 54, distance: 56.7
click at [538, 54] on div "1 2 3 4 5 6 7 8 9 10 while True : # Check the distance to the nearest enemy. ne…" at bounding box center [614, 112] width 182 height 195
type textarea "# Else, attack the "Chest" by name."
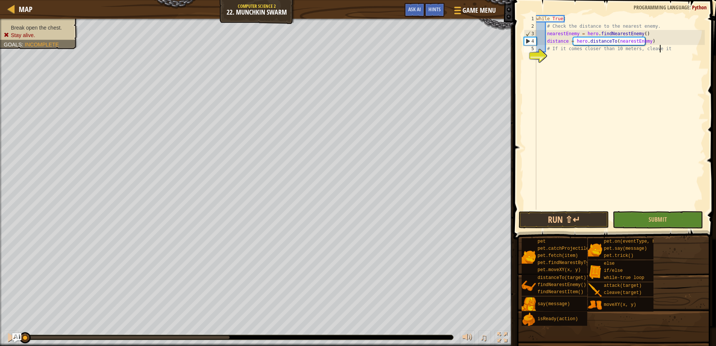
type textarea "# If it comes closer than 10 meters, cleave i"
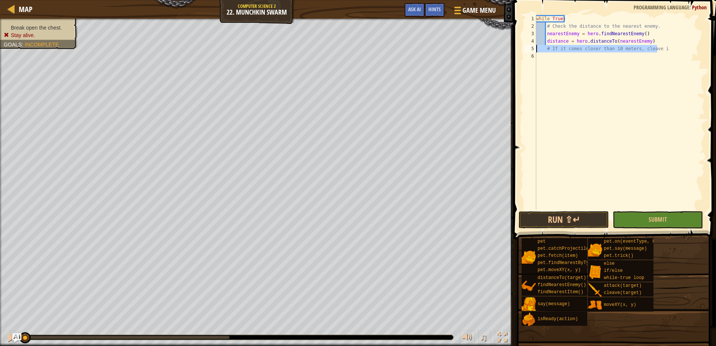
drag, startPoint x: 673, startPoint y: 52, endPoint x: 531, endPoint y: 46, distance: 142.5
click at [531, 46] on div "# If it comes closer than 10 meters, cleave i 1 2 3 4 5 6 while True : # Check …" at bounding box center [614, 112] width 182 height 195
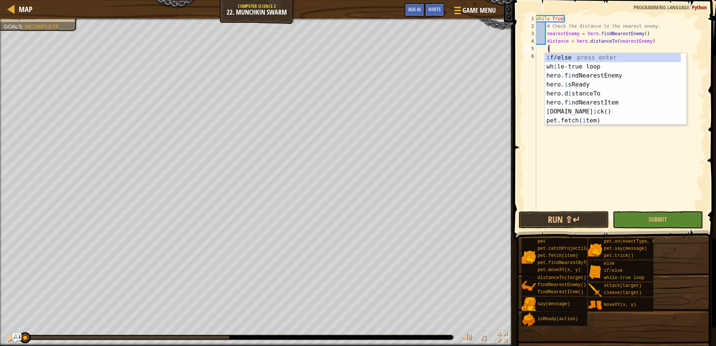
scroll to position [3, 1]
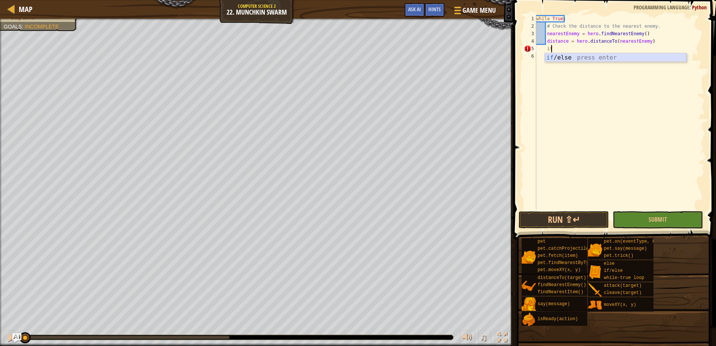
click at [612, 57] on div "if /else press enter" at bounding box center [616, 66] width 142 height 27
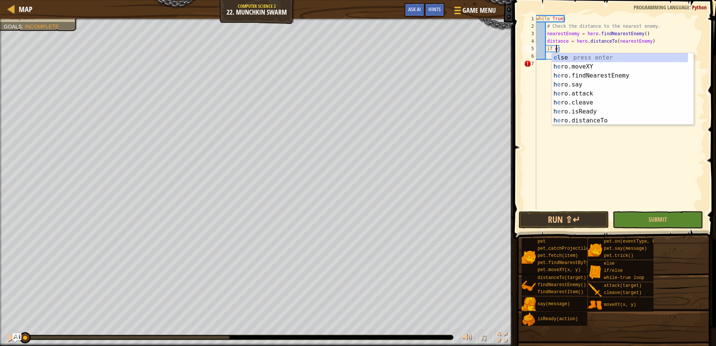
scroll to position [3, 1]
click at [597, 110] on div "e lse press enter h e ro.moveXY press enter h e ro.findNearestEnemy press enter…" at bounding box center [623, 98] width 142 height 90
type textarea "if hero.isReady("cleave"):"
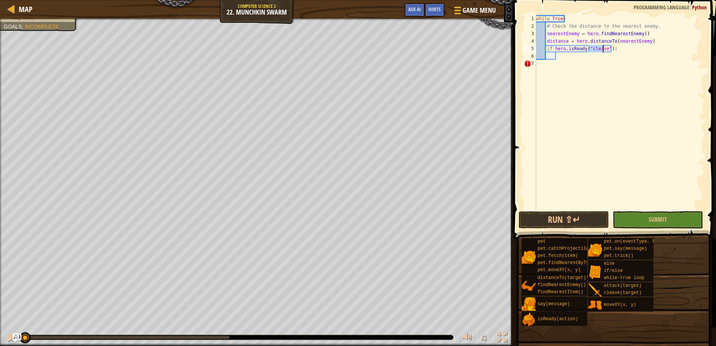
click at [573, 61] on div "while True : # Check the distance to the nearest enemy. nearestEnemy = hero . f…" at bounding box center [620, 120] width 170 height 210
click at [572, 57] on div "while True : # Check the distance to the nearest enemy. nearestEnemy = hero . f…" at bounding box center [620, 120] width 170 height 210
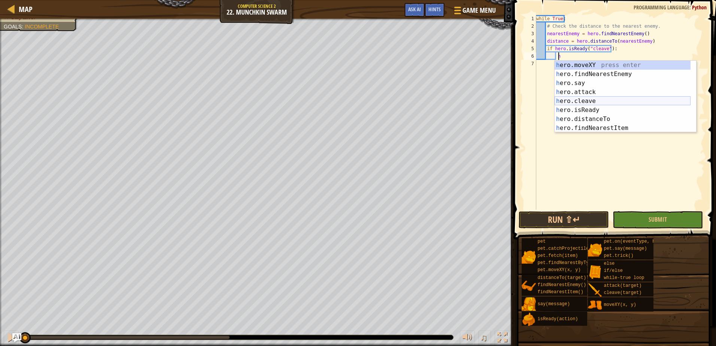
click at [588, 99] on div "h ero.moveXY press enter h ero.findNearestEnemy press enter h ero.say press ent…" at bounding box center [623, 106] width 136 height 90
type textarea "hero.cleave(enemy)"
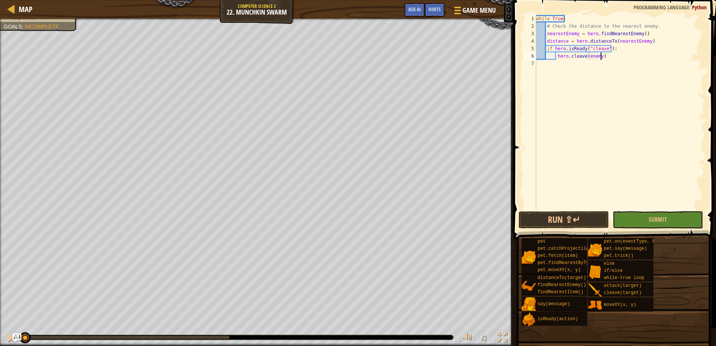
click at [617, 59] on div "while True : # Check the distance to the nearest enemy. nearestEnemy = hero . f…" at bounding box center [620, 120] width 170 height 210
type textarea "e"
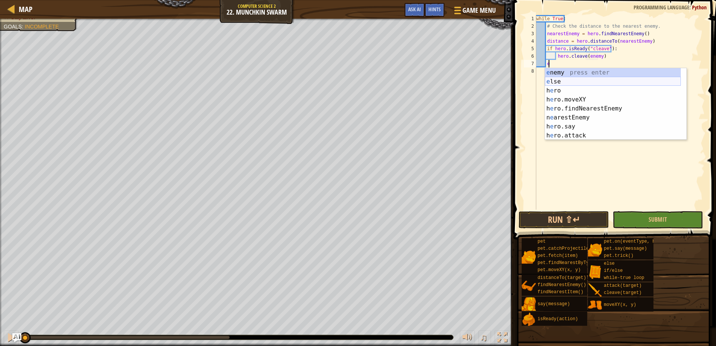
click at [584, 83] on div "e nemy press enter e lse press enter h e ro press enter h e ro.moveXY press ent…" at bounding box center [613, 113] width 136 height 90
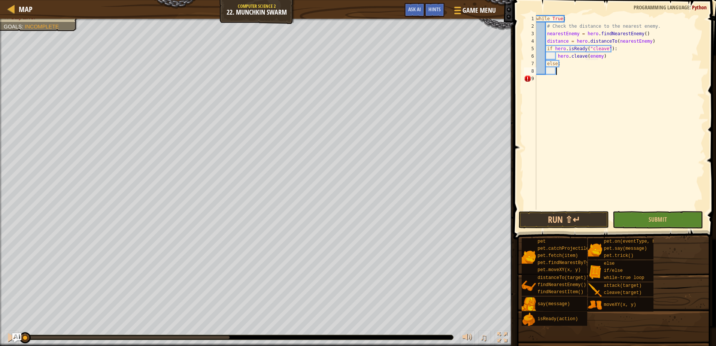
type textarea "h"
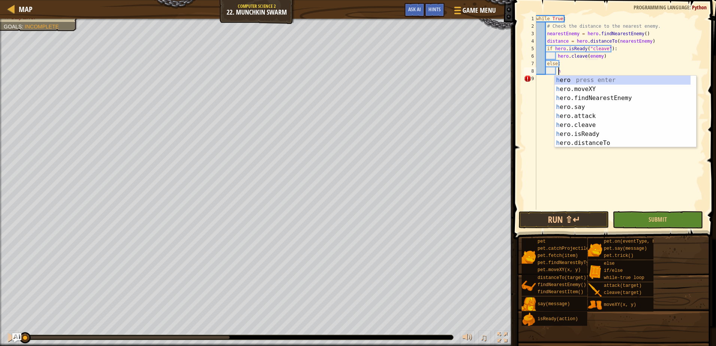
scroll to position [3, 2]
click at [605, 112] on div "her o press enter her o.moveXY press enter her o.findNearestEnemy press enter h…" at bounding box center [623, 121] width 136 height 90
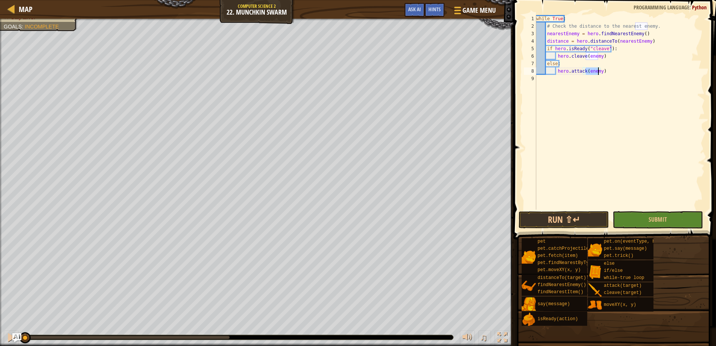
scroll to position [3, 4]
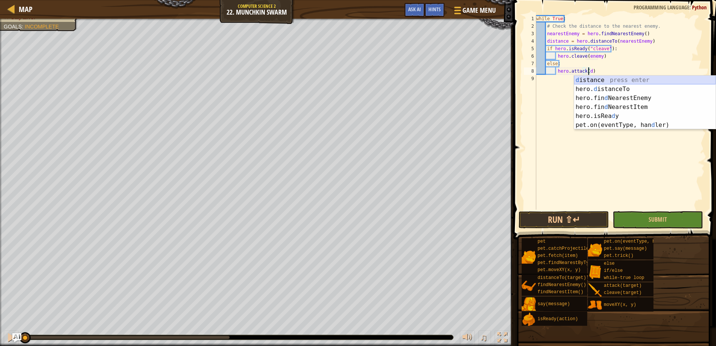
click at [607, 78] on div "d istance press enter hero. d istanceTo press enter hero.fin d NearestEnemy pre…" at bounding box center [645, 112] width 142 height 72
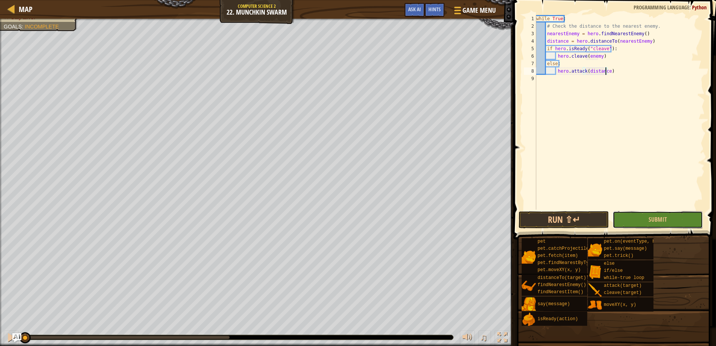
click at [651, 215] on button "Submit" at bounding box center [658, 219] width 90 height 17
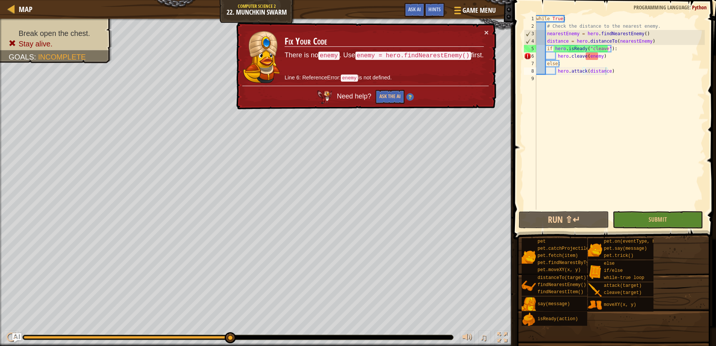
click at [596, 57] on div "while True : # Check the distance to the nearest enemy. nearestEnemy = hero . f…" at bounding box center [620, 120] width 170 height 210
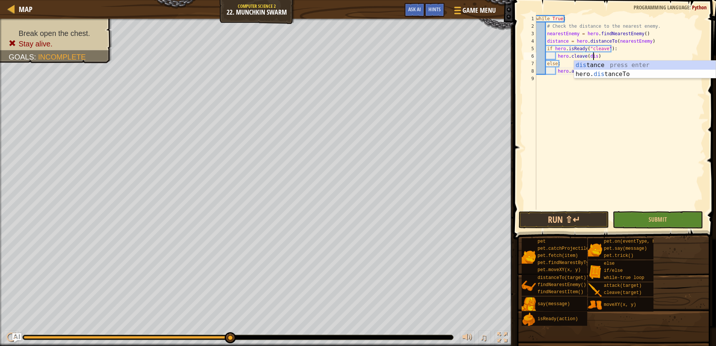
scroll to position [3, 5]
click at [639, 64] on div "dist ance press enter hero. dist anceTo press enter" at bounding box center [645, 79] width 142 height 36
click at [637, 224] on button "Submit" at bounding box center [658, 219] width 90 height 17
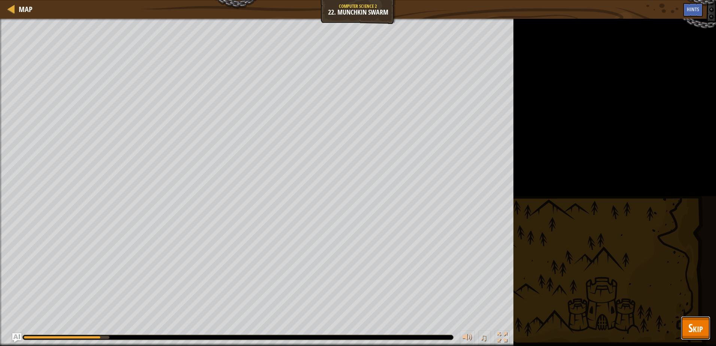
click at [691, 328] on span "Skip" at bounding box center [696, 327] width 15 height 15
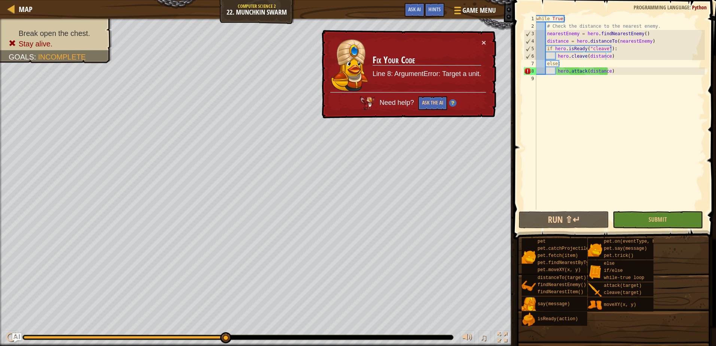
click at [556, 57] on div "while True : # Check the distance to the nearest enemy. nearestEnemy = hero . f…" at bounding box center [620, 120] width 170 height 210
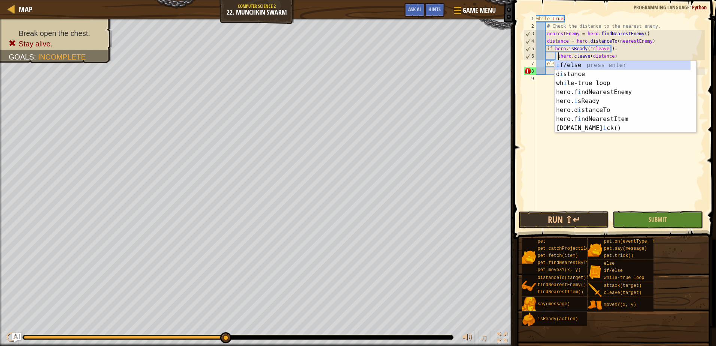
scroll to position [3, 2]
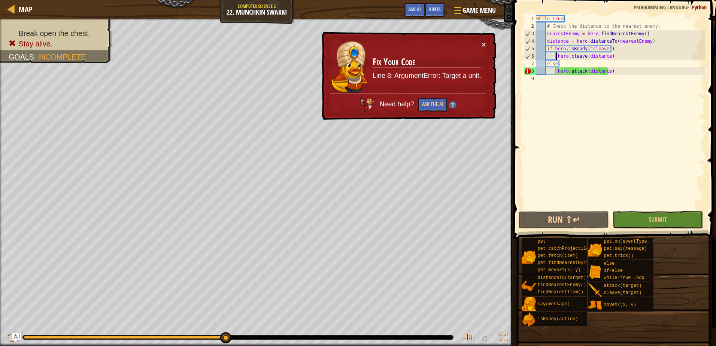
click at [606, 48] on div "while True : # Check the distance to the nearest enemy. nearestEnemy = hero . f…" at bounding box center [620, 120] width 170 height 210
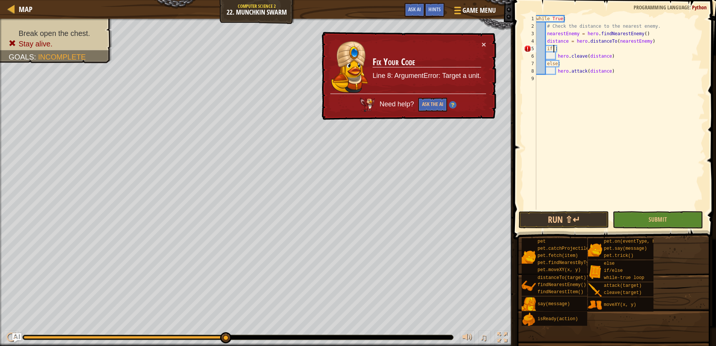
scroll to position [3, 1]
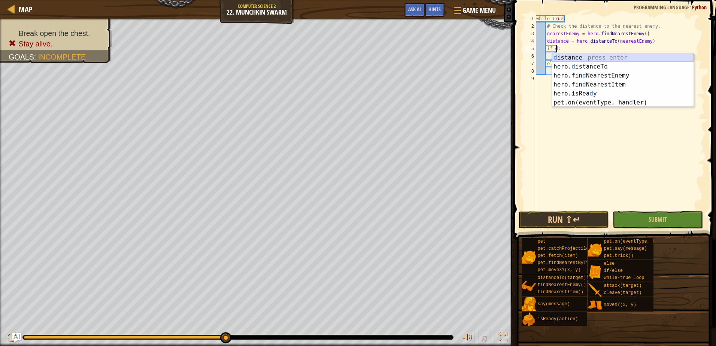
click at [601, 58] on div "d istance press enter hero. d istanceTo press enter hero.fin d NearestEnemy pre…" at bounding box center [623, 89] width 142 height 72
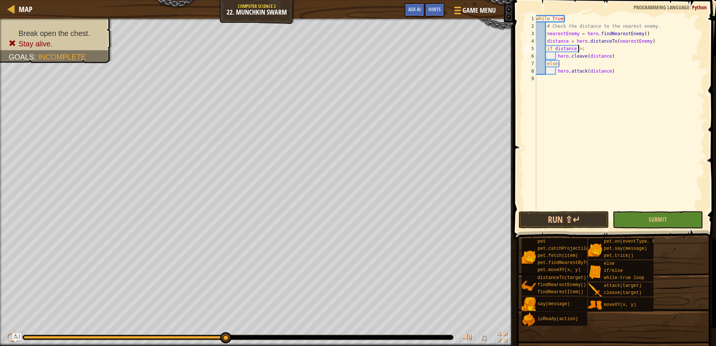
scroll to position [3, 3]
type textarea "if distance >10:"
click at [645, 96] on div "while True : # Check the distance to the nearest enemy. nearestEnemy = hero . f…" at bounding box center [620, 120] width 170 height 210
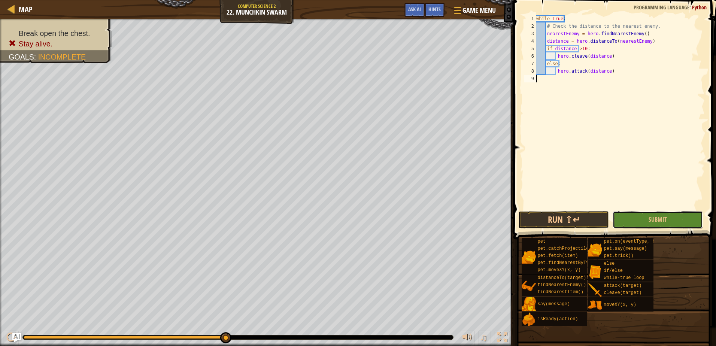
click at [652, 220] on span "Submit" at bounding box center [658, 219] width 18 height 8
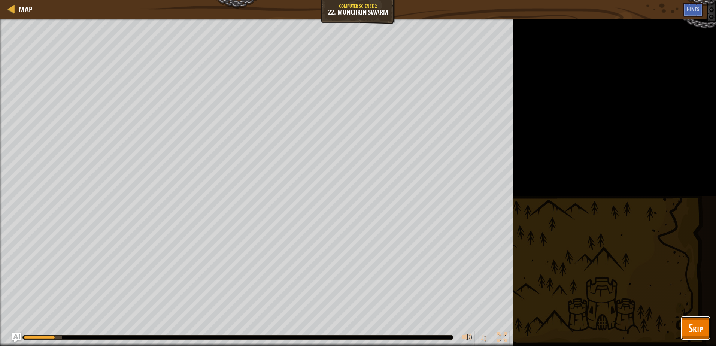
click at [690, 322] on span "Skip" at bounding box center [696, 327] width 15 height 15
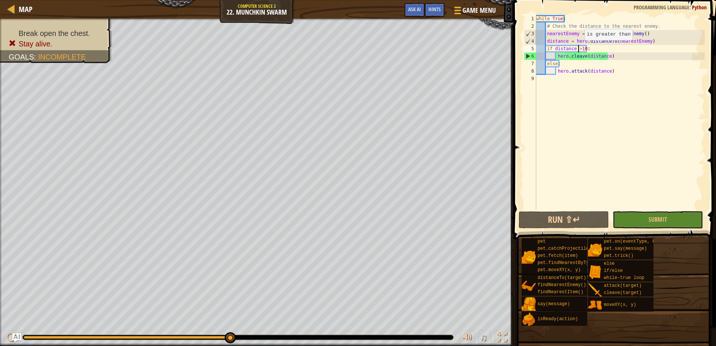
click at [579, 48] on div "while True : # Check the distance to the nearest enemy. nearestEnemy = hero . f…" at bounding box center [620, 120] width 170 height 210
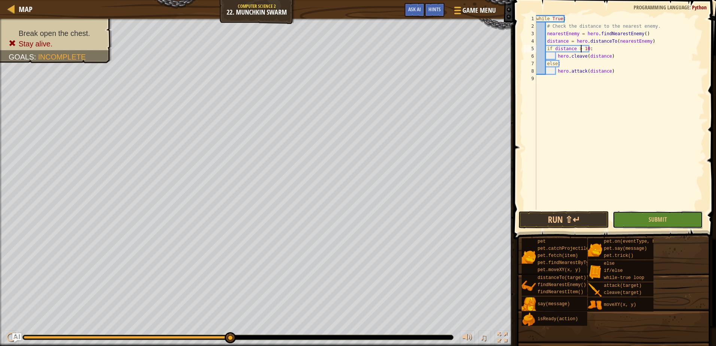
click at [653, 216] on span "Submit" at bounding box center [658, 219] width 18 height 8
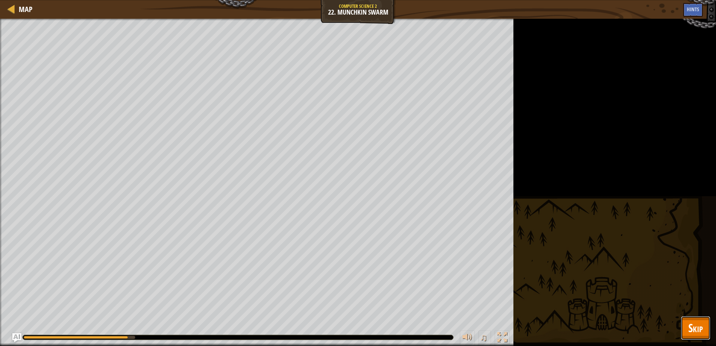
click at [699, 326] on span "Skip" at bounding box center [696, 327] width 15 height 15
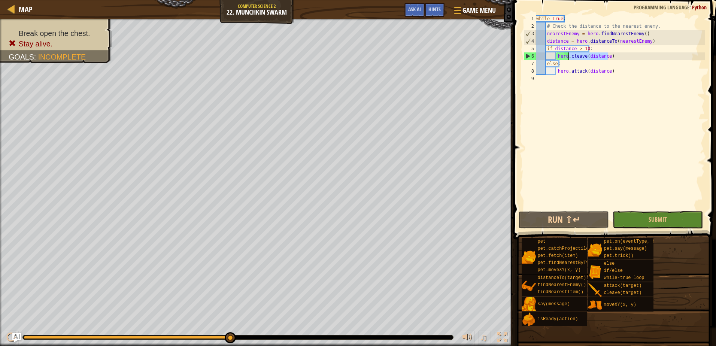
drag, startPoint x: 612, startPoint y: 55, endPoint x: 569, endPoint y: 59, distance: 43.3
click at [569, 59] on div "while True : # Check the distance to the nearest enemy. nearestEnemy = hero . f…" at bounding box center [620, 120] width 170 height 210
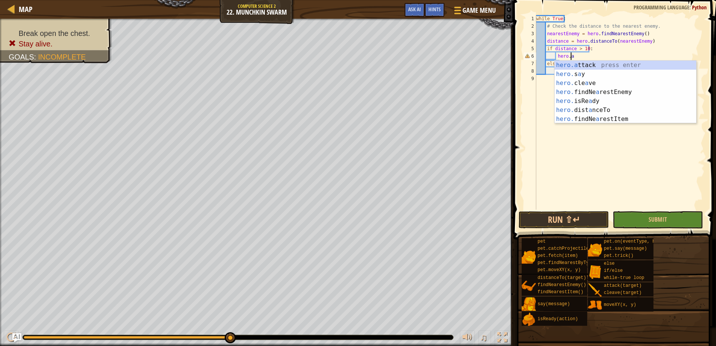
click at [590, 65] on div "hero.a ttack press enter hero. s a y press enter hero. cle a ve press enter her…" at bounding box center [626, 101] width 142 height 81
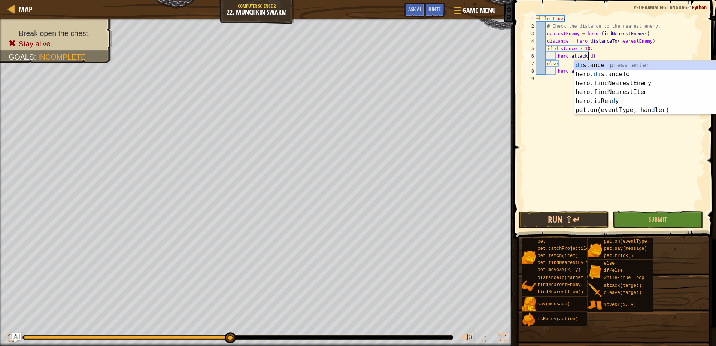
scroll to position [3, 4]
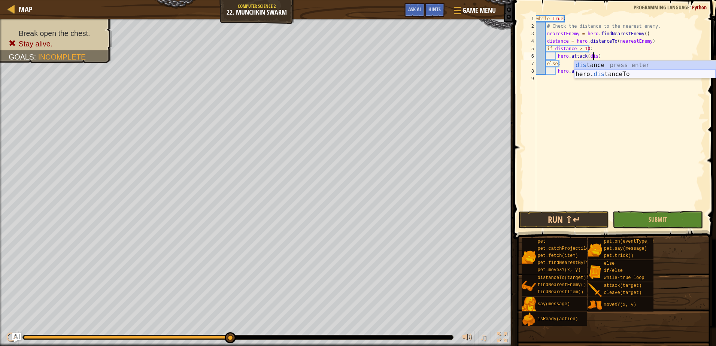
click at [642, 75] on div "dis tance press enter hero. dis tanceTo press enter" at bounding box center [645, 79] width 142 height 36
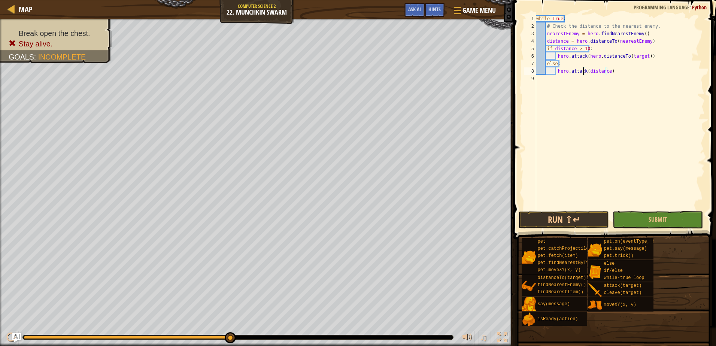
click at [583, 71] on div "while True : # Check the distance to the nearest enemy. nearestEnemy = hero . f…" at bounding box center [620, 120] width 170 height 210
click at [641, 221] on button "Submit" at bounding box center [658, 219] width 90 height 17
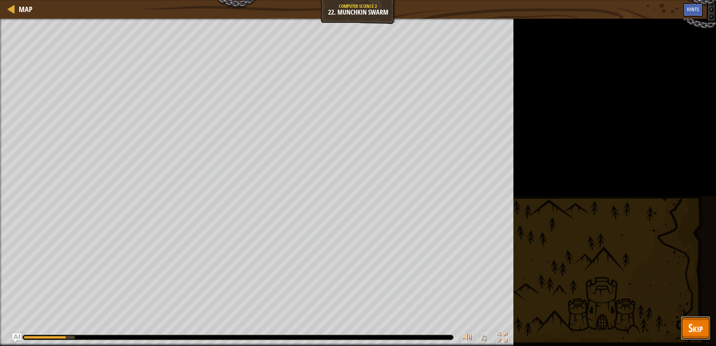
click at [697, 324] on span "Skip" at bounding box center [696, 327] width 15 height 15
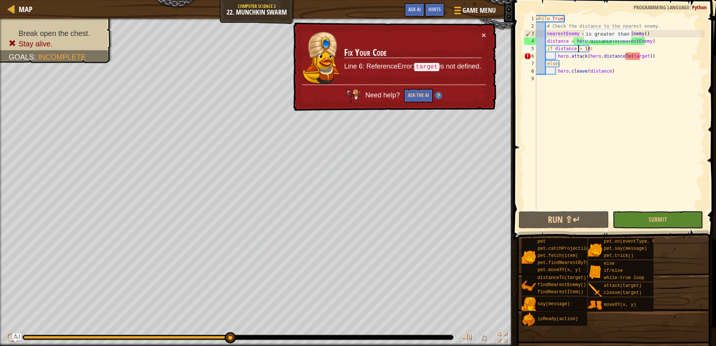
click at [578, 48] on div "while True : # Check the distance to the nearest enemy. nearestEnemy = hero . f…" at bounding box center [620, 120] width 170 height 210
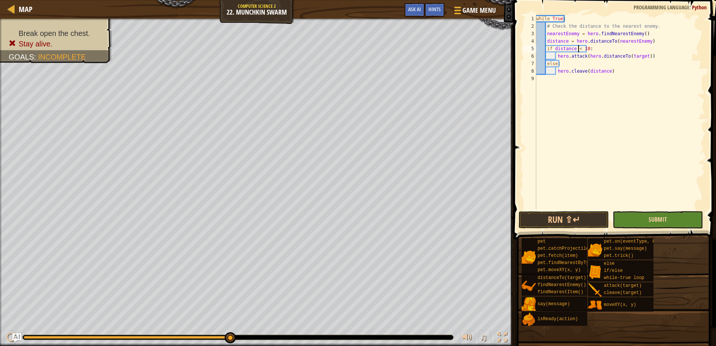
type textarea "if distance < 10:"
click at [659, 218] on span "Submit" at bounding box center [658, 219] width 18 height 8
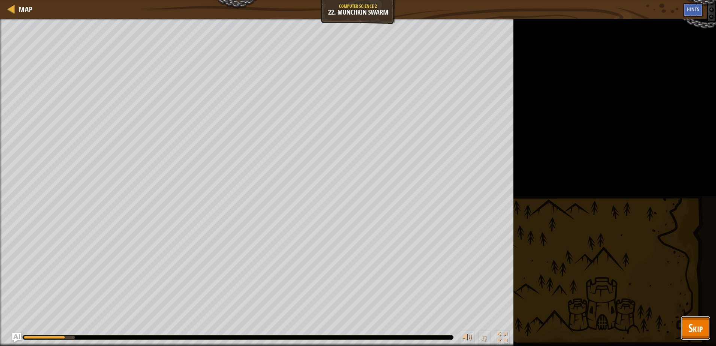
click at [689, 324] on span "Skip" at bounding box center [696, 327] width 15 height 15
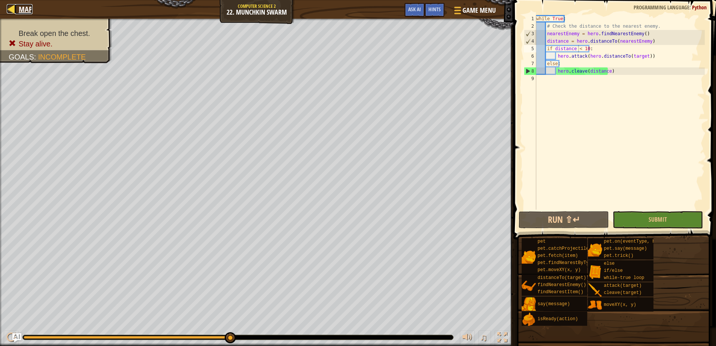
click at [23, 10] on span "Map" at bounding box center [26, 9] width 14 height 10
select select "en-[GEOGRAPHIC_DATA]"
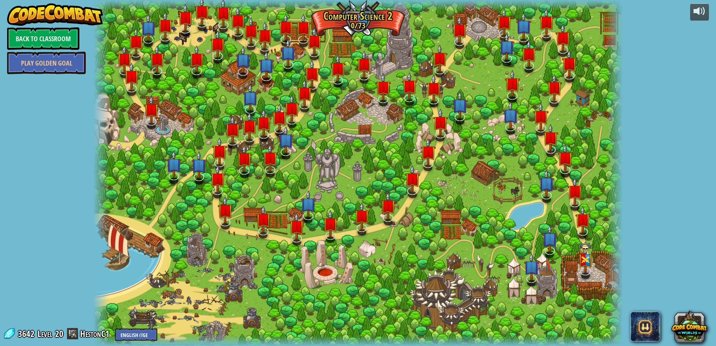
select select "en-[GEOGRAPHIC_DATA]"
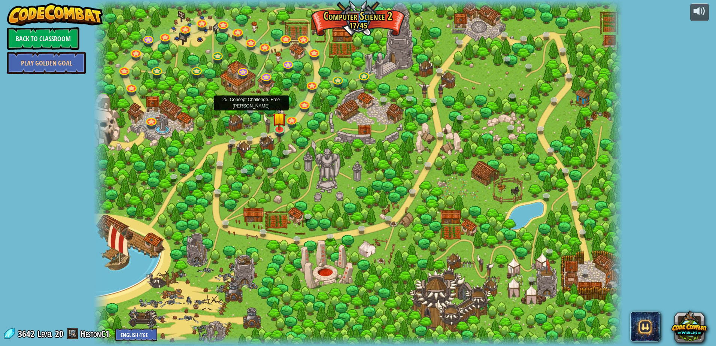
select select "en-[GEOGRAPHIC_DATA]"
click at [277, 125] on img at bounding box center [279, 112] width 14 height 33
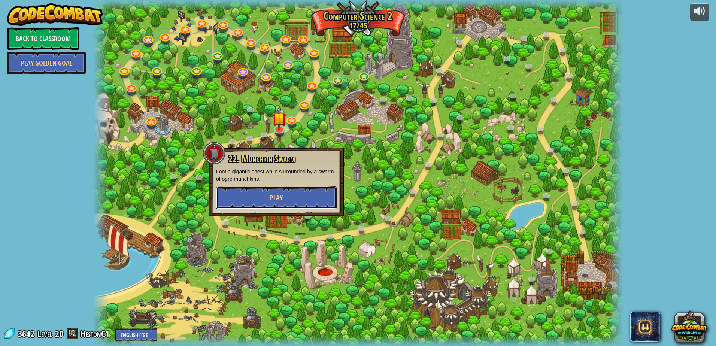
click at [293, 192] on button "Play" at bounding box center [276, 198] width 121 height 22
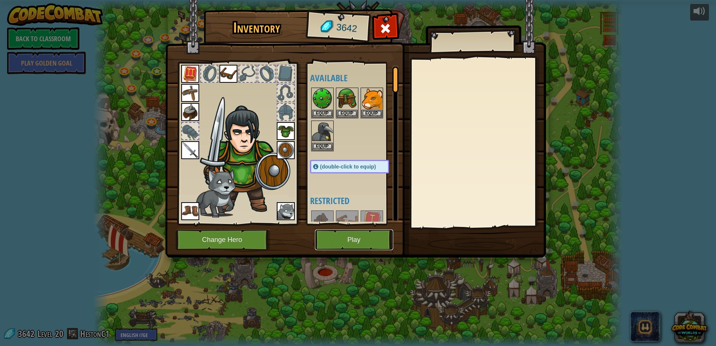
click at [375, 235] on button "Play" at bounding box center [354, 240] width 78 height 21
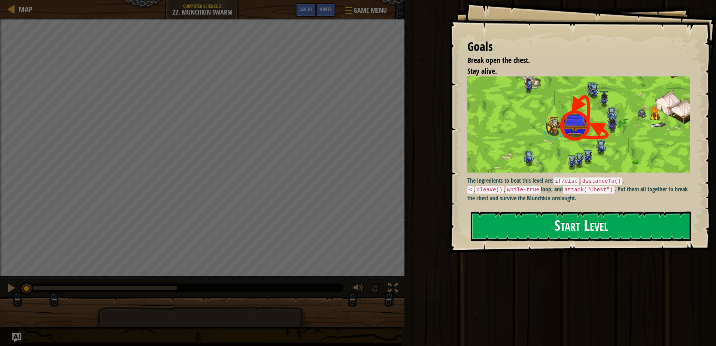
click at [566, 233] on button "Start Level" at bounding box center [581, 227] width 221 height 30
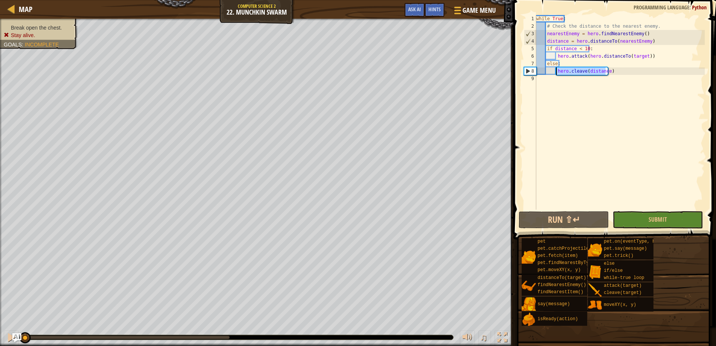
drag, startPoint x: 606, startPoint y: 69, endPoint x: 557, endPoint y: 71, distance: 49.5
click at [557, 71] on div "while True : # Check the distance to the nearest enemy. nearestEnemy = hero . f…" at bounding box center [620, 120] width 170 height 210
type textarea "hero.cleave(distance)"
click at [629, 96] on div "while True : # Check the distance to the nearest enemy. nearestEnemy = hero . f…" at bounding box center [620, 120] width 170 height 210
drag, startPoint x: 647, startPoint y: 56, endPoint x: 584, endPoint y: 56, distance: 63.0
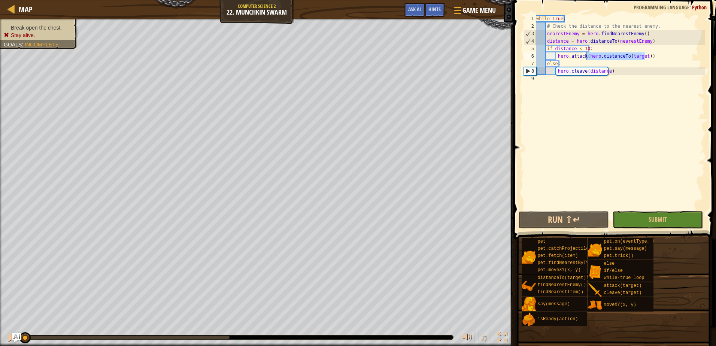
click at [584, 56] on div "while True : # Check the distance to the nearest enemy. nearestEnemy = hero . f…" at bounding box center [620, 120] width 170 height 210
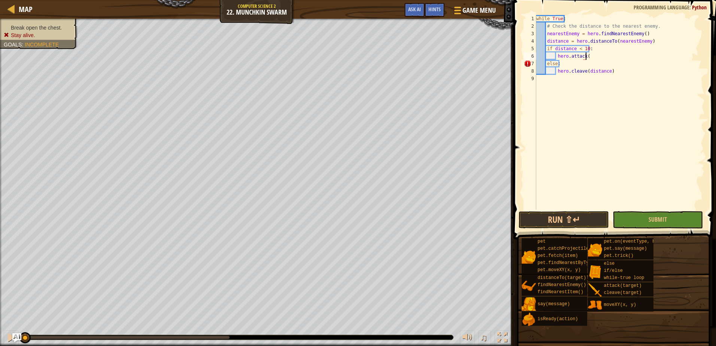
scroll to position [3, 4]
type textarea "hero.attack("chest""
type textarea "0"
click at [641, 226] on button "Submit" at bounding box center [658, 219] width 90 height 17
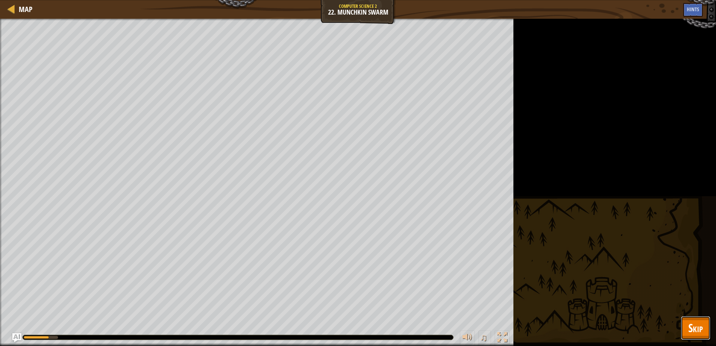
click at [693, 322] on span "Skip" at bounding box center [696, 327] width 15 height 15
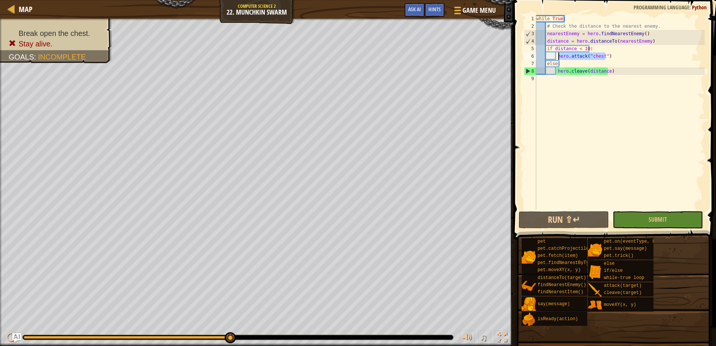
drag, startPoint x: 609, startPoint y: 53, endPoint x: 558, endPoint y: 58, distance: 50.9
click at [558, 58] on div "while True : # Check the distance to the nearest enemy. nearestEnemy = hero . f…" at bounding box center [620, 120] width 170 height 210
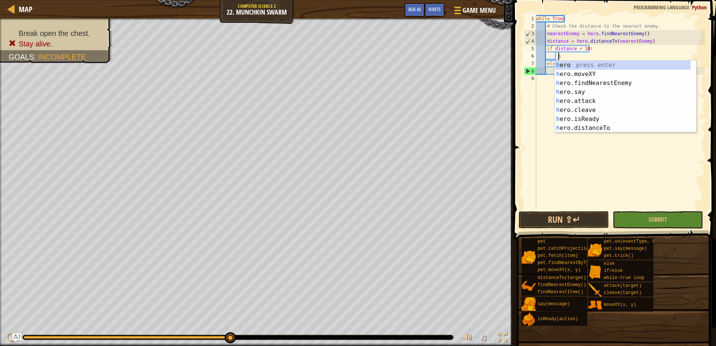
scroll to position [3, 1]
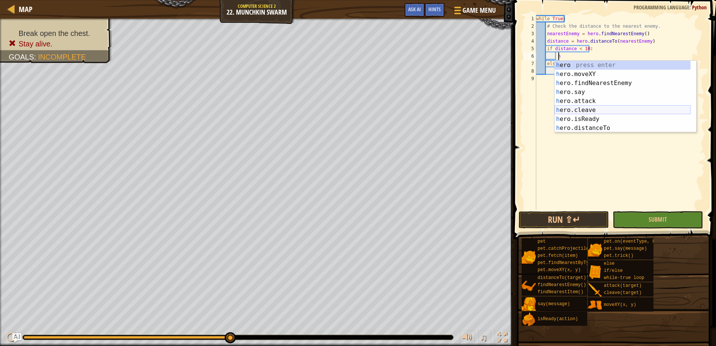
click at [591, 108] on div "h ero press enter h ero.moveXY press enter h ero.findNearestEnemy press enter h…" at bounding box center [623, 106] width 136 height 90
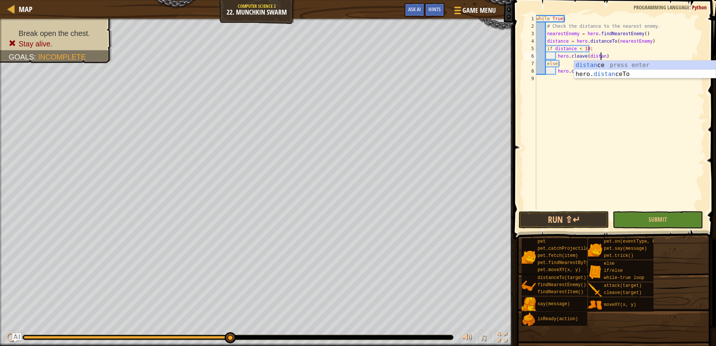
type textarea "hero.cleave(distance)"
click at [565, 117] on div "while True : # Check the distance to the nearest enemy. nearestEnemy = hero . f…" at bounding box center [620, 120] width 170 height 210
drag, startPoint x: 601, startPoint y: 73, endPoint x: 556, endPoint y: 73, distance: 44.6
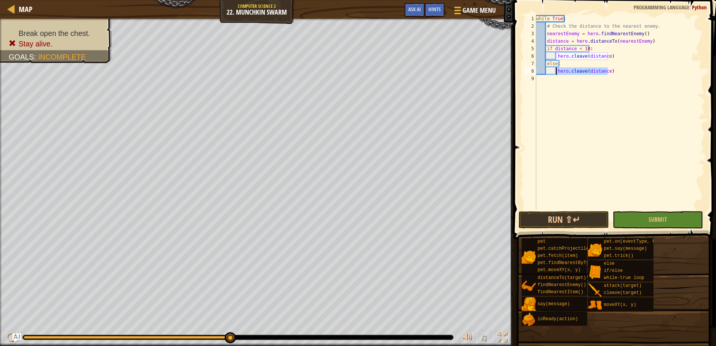
click at [556, 73] on div "while True : # Check the distance to the nearest enemy. nearestEnemy = hero . f…" at bounding box center [620, 120] width 170 height 210
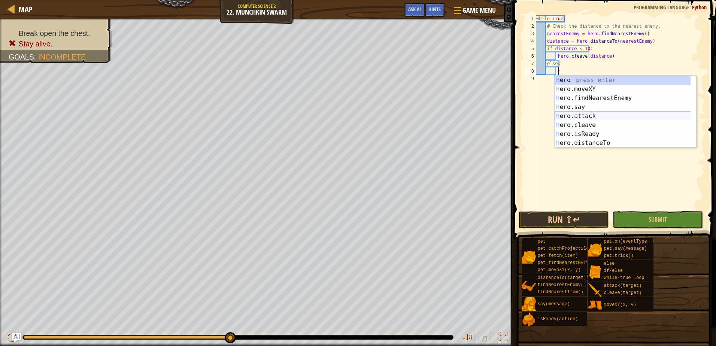
click at [591, 114] on div "h ero press enter h ero.moveXY press enter h ero.findNearestEnemy press enter h…" at bounding box center [626, 121] width 142 height 90
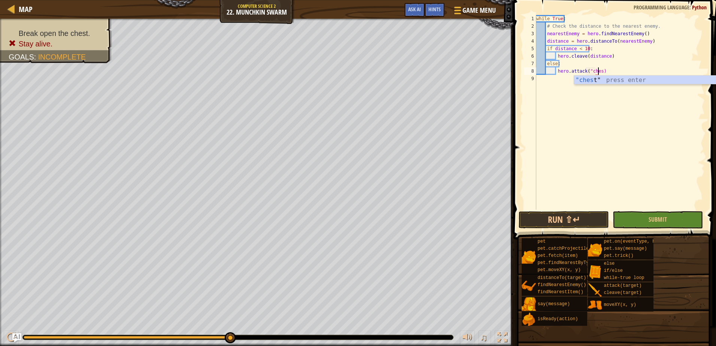
scroll to position [3, 5]
click at [676, 219] on button "Submit" at bounding box center [658, 219] width 90 height 17
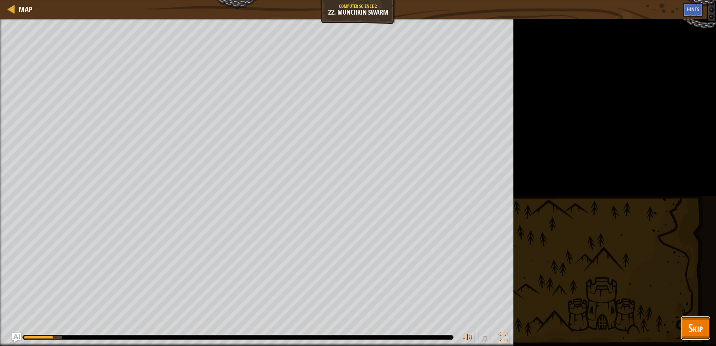
click at [704, 336] on button "Skip" at bounding box center [696, 328] width 30 height 24
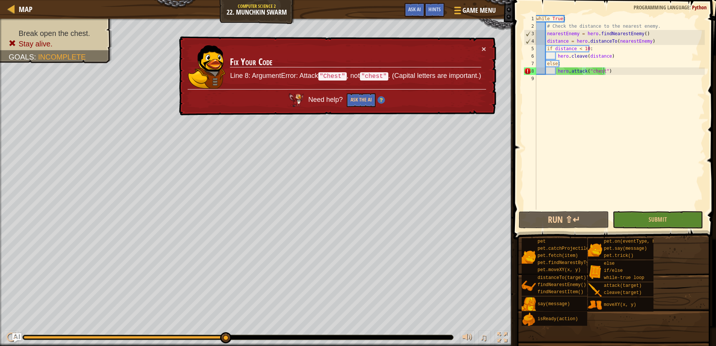
click at [592, 70] on div "while True : # Check the distance to the nearest enemy. nearestEnemy = hero . f…" at bounding box center [620, 120] width 170 height 210
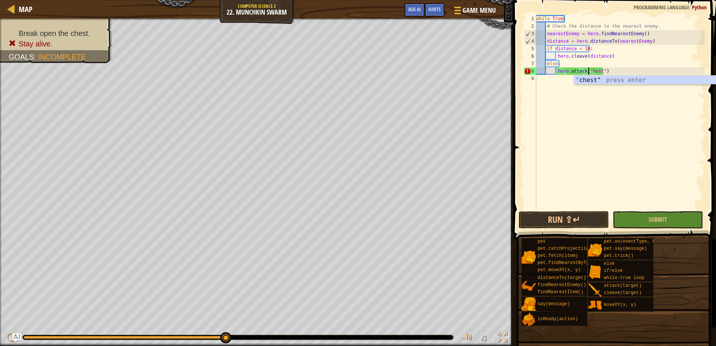
scroll to position [3, 5]
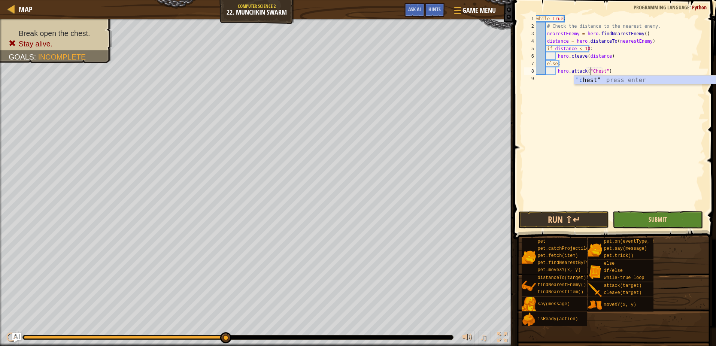
type textarea "hero.attack("Chest")"
click at [654, 217] on span "Submit" at bounding box center [658, 219] width 18 height 8
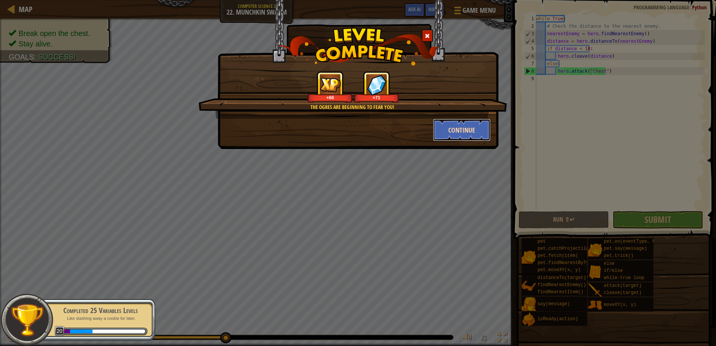
click at [459, 129] on button "Continue" at bounding box center [462, 130] width 58 height 22
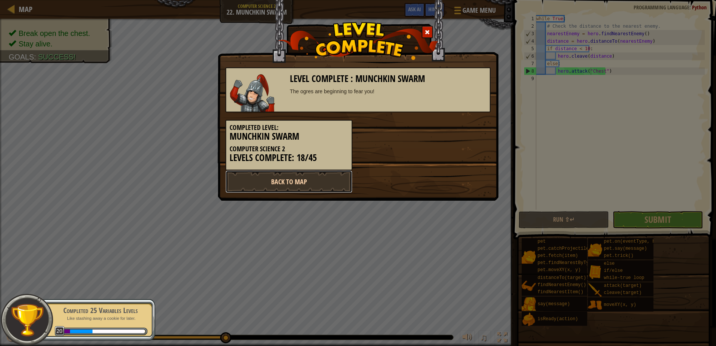
click at [311, 181] on link "Back to Map" at bounding box center [289, 181] width 127 height 22
select select "en-[GEOGRAPHIC_DATA]"
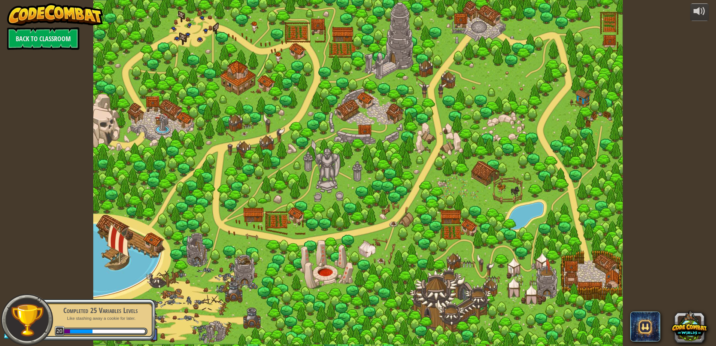
select select "en-[GEOGRAPHIC_DATA]"
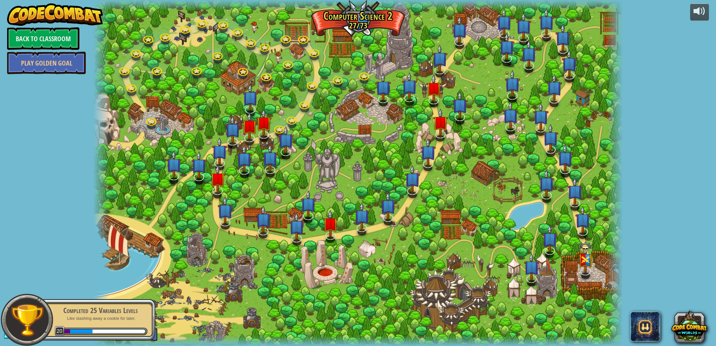
select select "en-[GEOGRAPHIC_DATA]"
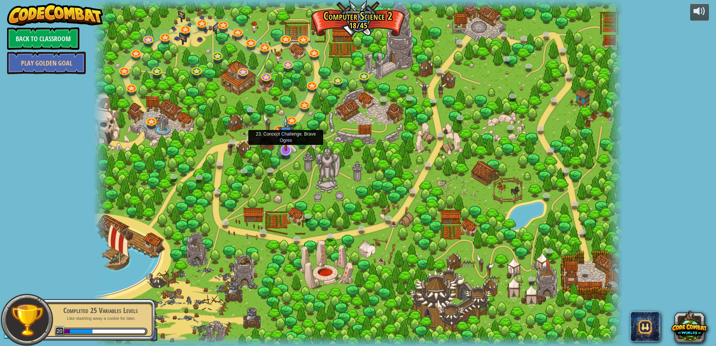
click at [283, 150] on img at bounding box center [285, 134] width 15 height 36
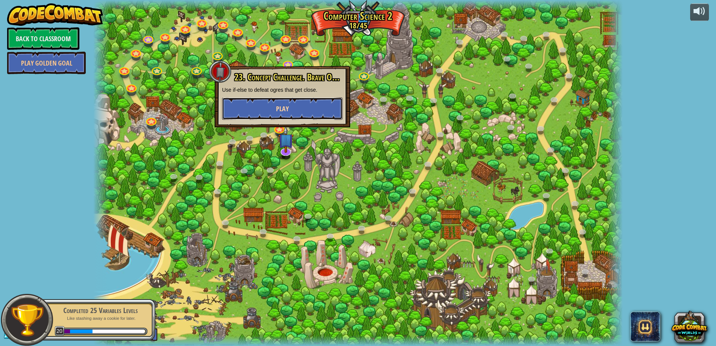
click at [297, 109] on button "Play" at bounding box center [282, 108] width 121 height 22
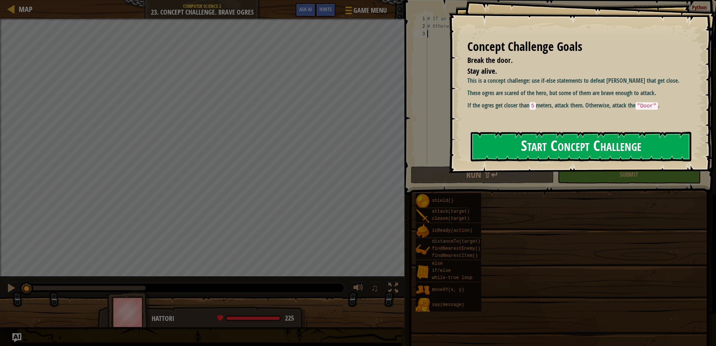
click at [553, 151] on button "Start Concept Challenge" at bounding box center [581, 147] width 221 height 30
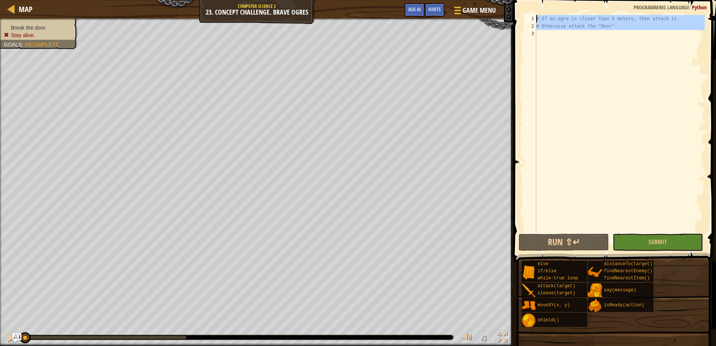
drag, startPoint x: 599, startPoint y: 51, endPoint x: 546, endPoint y: 7, distance: 69.1
click at [546, 7] on div "1 2 3 # If an ogre is closer than 5 meters, then attack it. # Otherwise attack …" at bounding box center [613, 146] width 205 height 284
type textarea "# If an ogre is closer than 5 meters, then attack it. # Otherwise attack the "D…"
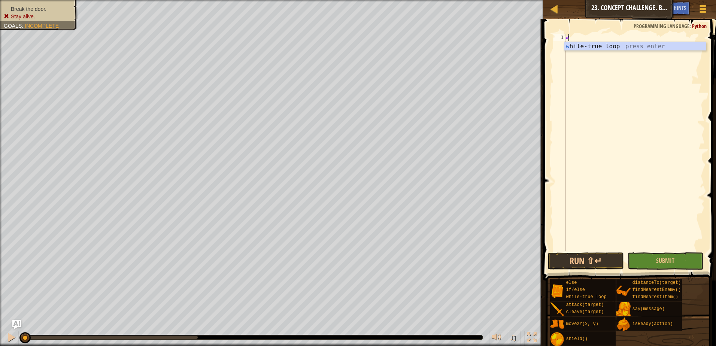
type textarea "wh"
click at [616, 49] on div "wh ile-true loop press enter" at bounding box center [636, 55] width 142 height 27
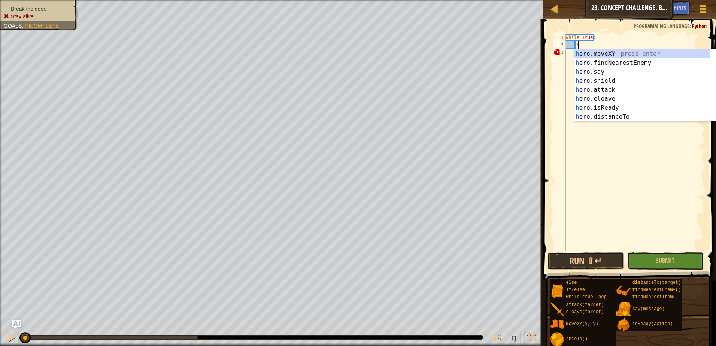
scroll to position [3, 1]
type textarea "her"
click at [629, 63] on div "her o.moveXY press enter her o.findNearestEnemy press enter her o.say press ent…" at bounding box center [642, 94] width 136 height 90
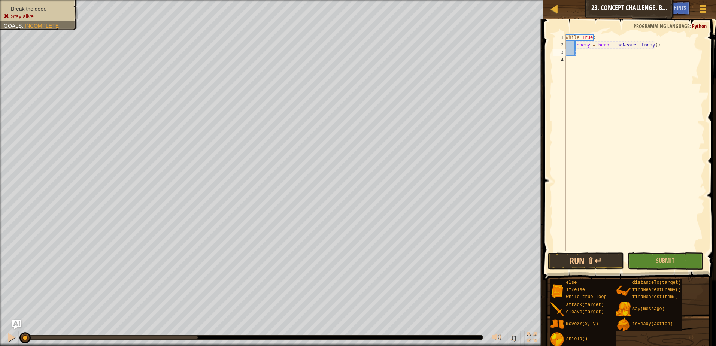
scroll to position [3, 0]
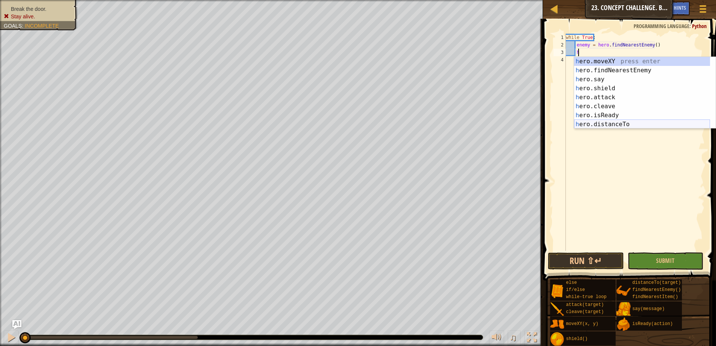
click at [619, 126] on div "h ero.moveXY press enter h ero.findNearestEnemy press enter h ero.say press ent…" at bounding box center [642, 102] width 136 height 90
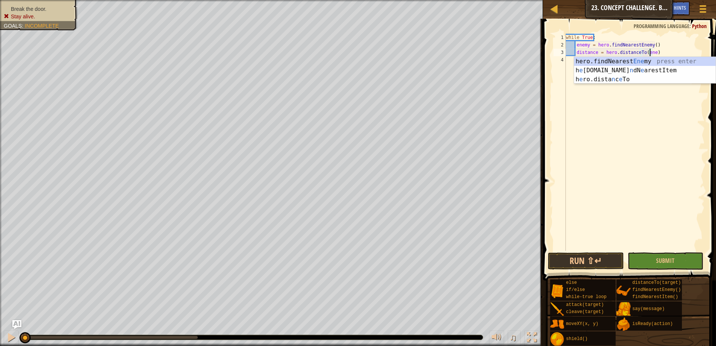
type textarea "distance = hero.distanceTo(enemy)"
click at [606, 131] on div "while True : enemy = hero . findNearestEnemy ( ) distance = hero . distanceTo (…" at bounding box center [635, 150] width 141 height 232
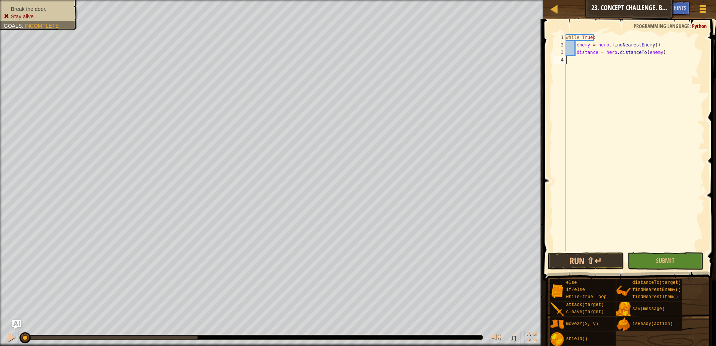
scroll to position [3, 0]
click at [665, 55] on div "while True : enemy = hero . findNearestEnemy ( ) distance = hero . distanceTo (…" at bounding box center [635, 150] width 141 height 232
type textarea "distance = hero.distanceTo(enemy)"
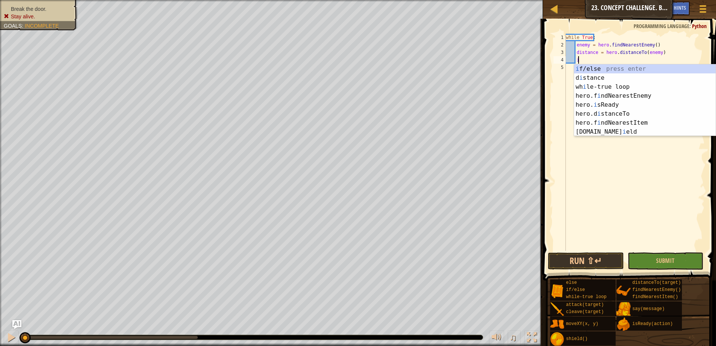
scroll to position [3, 1]
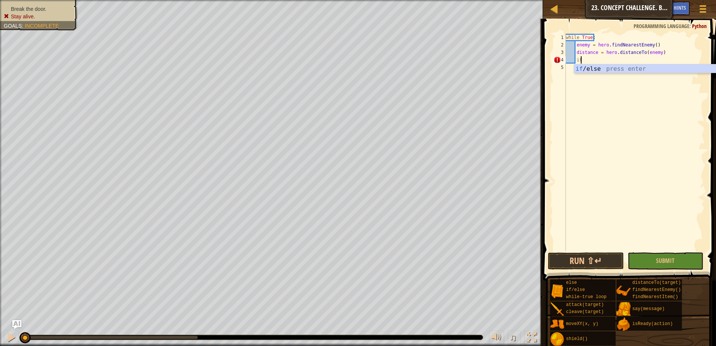
type textarea "if"
drag, startPoint x: 614, startPoint y: 106, endPoint x: 555, endPoint y: 127, distance: 62.6
click at [589, 60] on div "while True : enemy = hero . findNearestEnemy ( ) distance = hero . distanceTo (…" at bounding box center [635, 150] width 141 height 232
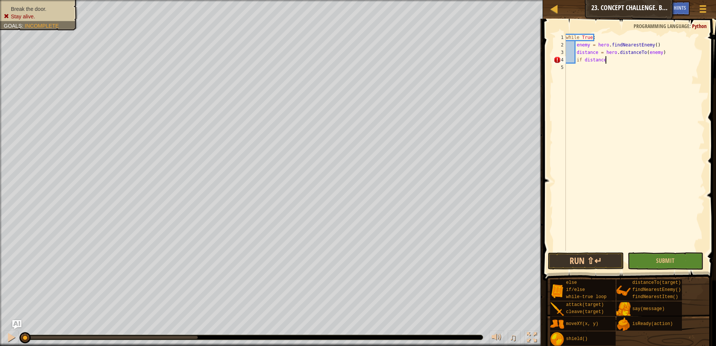
scroll to position [3, 3]
type textarea "if distance < 5:"
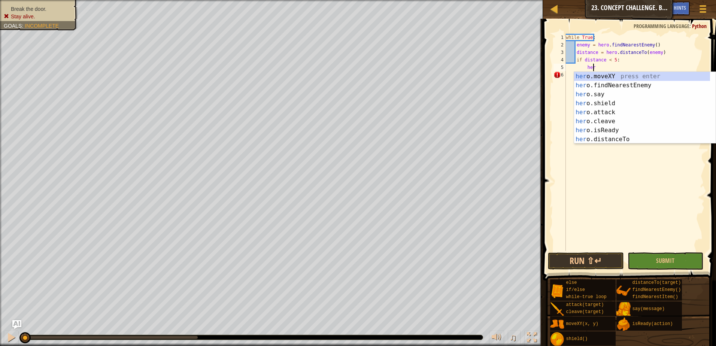
scroll to position [3, 2]
click at [612, 113] on div "hero .moveXY press enter hero .findNearestEnemy press enter hero .say press ent…" at bounding box center [642, 117] width 136 height 90
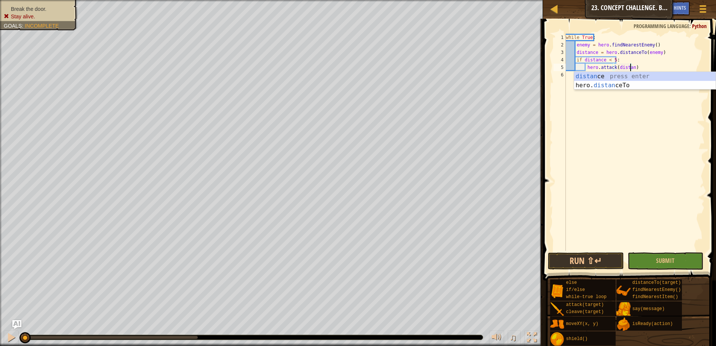
scroll to position [3, 5]
type textarea "hero.attack(distance)"
click at [651, 65] on div "while True : enemy = hero . findNearestEnemy ( ) distance = hero . distanceTo (…" at bounding box center [635, 150] width 141 height 232
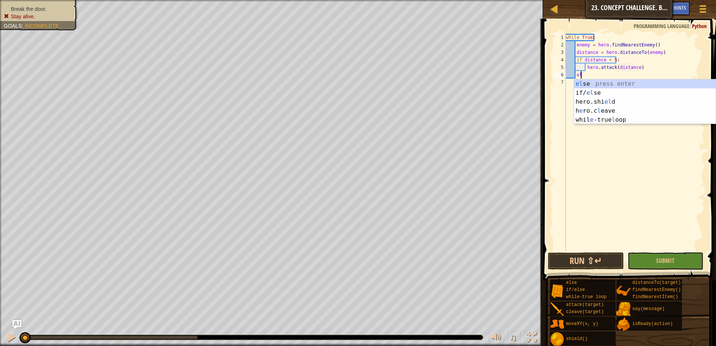
scroll to position [3, 1]
type textarea "else"
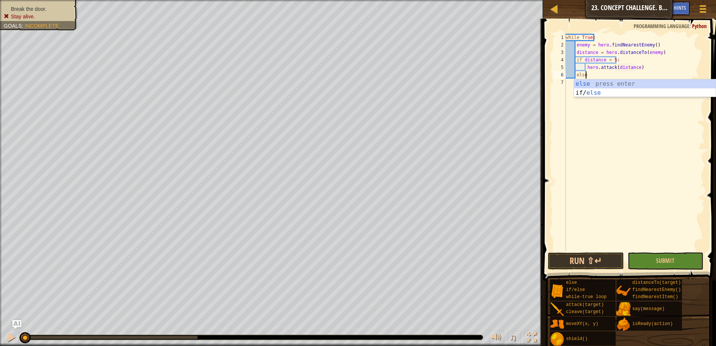
scroll to position [3, 1]
click at [667, 87] on div "else press enter if/ else press enter" at bounding box center [645, 97] width 142 height 36
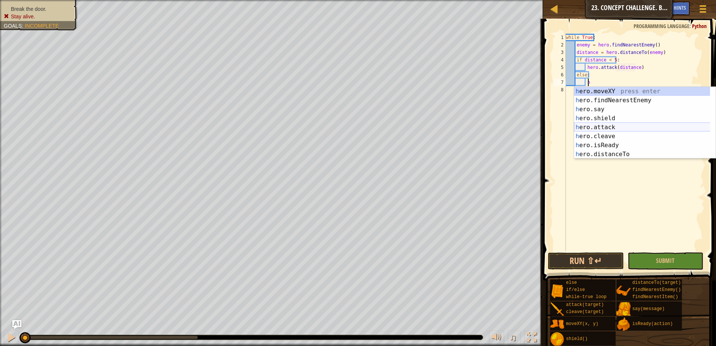
click at [620, 127] on div "h ero.moveXY press enter h ero.findNearestEnemy press enter h ero.say press ent…" at bounding box center [645, 132] width 142 height 90
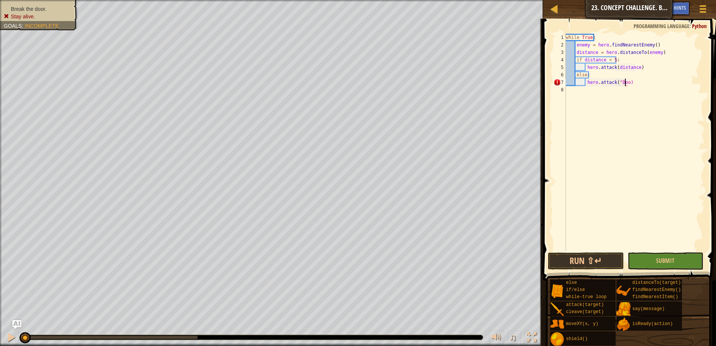
scroll to position [3, 5]
click at [665, 261] on span "Submit" at bounding box center [665, 261] width 18 height 8
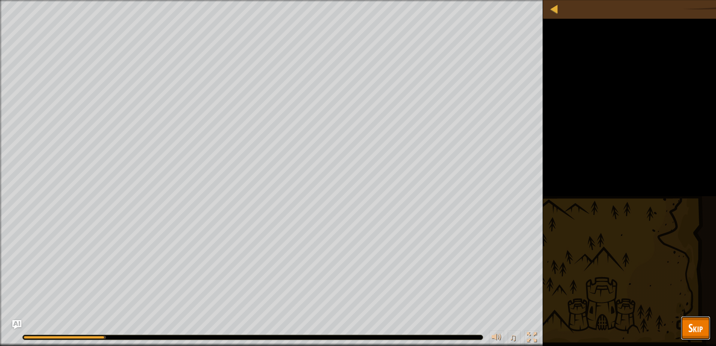
click at [695, 325] on span "Skip" at bounding box center [696, 327] width 15 height 15
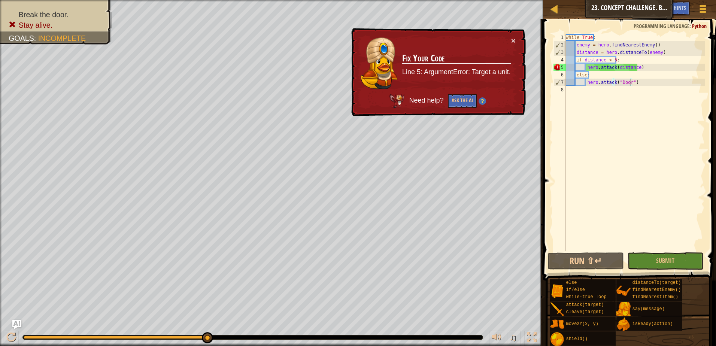
click at [612, 66] on div "while True : enemy = hero . findNearestEnemy ( ) distance = hero . distanceTo (…" at bounding box center [635, 150] width 141 height 232
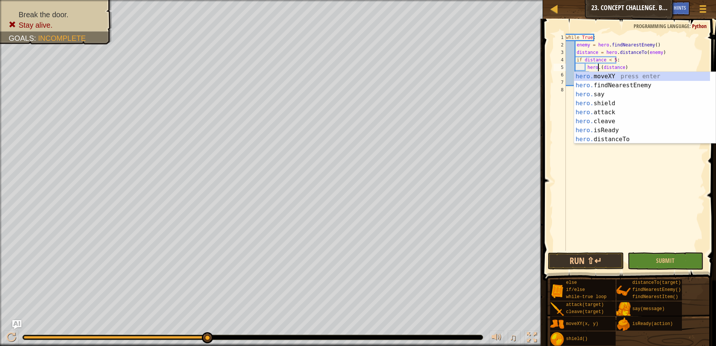
scroll to position [3, 3]
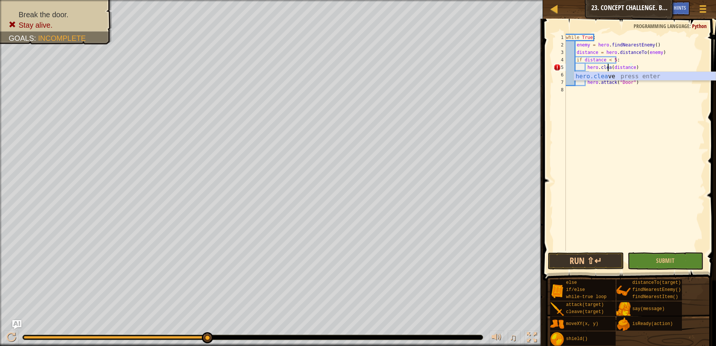
type textarea "hero.cleave(distance)"
click at [636, 162] on div "while True : enemy = hero . findNearestEnemy ( ) distance = hero . distanceTo (…" at bounding box center [635, 150] width 141 height 232
click at [673, 260] on span "Submit" at bounding box center [665, 261] width 18 height 8
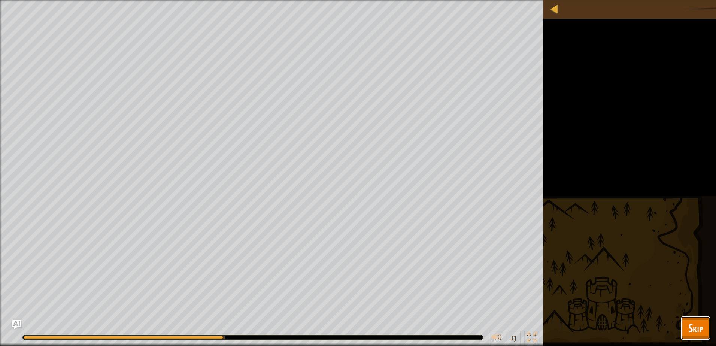
click at [703, 332] on span "Skip" at bounding box center [696, 327] width 15 height 15
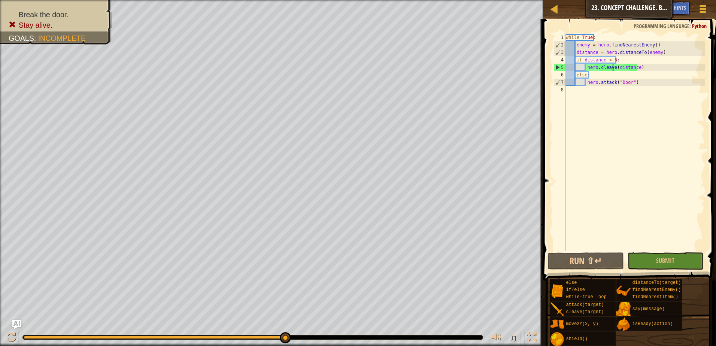
click at [613, 70] on div "while True : enemy = hero . findNearestEnemy ( ) distance = hero . distanceTo (…" at bounding box center [635, 150] width 141 height 232
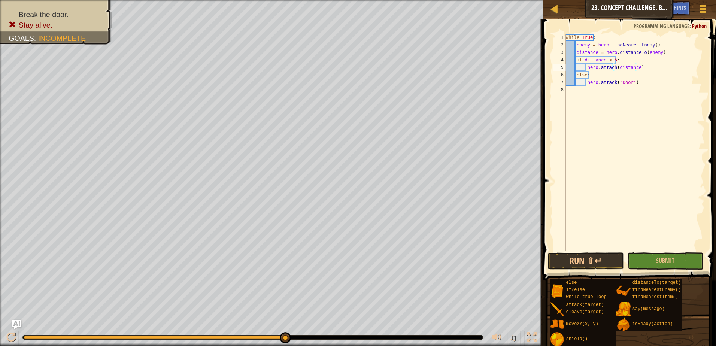
scroll to position [3, 4]
type textarea "hero.attack(distance)"
drag, startPoint x: 644, startPoint y: 122, endPoint x: 658, endPoint y: 122, distance: 13.1
click at [648, 123] on div "while True : enemy = hero . findNearestEnemy ( ) distance = hero . distanceTo (…" at bounding box center [635, 150] width 141 height 232
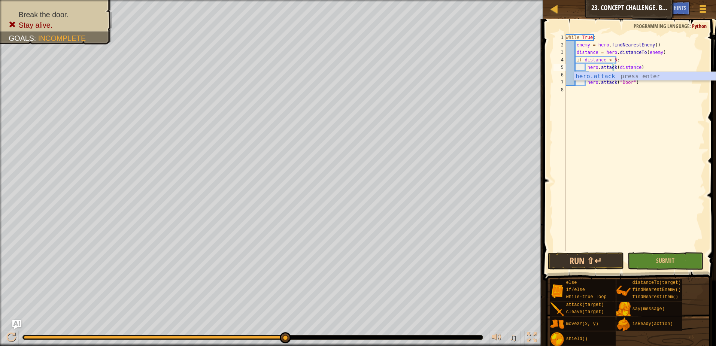
scroll to position [3, 0]
click at [635, 67] on div "while True : enemy = hero . findNearestEnemy ( ) distance = hero . distanceTo (…" at bounding box center [635, 150] width 141 height 232
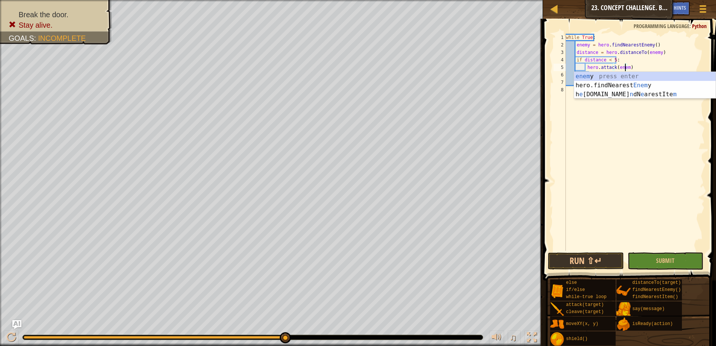
scroll to position [3, 5]
type textarea "hero.attack(enemy)"
click at [654, 260] on button "Submit" at bounding box center [666, 261] width 76 height 17
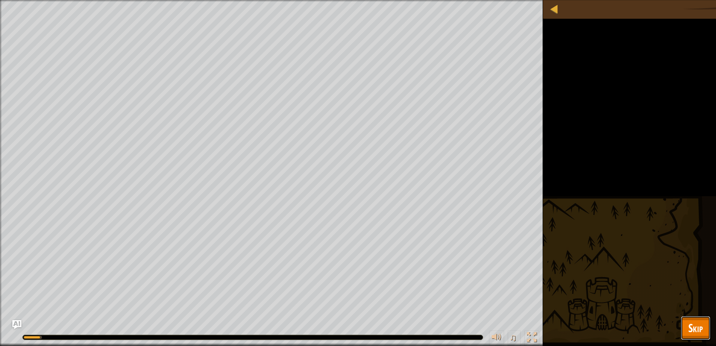
click at [689, 328] on span "Skip" at bounding box center [696, 327] width 15 height 15
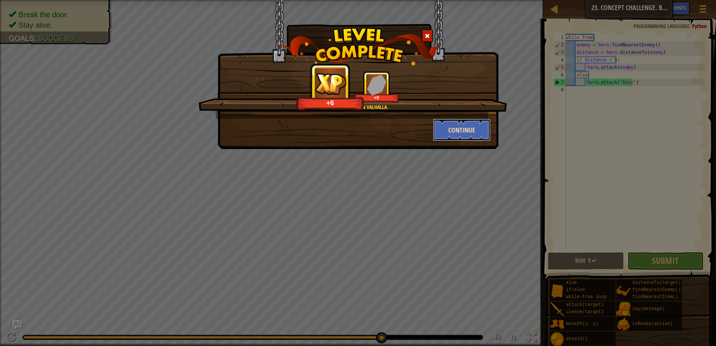
click at [465, 135] on button "Continue" at bounding box center [462, 130] width 58 height 22
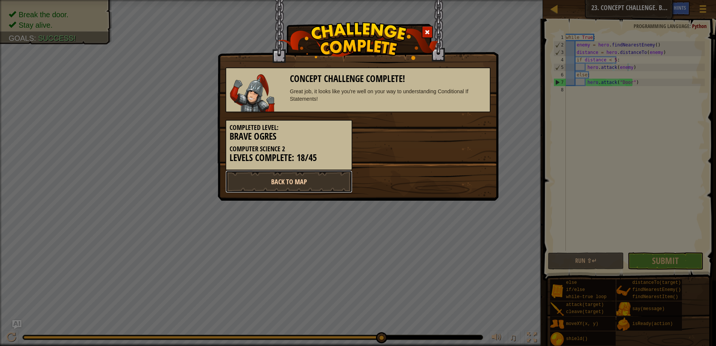
click at [320, 179] on link "Back to Map" at bounding box center [289, 181] width 127 height 22
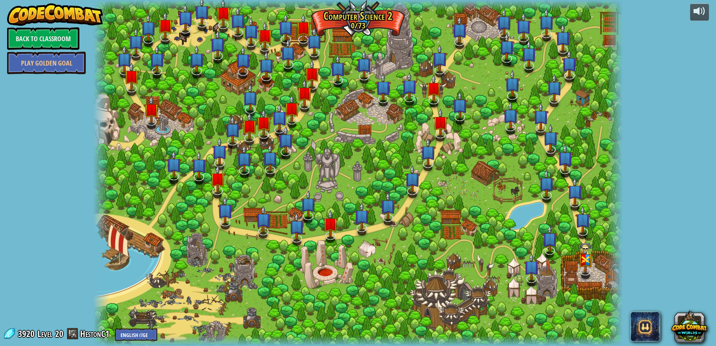
select select "en-[GEOGRAPHIC_DATA]"
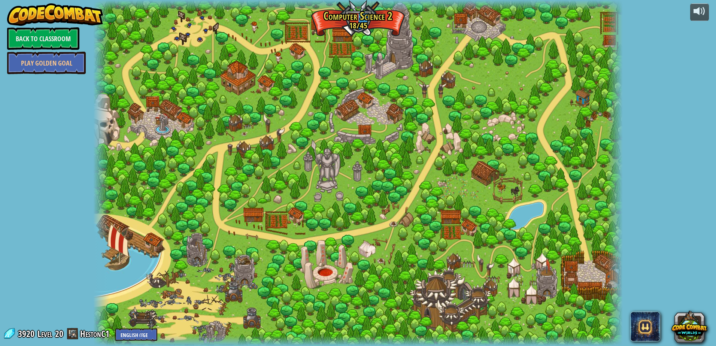
select select "en-[GEOGRAPHIC_DATA]"
